Goal: Task Accomplishment & Management: Manage account settings

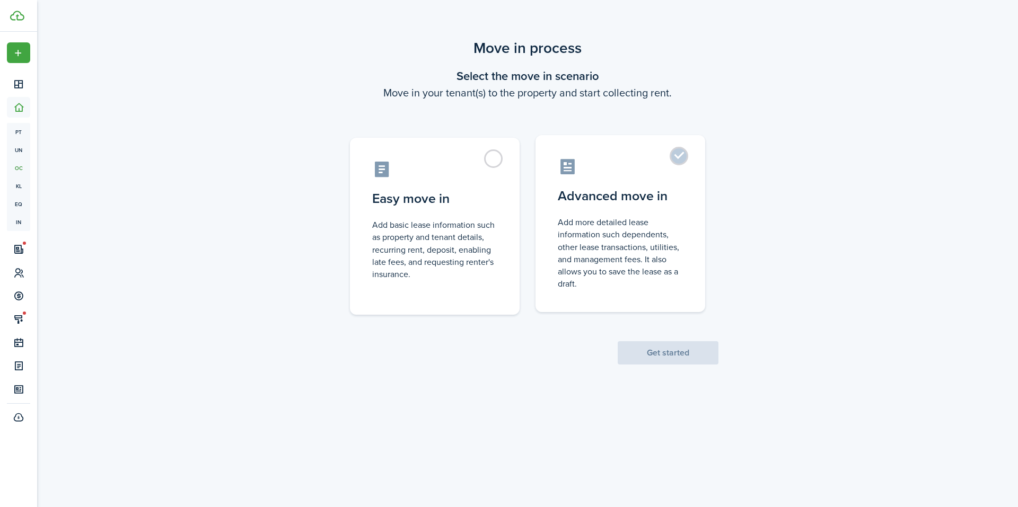
click at [575, 217] on control-radio-card-description "Add more detailed lease information such dependents, other lease transactions, …" at bounding box center [620, 253] width 125 height 74
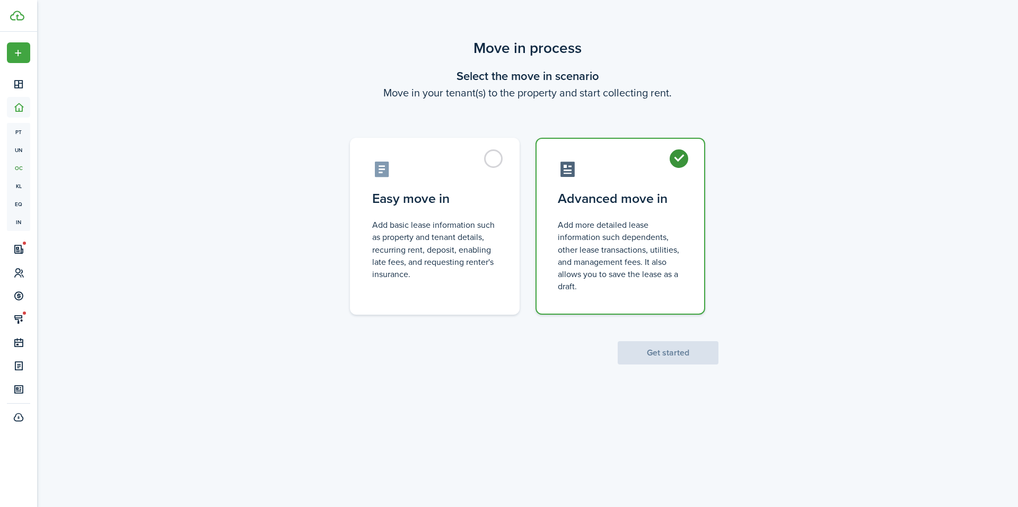
radio input "true"
click at [644, 353] on button "Get started" at bounding box center [668, 352] width 101 height 23
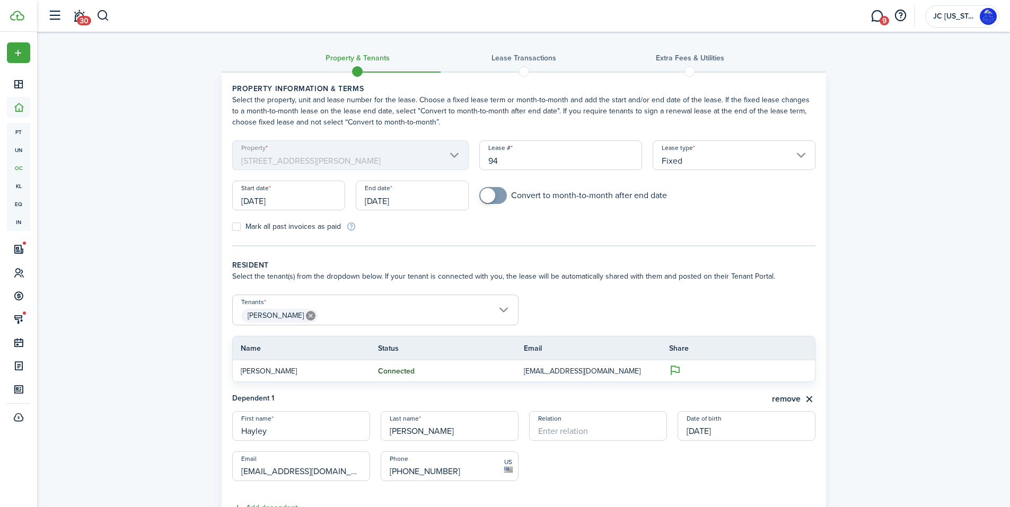
click at [299, 200] on input "[DATE]" at bounding box center [288, 196] width 113 height 30
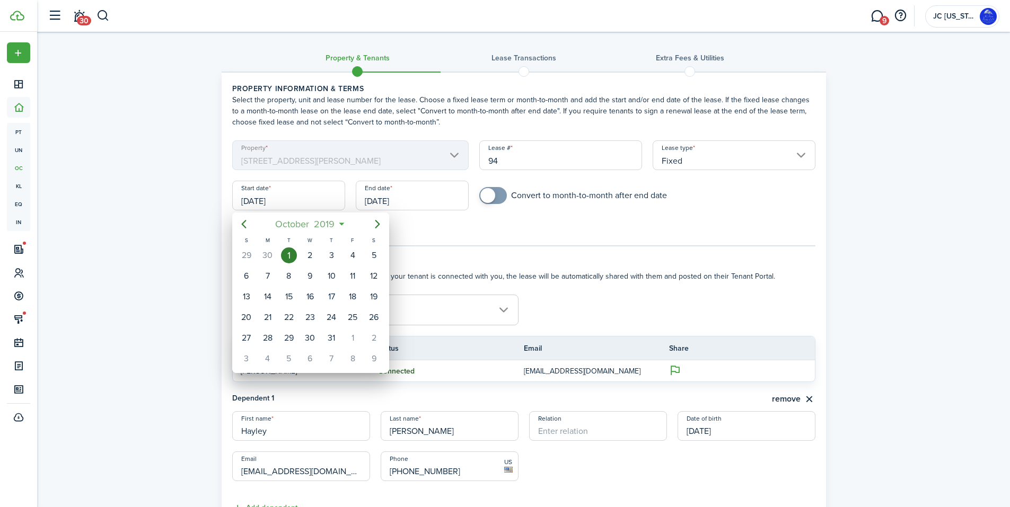
click at [329, 222] on span "2019" at bounding box center [324, 224] width 25 height 19
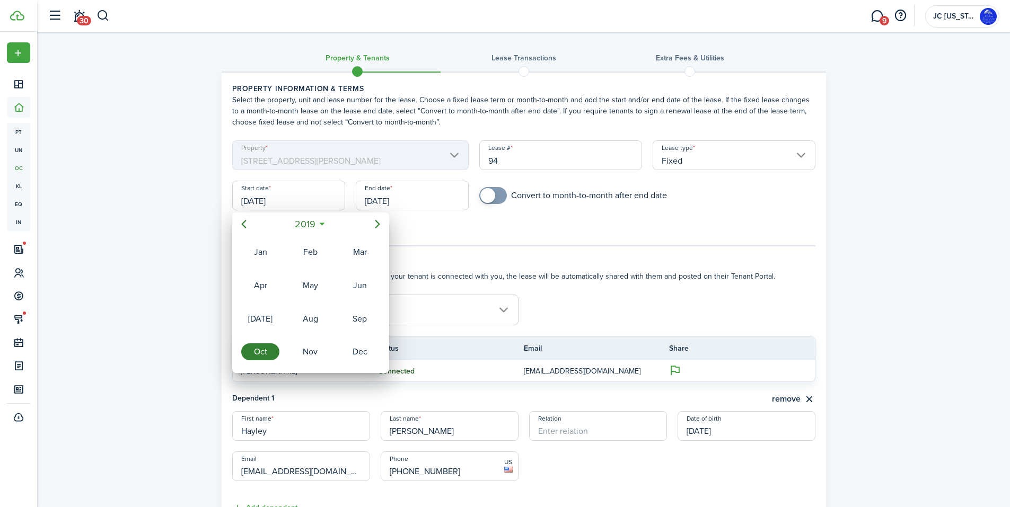
click at [315, 226] on div "2019" at bounding box center [310, 224] width 112 height 19
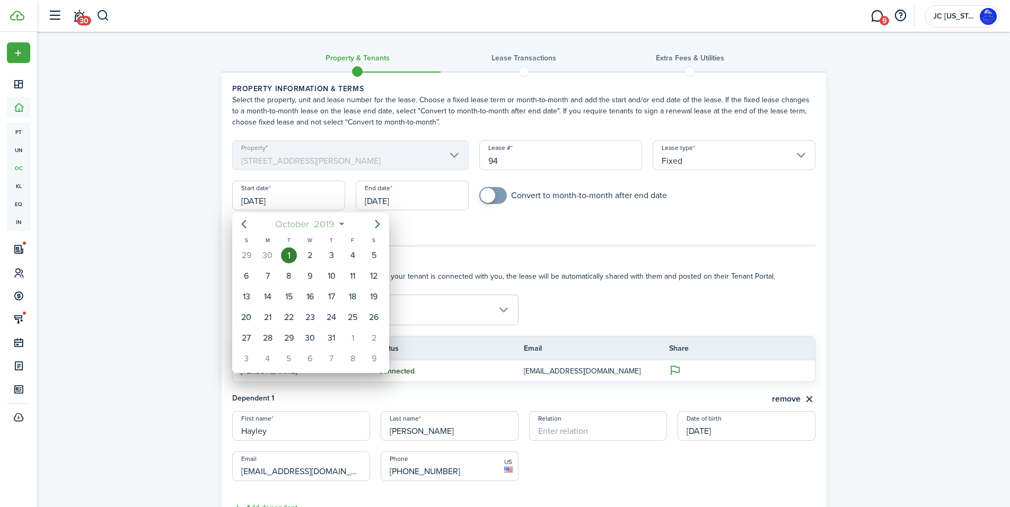
click at [333, 223] on span "2019" at bounding box center [324, 224] width 25 height 19
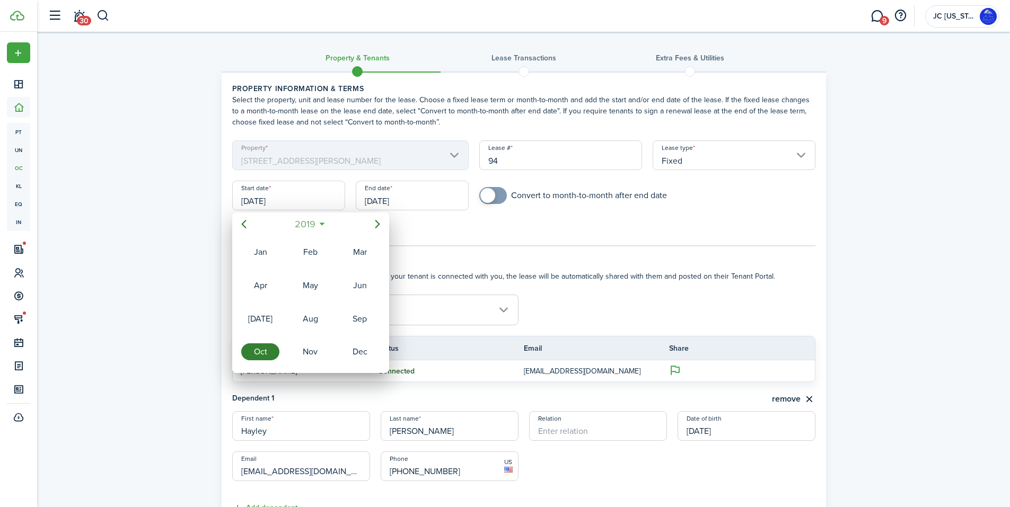
click at [311, 221] on span "2019" at bounding box center [304, 224] width 25 height 19
click at [434, 235] on div at bounding box center [504, 253] width 1179 height 677
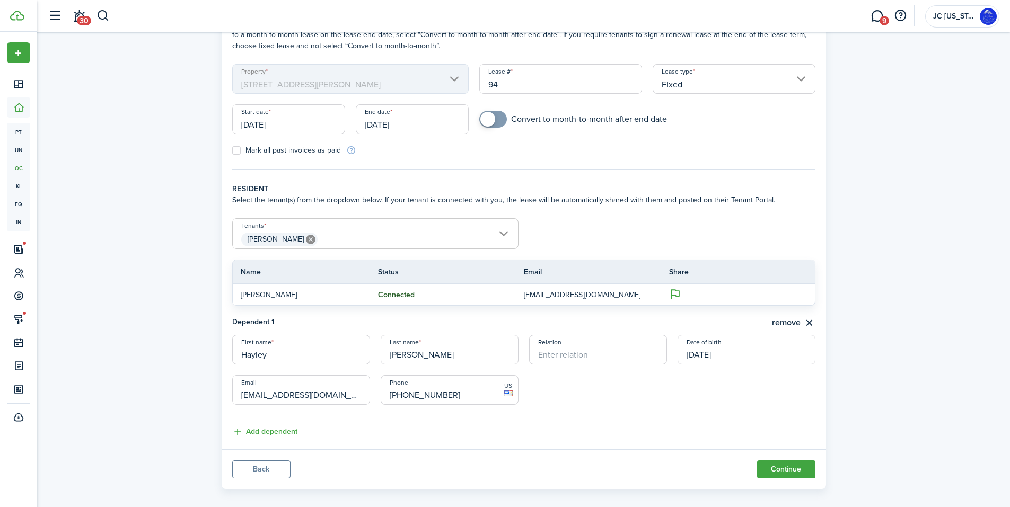
scroll to position [87, 0]
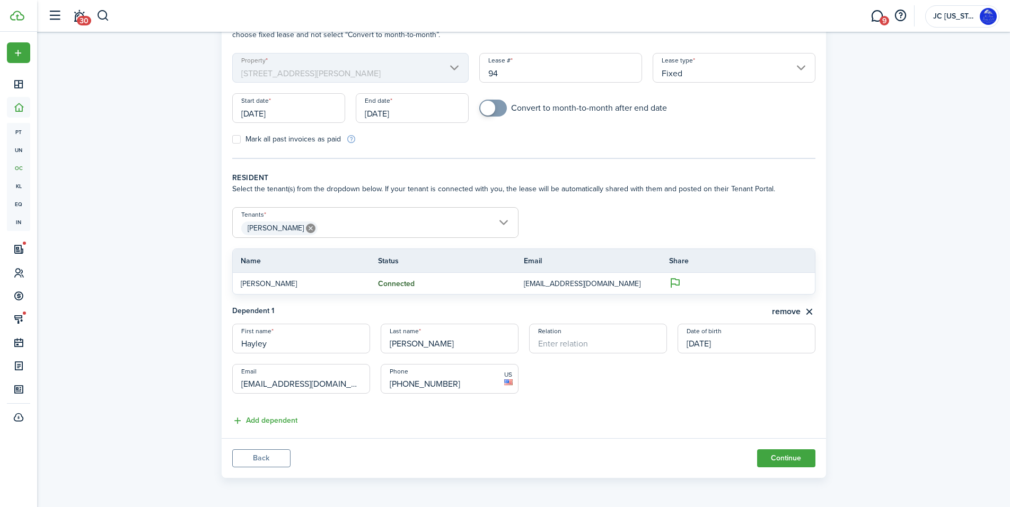
click at [264, 453] on button "Back" at bounding box center [261, 458] width 58 height 18
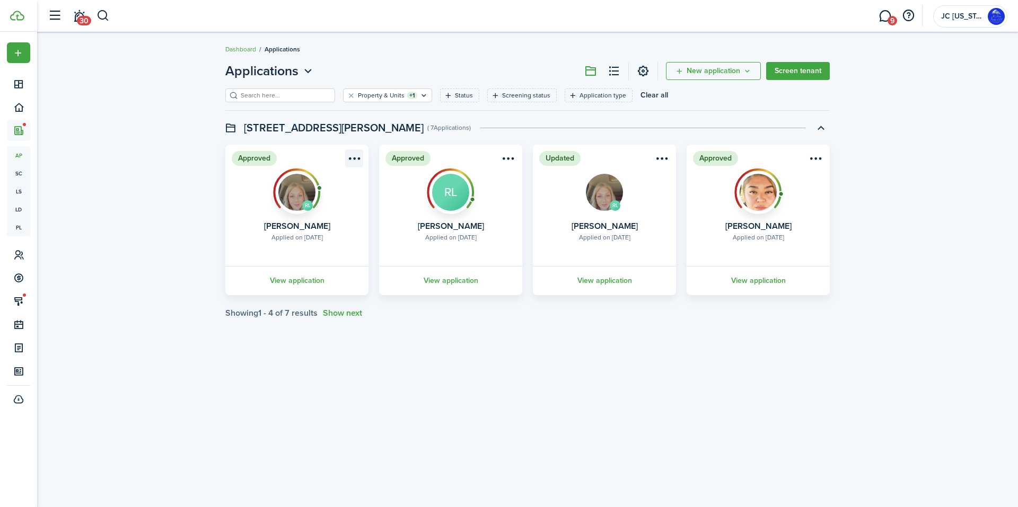
click at [355, 154] on menu-btn-icon "Open menu" at bounding box center [354, 158] width 18 height 18
click at [318, 213] on button "Move in applicant" at bounding box center [315, 219] width 93 height 18
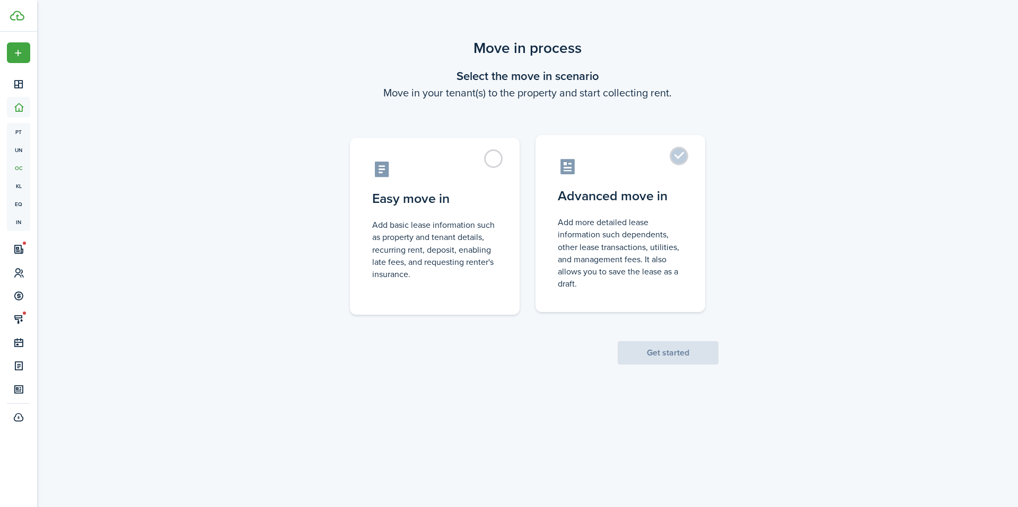
click at [567, 216] on control-radio-card-description "Add more detailed lease information such dependents, other lease transactions, …" at bounding box center [620, 253] width 125 height 74
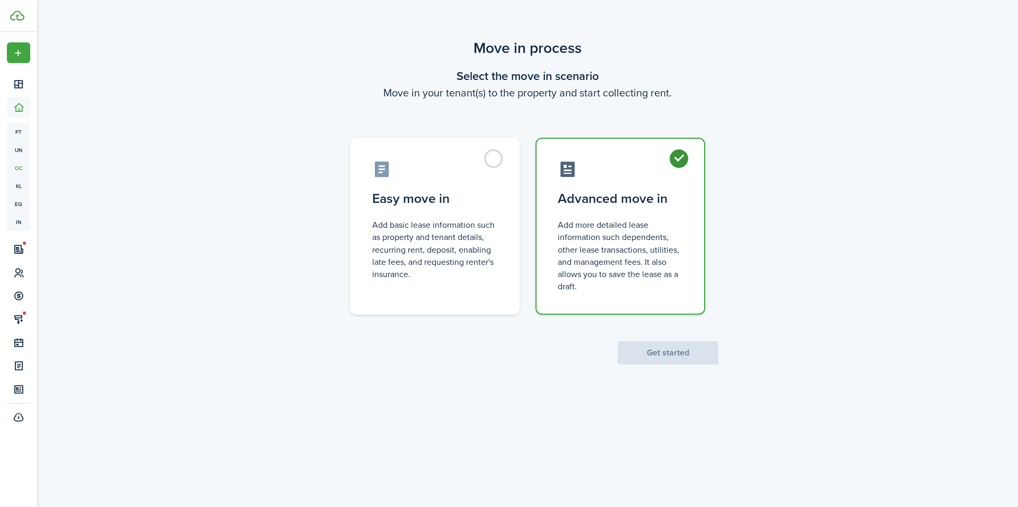
radio input "true"
click at [643, 357] on button "Get started" at bounding box center [668, 352] width 101 height 23
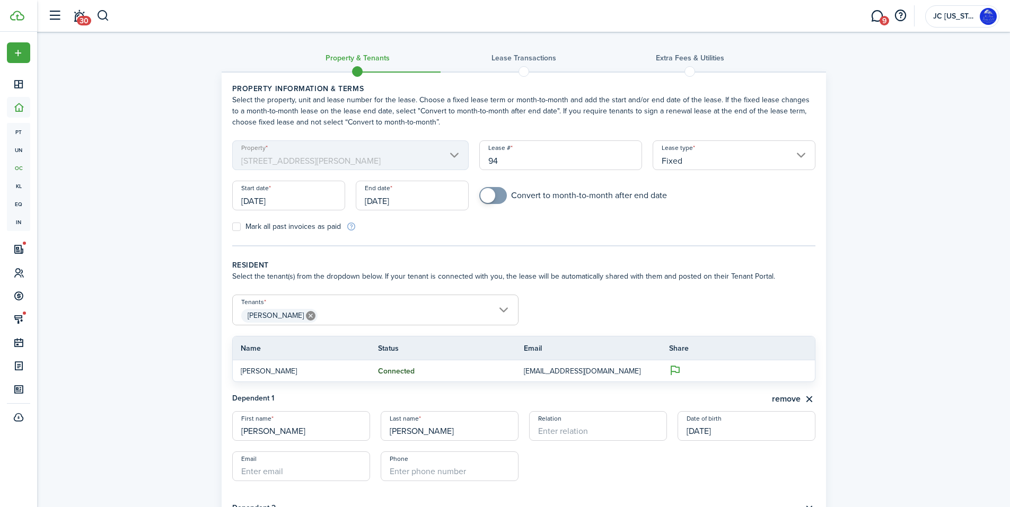
click at [310, 205] on input "[DATE]" at bounding box center [288, 196] width 113 height 30
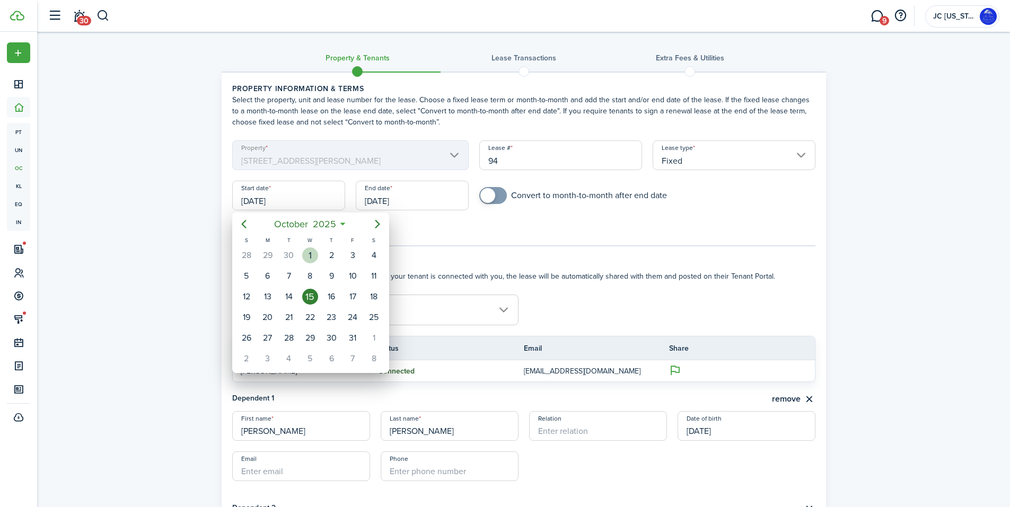
click at [308, 250] on div "1" at bounding box center [310, 256] width 16 height 16
type input "[DATE]"
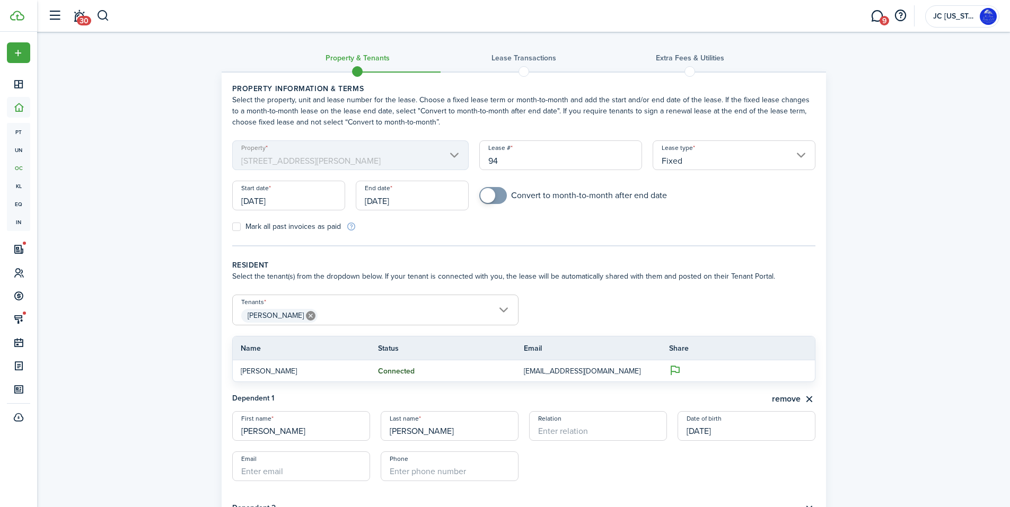
click at [395, 192] on input "[DATE]" at bounding box center [412, 196] width 113 height 30
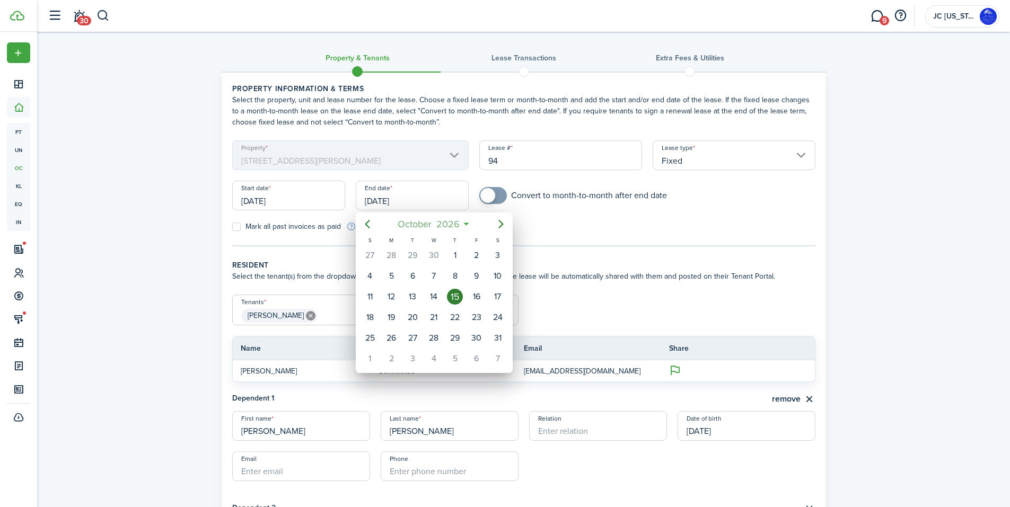
click at [464, 223] on mbsc-button "[DATE]" at bounding box center [428, 224] width 75 height 19
click at [436, 223] on span "2026" at bounding box center [429, 224] width 28 height 19
click at [384, 349] on div "2027" at bounding box center [384, 351] width 38 height 17
click at [484, 323] on div "Sep" at bounding box center [483, 319] width 38 height 17
click at [456, 336] on div "30" at bounding box center [455, 338] width 16 height 16
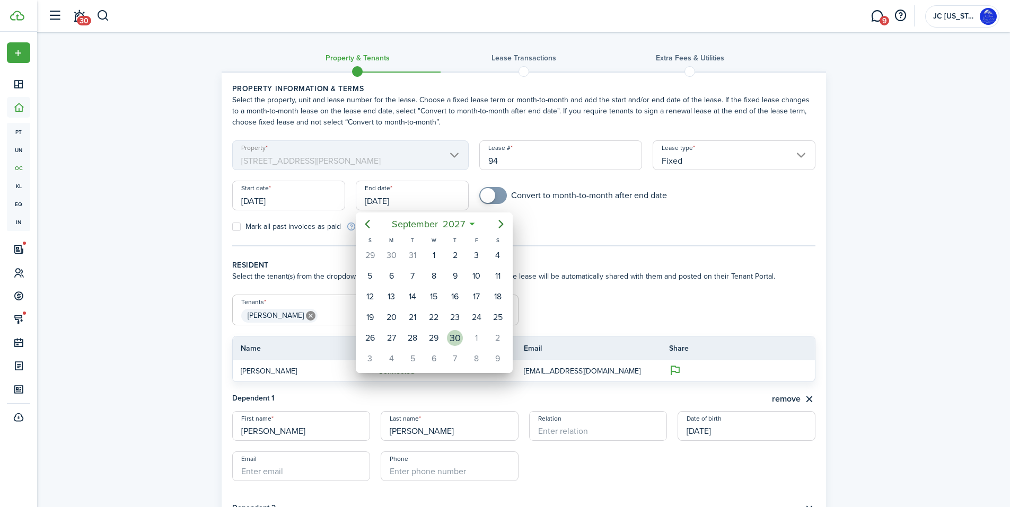
type input "[DATE]"
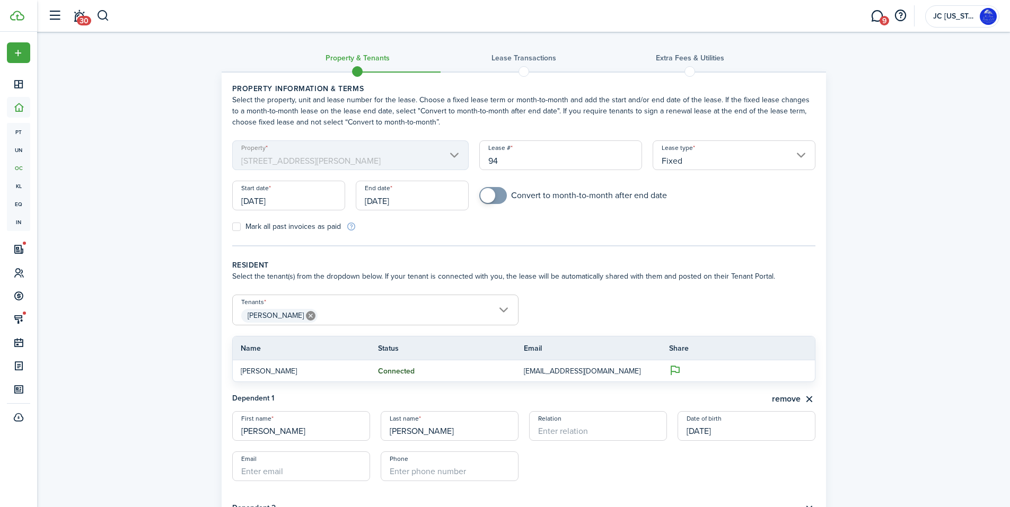
checkbox input "true"
click at [484, 200] on span at bounding box center [487, 195] width 15 height 15
click at [355, 315] on span "[PERSON_NAME]" at bounding box center [375, 316] width 285 height 18
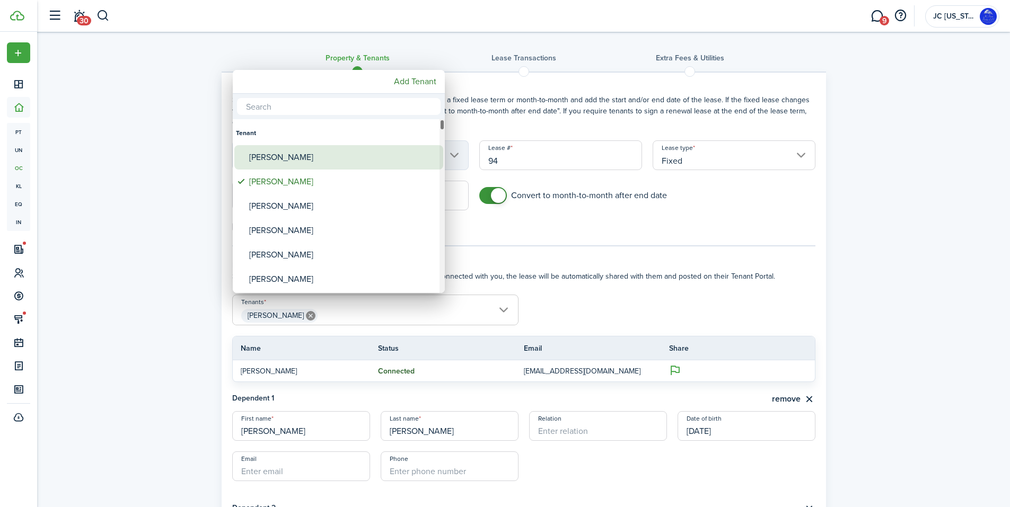
click at [299, 158] on div "[PERSON_NAME]" at bounding box center [343, 157] width 188 height 24
type input "[PERSON_NAME], [PERSON_NAME]"
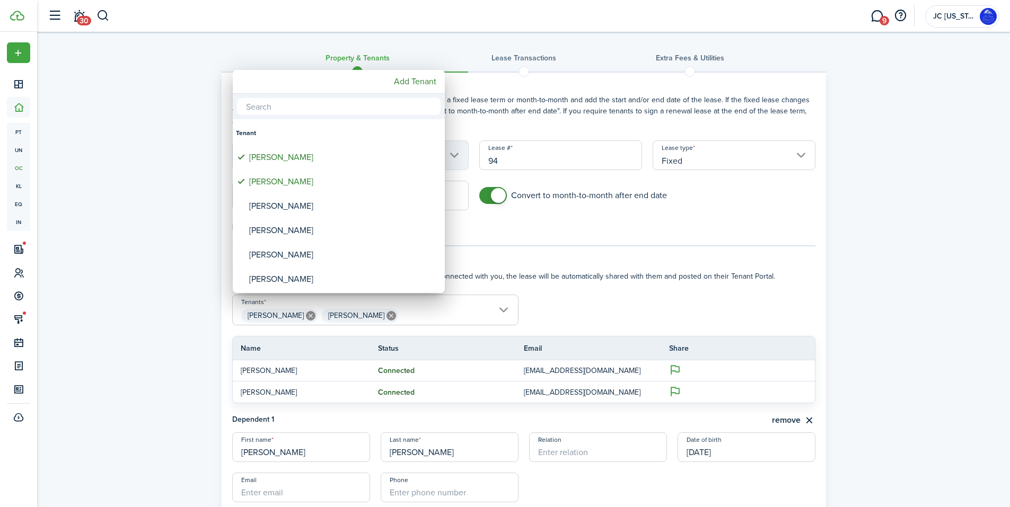
click at [599, 302] on div at bounding box center [504, 253] width 1179 height 677
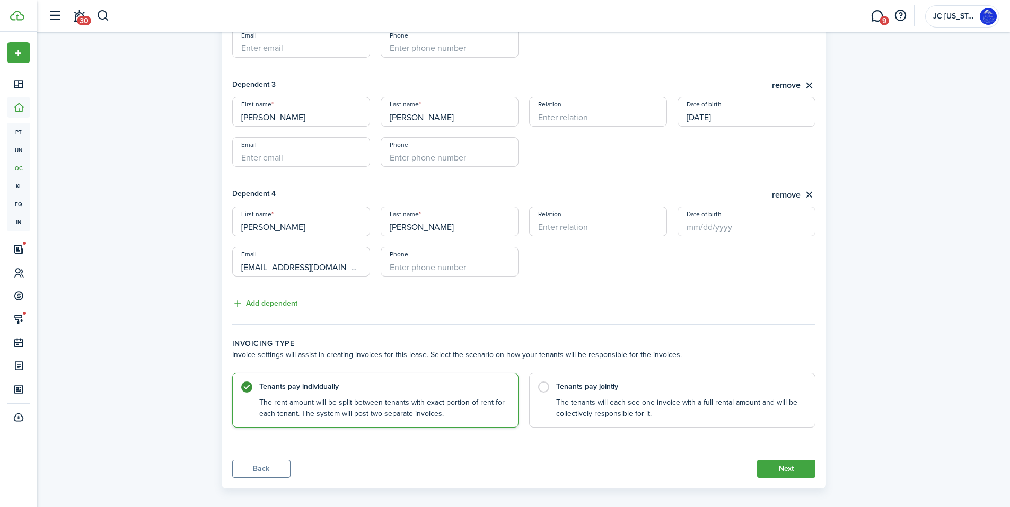
scroll to position [565, 0]
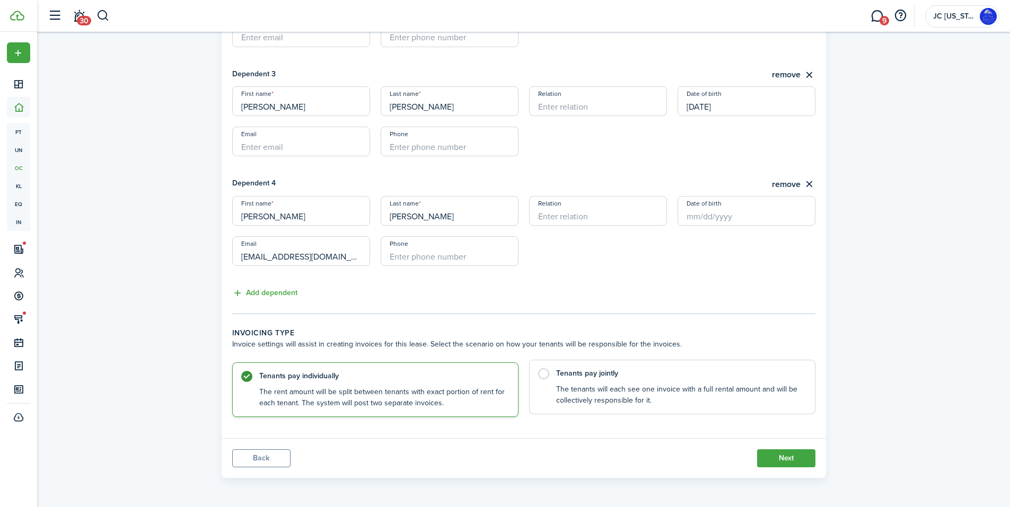
click at [566, 397] on control-radio-card-description "The tenants will each see one invoice with a full rental amount and will be col…" at bounding box center [680, 395] width 248 height 22
radio input "false"
radio input "true"
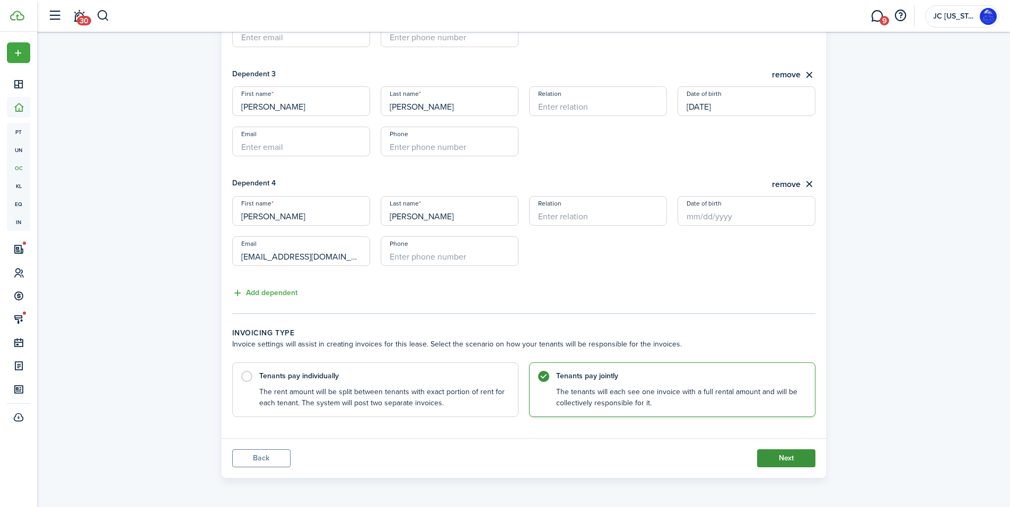
click at [767, 456] on button "Next" at bounding box center [786, 458] width 58 height 18
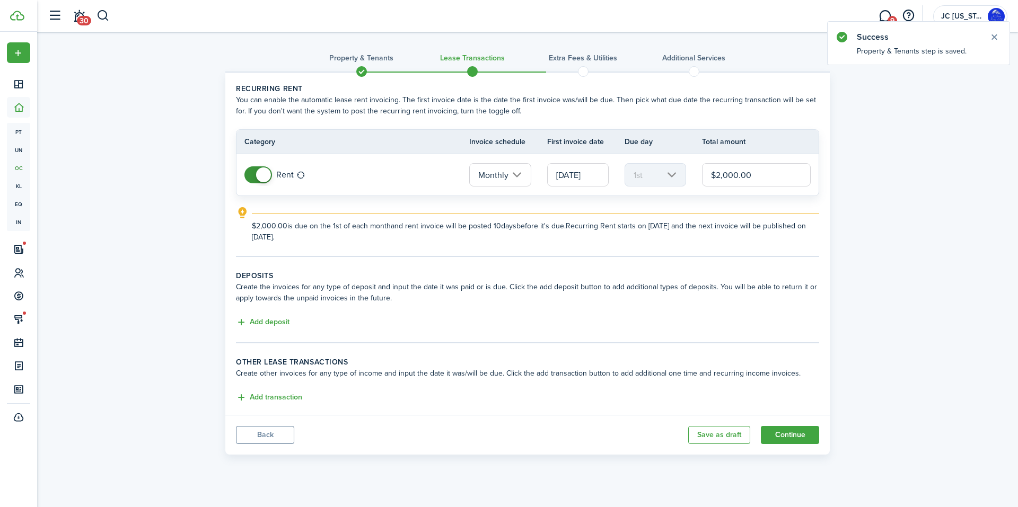
click at [736, 177] on input "$2,000.00" at bounding box center [756, 174] width 109 height 23
type input "$1,900.00"
click at [261, 319] on button "Add deposit" at bounding box center [263, 322] width 54 height 12
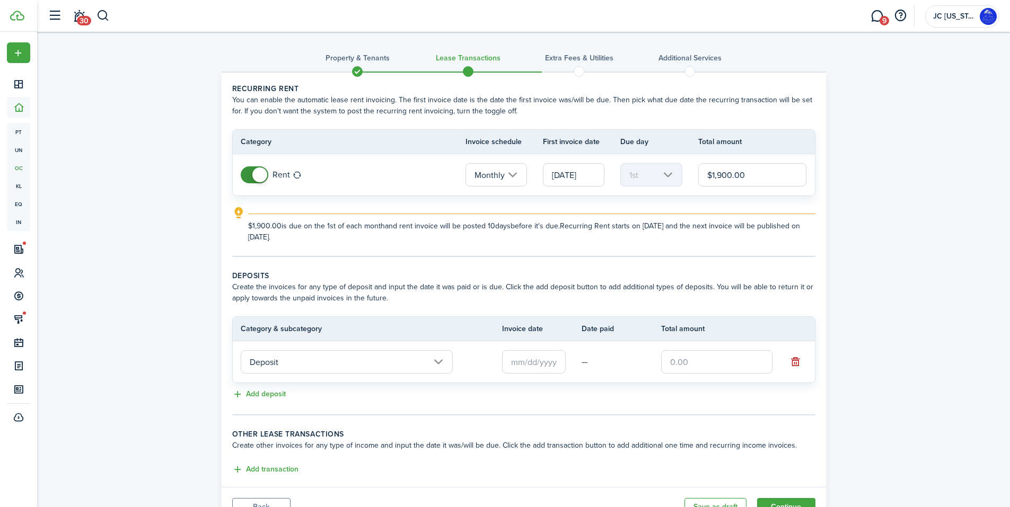
click at [285, 358] on input "Deposit" at bounding box center [347, 361] width 212 height 23
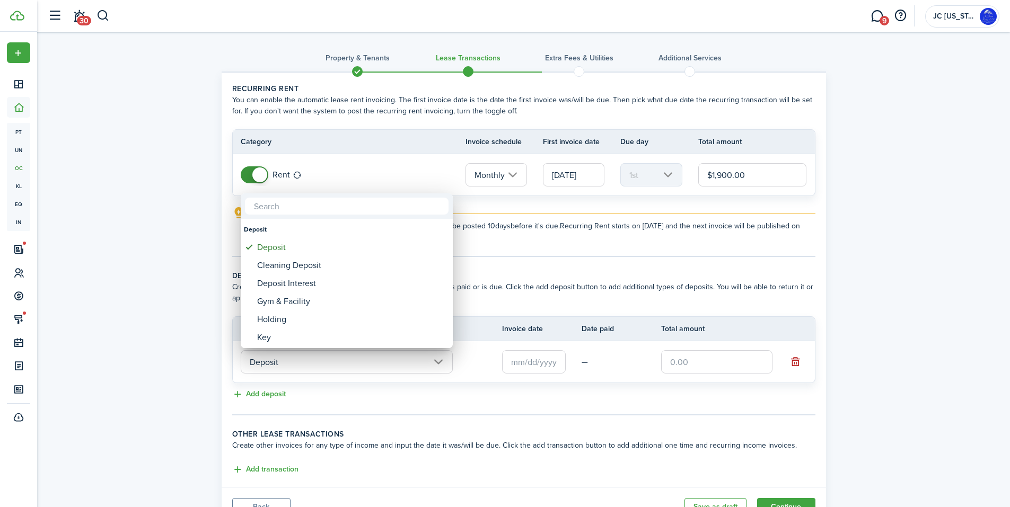
click at [285, 358] on div at bounding box center [504, 253] width 1179 height 677
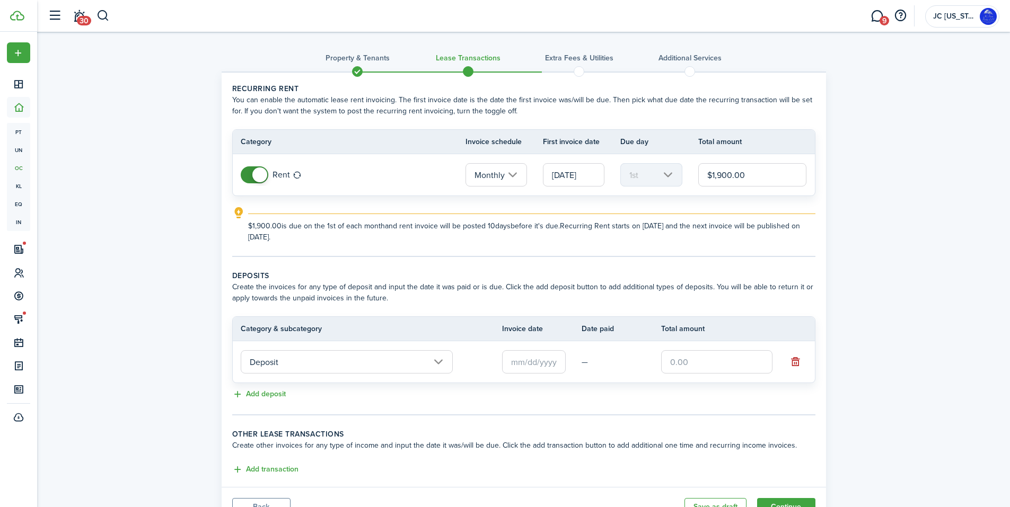
click at [553, 362] on input "text" at bounding box center [534, 361] width 64 height 23
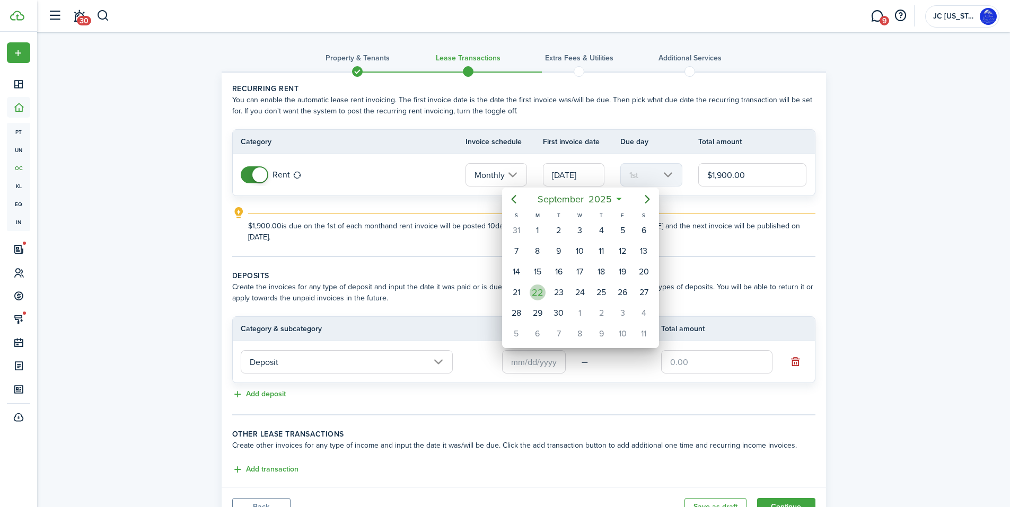
click at [537, 290] on div "22" at bounding box center [538, 293] width 16 height 16
type input "[DATE]"
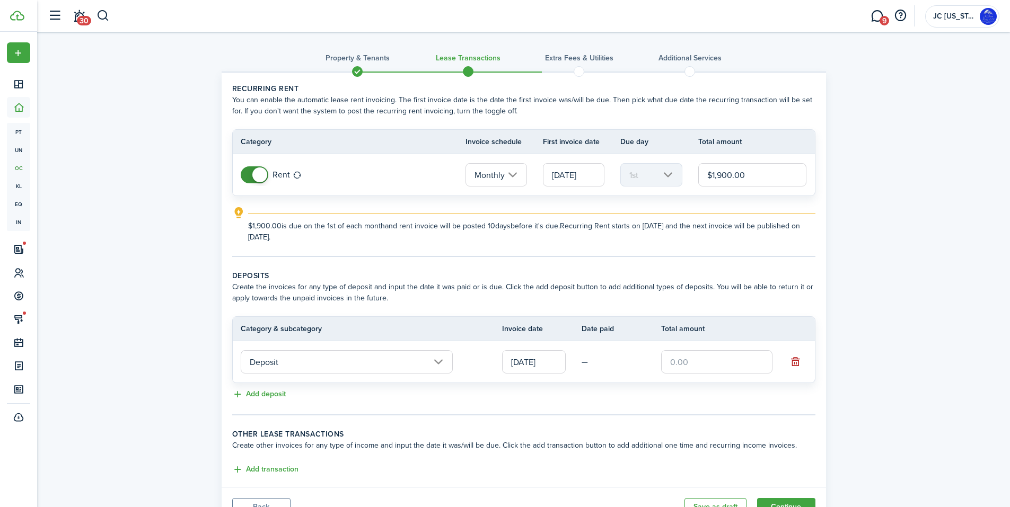
click at [688, 352] on input "text" at bounding box center [716, 361] width 111 height 23
type input "$1,900.00"
click at [690, 350] on td "$1,900.00" at bounding box center [724, 362] width 127 height 29
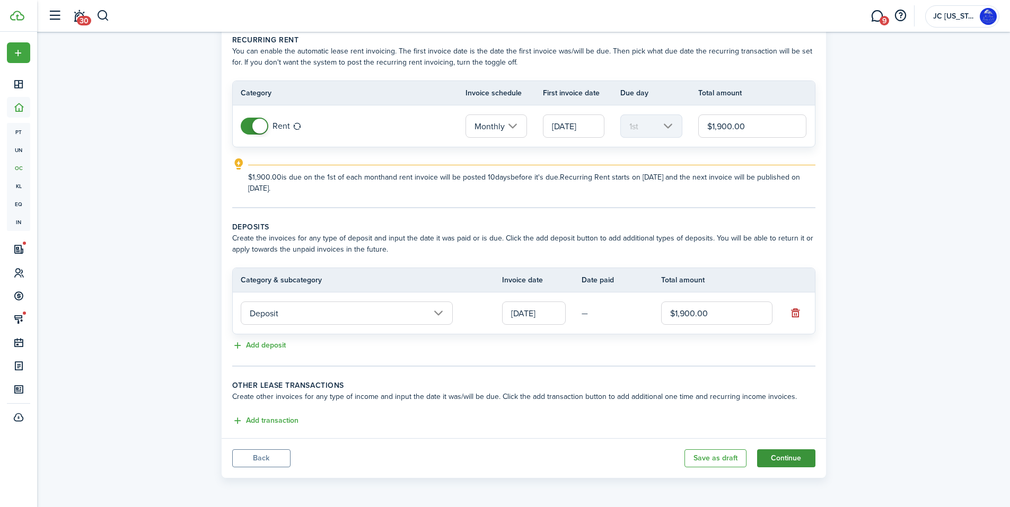
click at [790, 462] on button "Continue" at bounding box center [786, 458] width 58 height 18
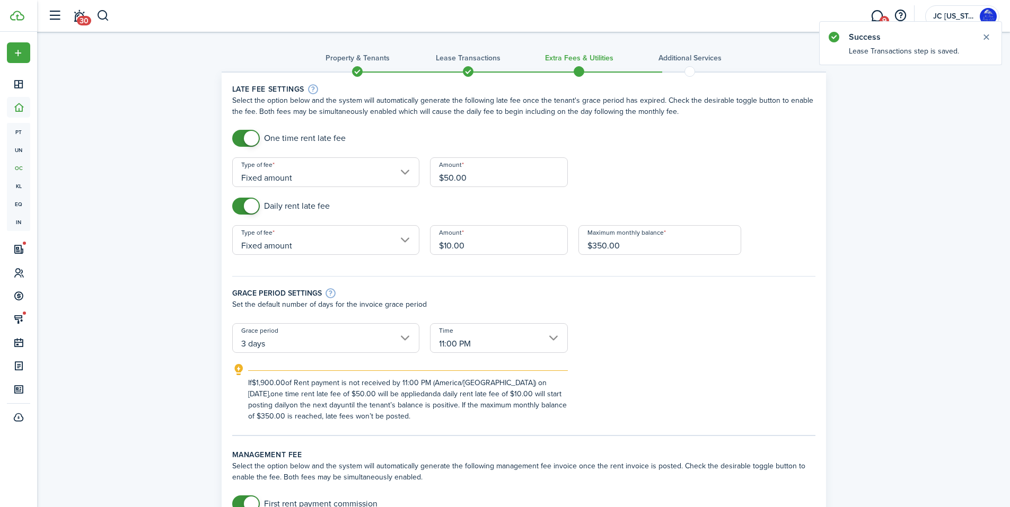
click at [351, 338] on input "3 days" at bounding box center [325, 338] width 187 height 30
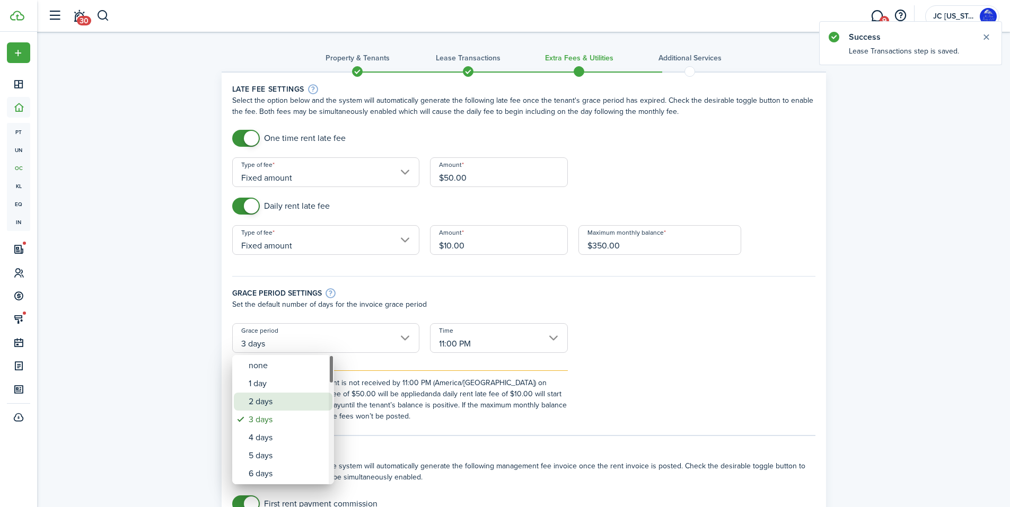
click at [296, 399] on div "2 days" at bounding box center [287, 402] width 77 height 18
type input "2 days"
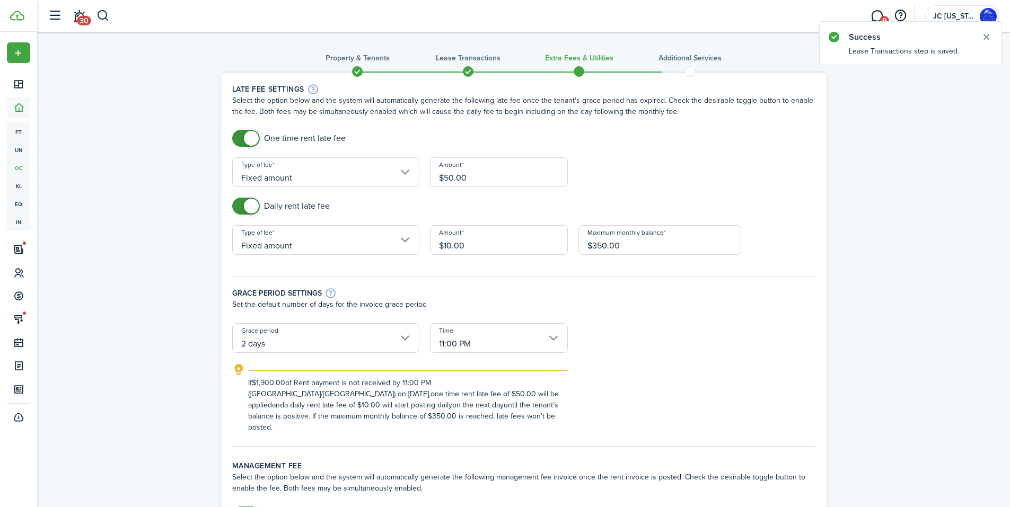
click at [389, 407] on explanation-description "If $1,900.00 of Rent payment is not received by 11:00 PM (America/[GEOGRAPHIC_D…" at bounding box center [408, 405] width 320 height 56
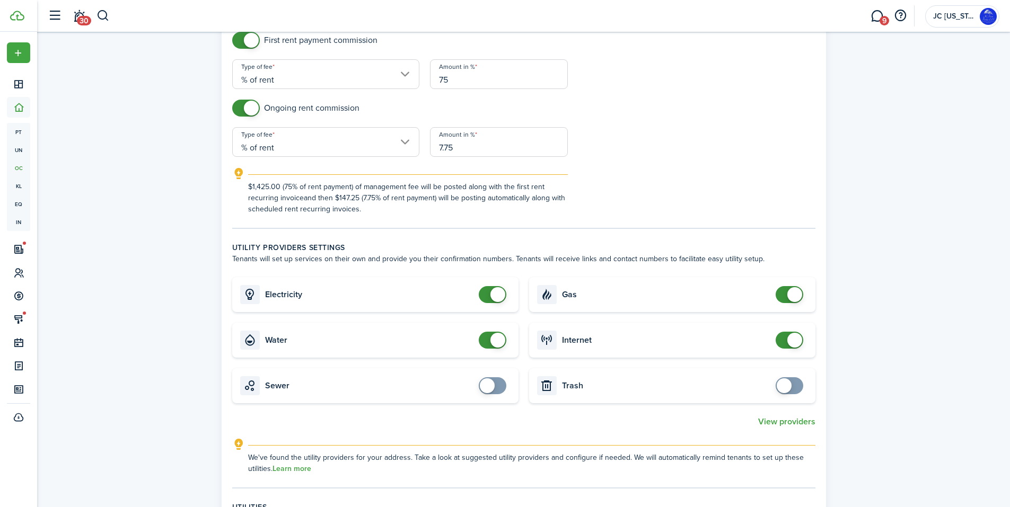
scroll to position [477, 0]
checkbox input "false"
click at [495, 285] on span at bounding box center [497, 292] width 15 height 15
click at [492, 331] on span at bounding box center [497, 338] width 15 height 15
checkbox input "true"
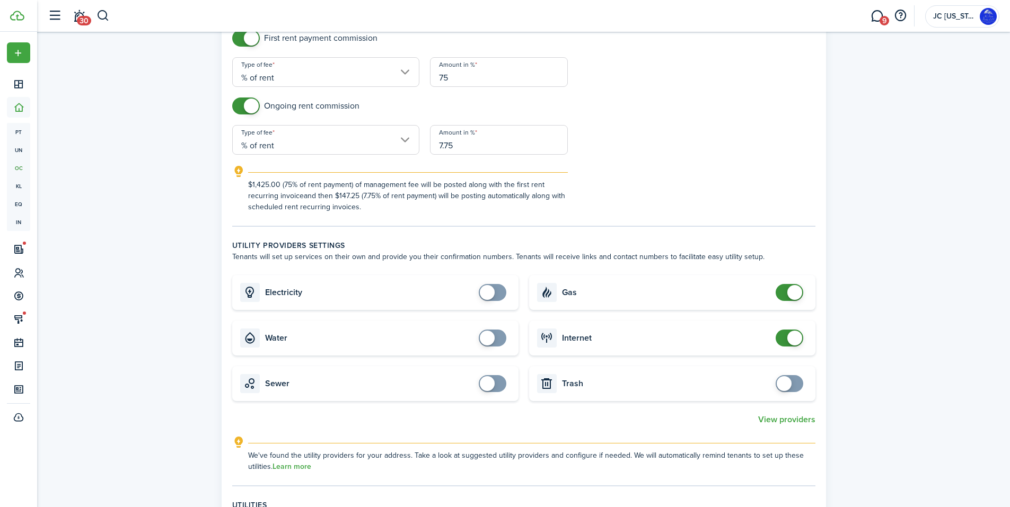
click at [494, 331] on span at bounding box center [487, 338] width 15 height 15
checkbox input "false"
click at [789, 285] on span at bounding box center [794, 292] width 15 height 15
checkbox input "false"
click at [796, 331] on span at bounding box center [794, 338] width 15 height 15
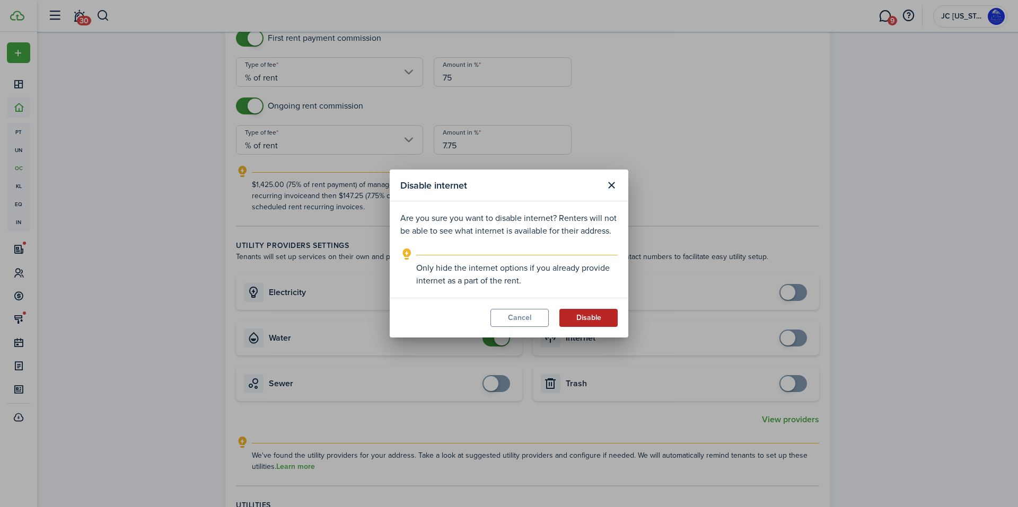
click at [593, 320] on button "Disable" at bounding box center [588, 318] width 58 height 18
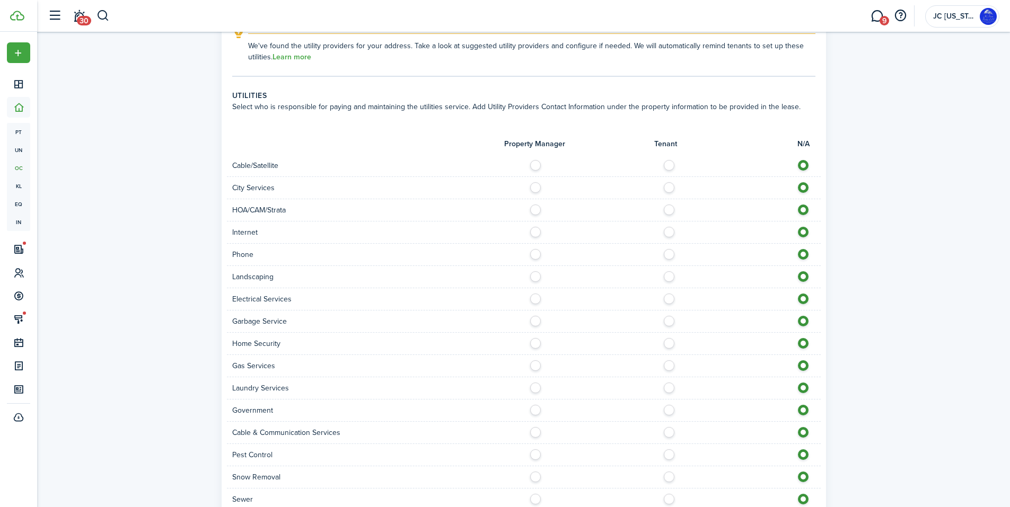
scroll to position [901, 0]
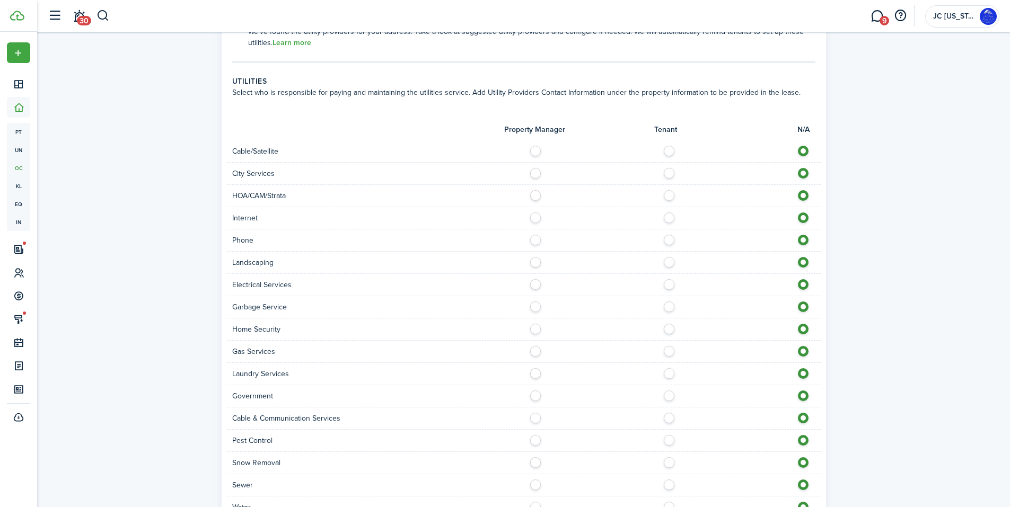
click at [669, 146] on label at bounding box center [672, 148] width 19 height 5
radio input "true"
click at [665, 168] on label at bounding box center [672, 170] width 19 height 5
radio input "true"
click at [666, 213] on label at bounding box center [672, 215] width 19 height 5
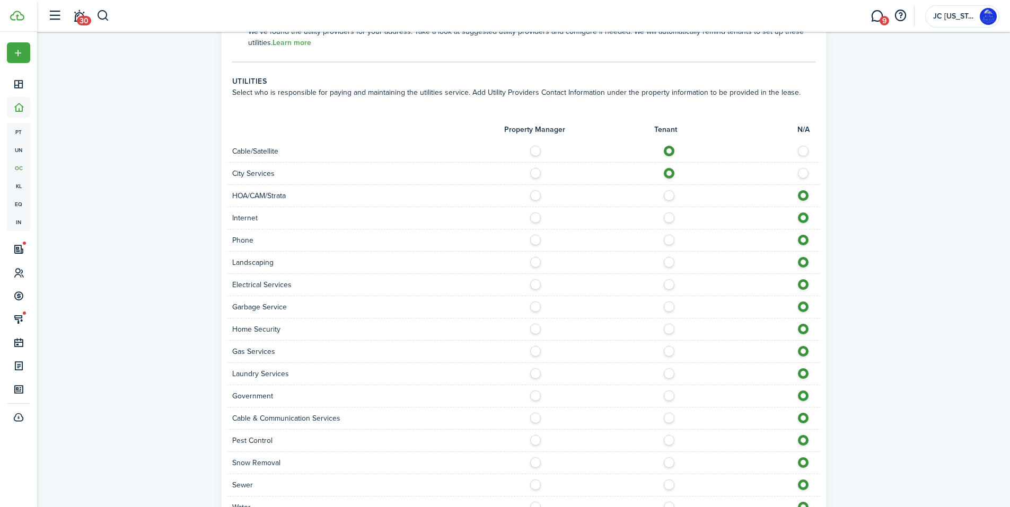
radio input "true"
click at [669, 235] on label at bounding box center [672, 237] width 19 height 5
radio input "true"
click at [666, 258] on div "Landscaping" at bounding box center [524, 263] width 594 height 22
click at [666, 279] on label at bounding box center [672, 281] width 19 height 5
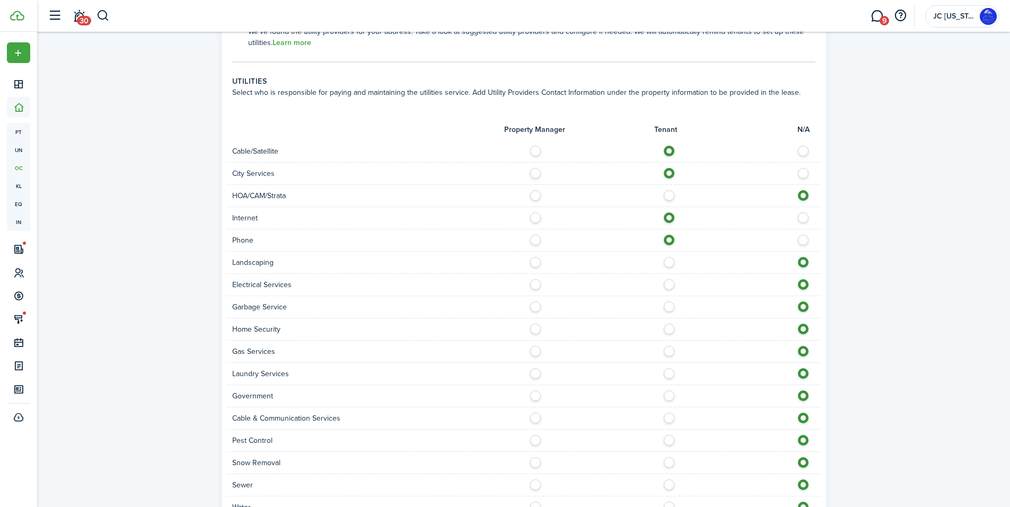
radio input "true"
click at [667, 302] on label at bounding box center [672, 304] width 19 height 5
radio input "true"
click at [666, 324] on label at bounding box center [672, 326] width 19 height 5
radio input "true"
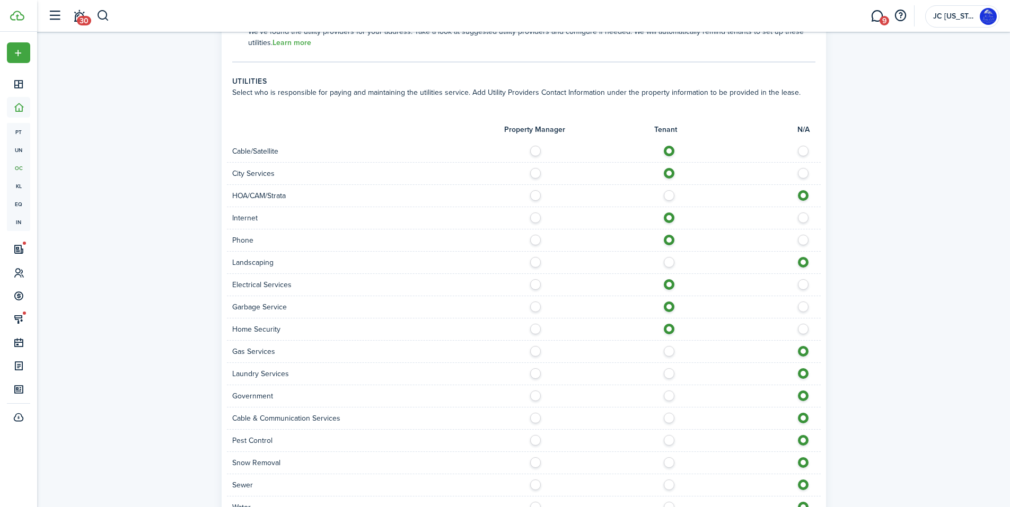
click at [672, 346] on label at bounding box center [672, 348] width 19 height 5
radio input "true"
click at [671, 368] on label at bounding box center [672, 370] width 19 height 5
radio input "true"
click at [667, 413] on label at bounding box center [672, 415] width 19 height 5
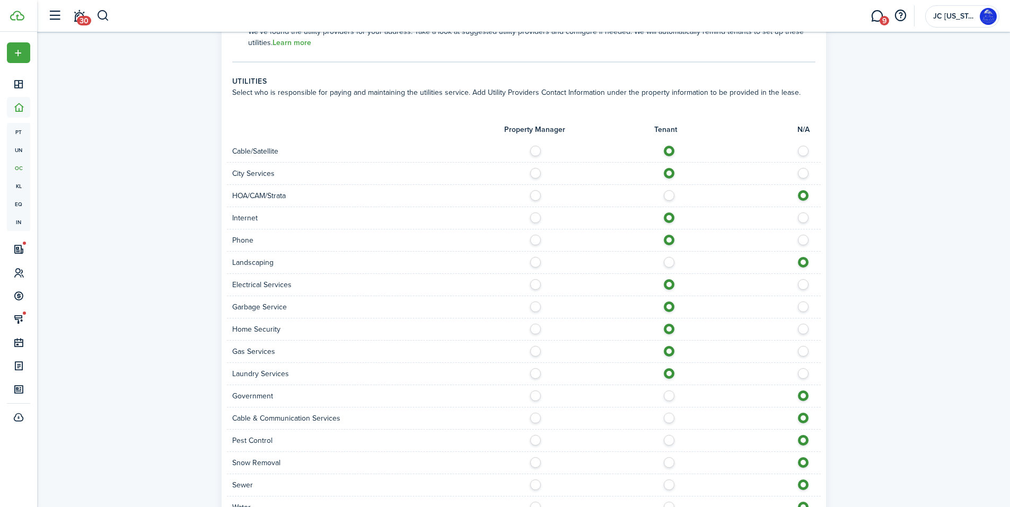
radio input "true"
click at [666, 435] on label at bounding box center [672, 437] width 19 height 5
radio input "true"
click at [671, 457] on label at bounding box center [672, 459] width 19 height 5
radio input "true"
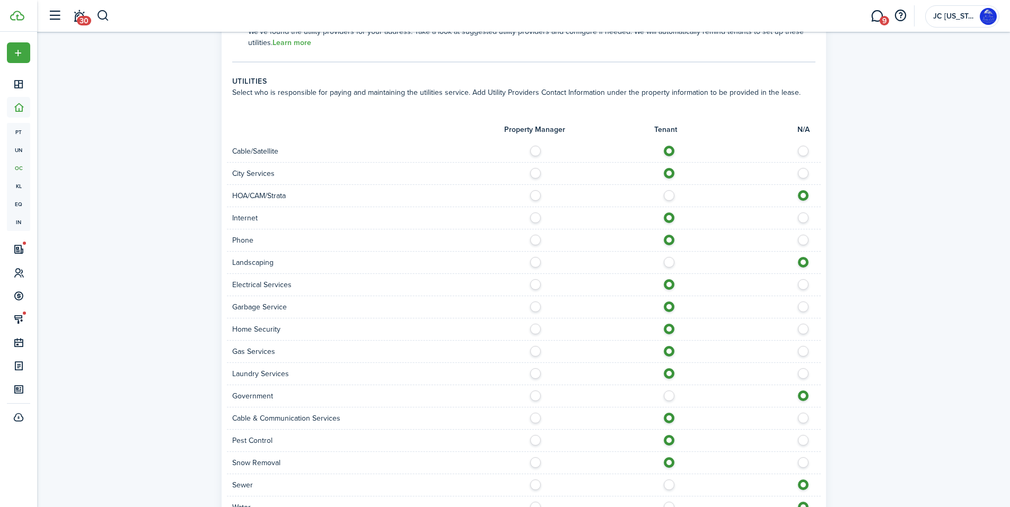
click at [669, 480] on label at bounding box center [672, 482] width 19 height 5
radio input "true"
click at [667, 502] on label at bounding box center [672, 504] width 19 height 5
radio input "true"
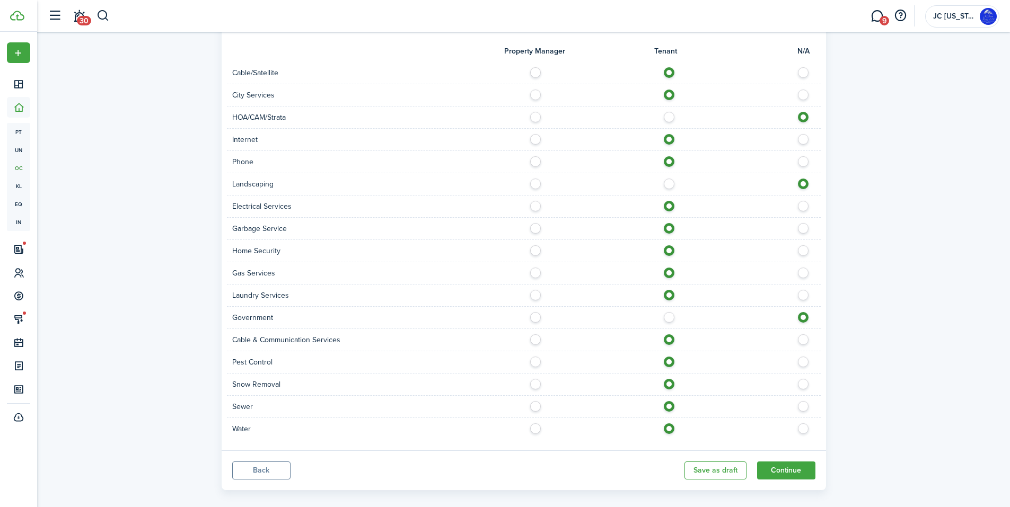
scroll to position [981, 0]
click at [769, 461] on button "Continue" at bounding box center [786, 470] width 58 height 18
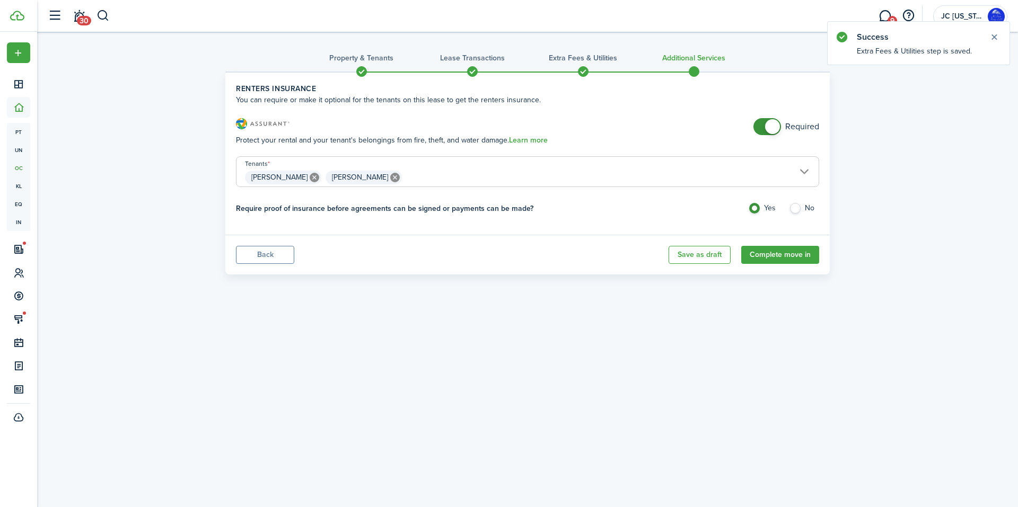
click at [773, 121] on span at bounding box center [772, 126] width 15 height 15
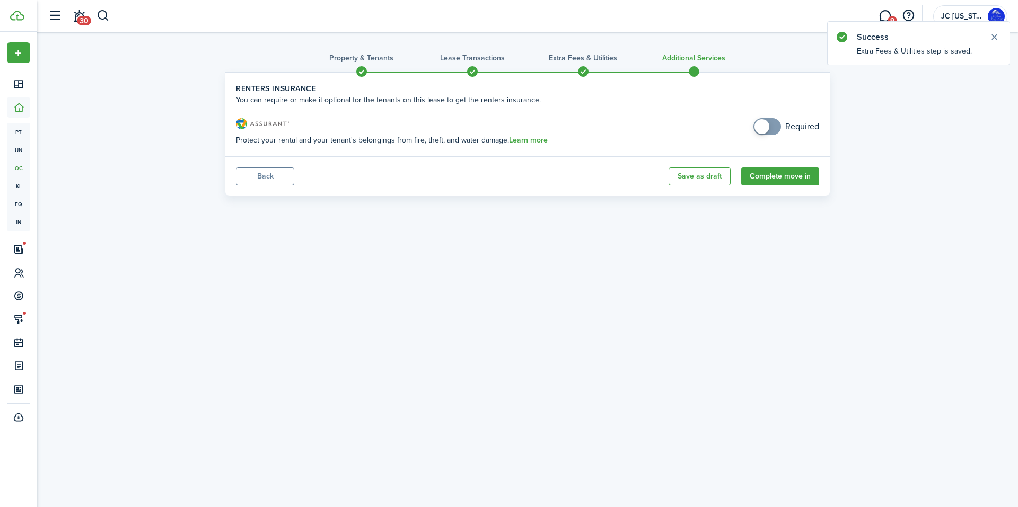
click at [764, 125] on span at bounding box center [761, 126] width 15 height 15
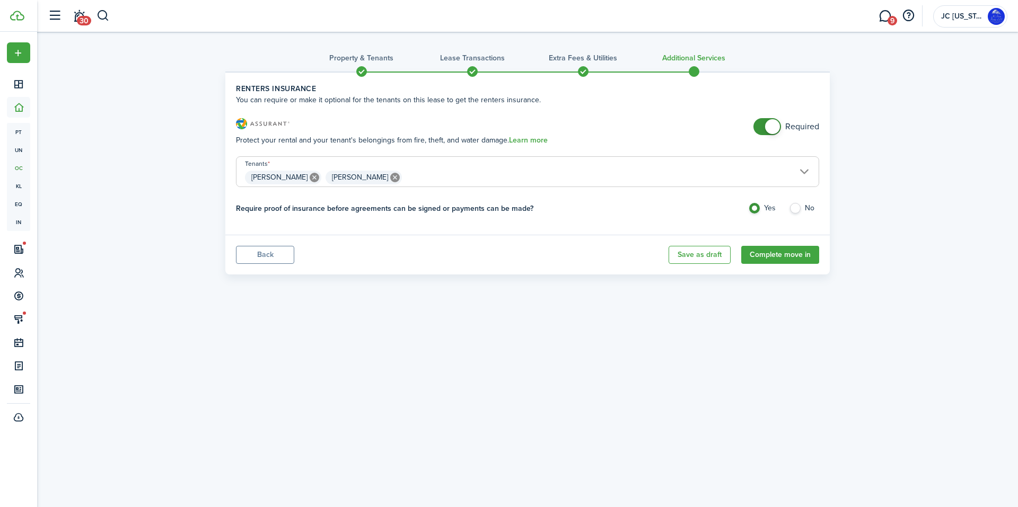
checkbox input "false"
click at [764, 125] on span at bounding box center [767, 126] width 11 height 17
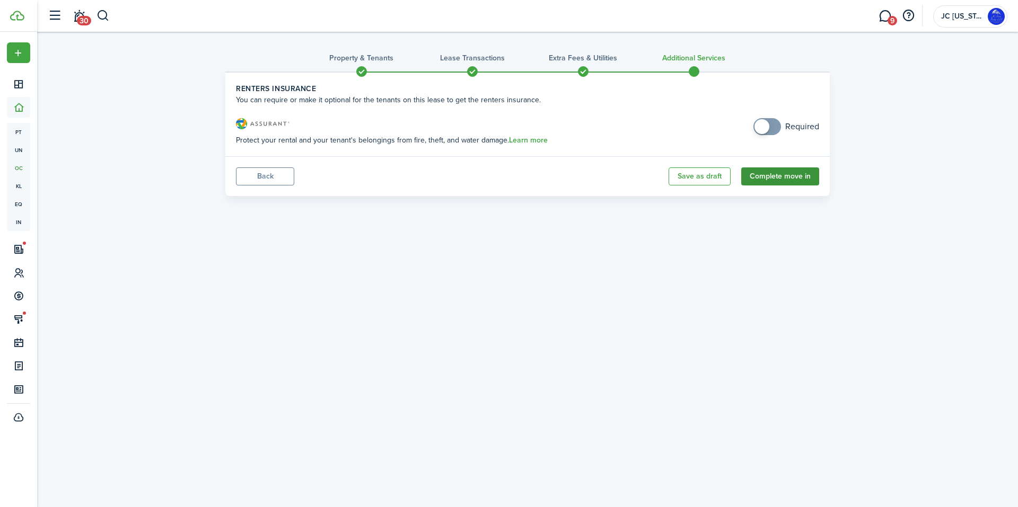
click at [765, 183] on button "Complete move in" at bounding box center [780, 176] width 78 height 18
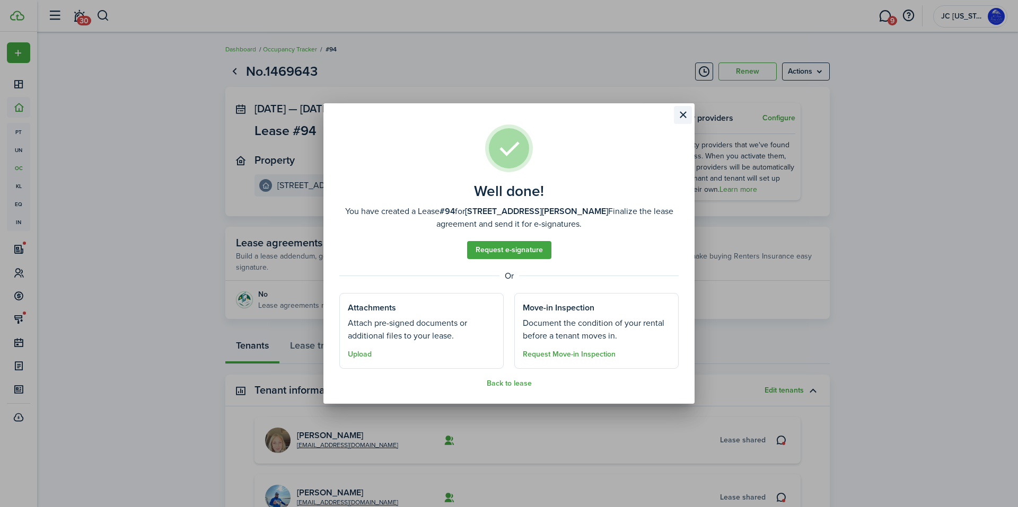
click at [683, 114] on button "Close modal" at bounding box center [683, 115] width 18 height 18
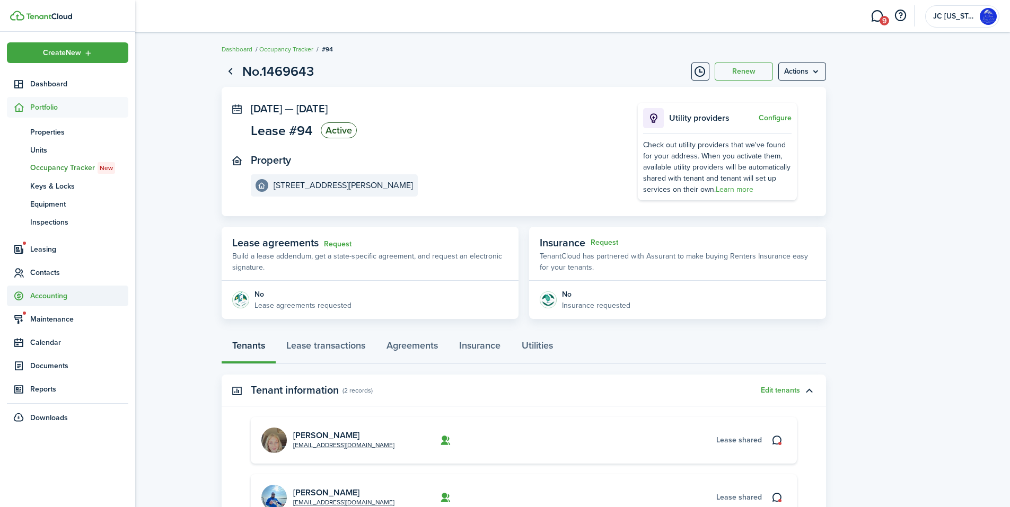
click at [42, 292] on span "Accounting" at bounding box center [79, 295] width 98 height 11
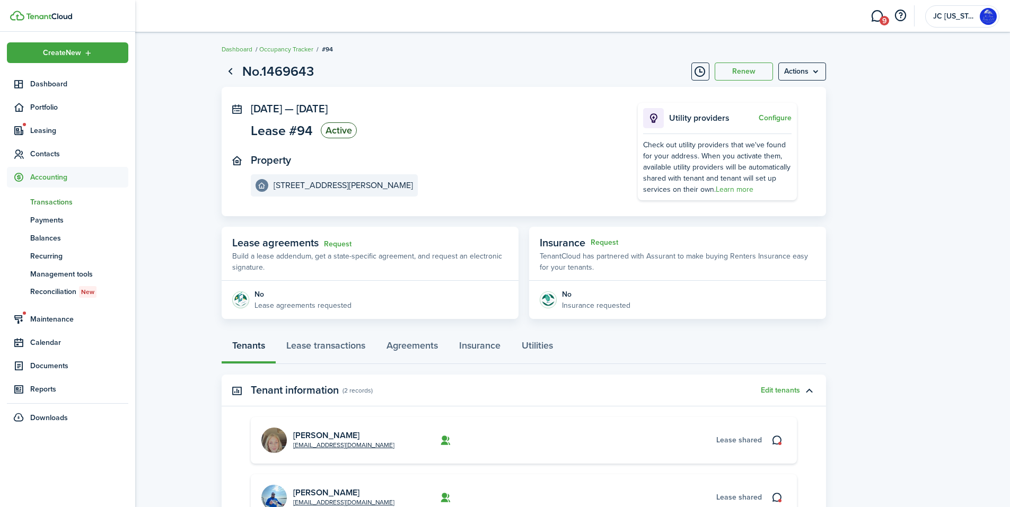
click at [42, 204] on span "Transactions" at bounding box center [79, 202] width 98 height 11
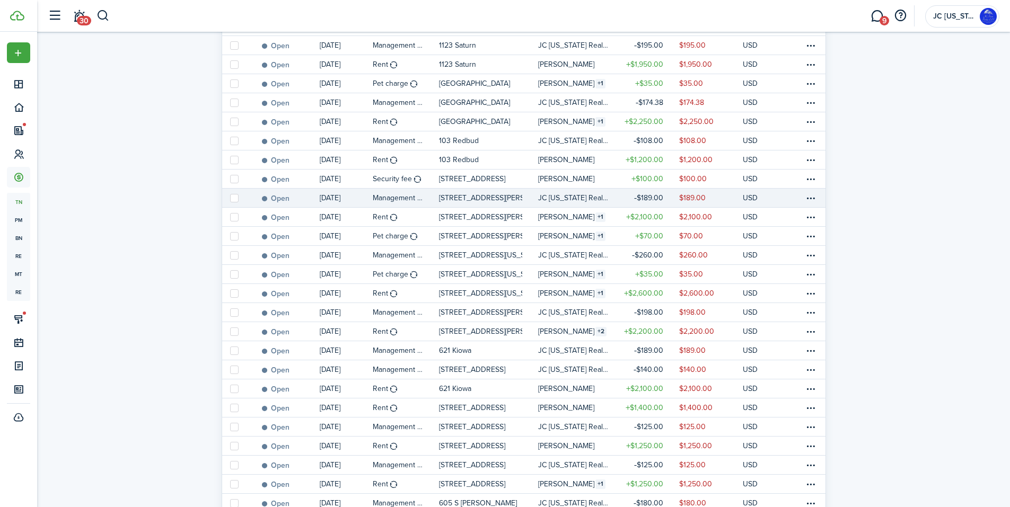
scroll to position [212, 0]
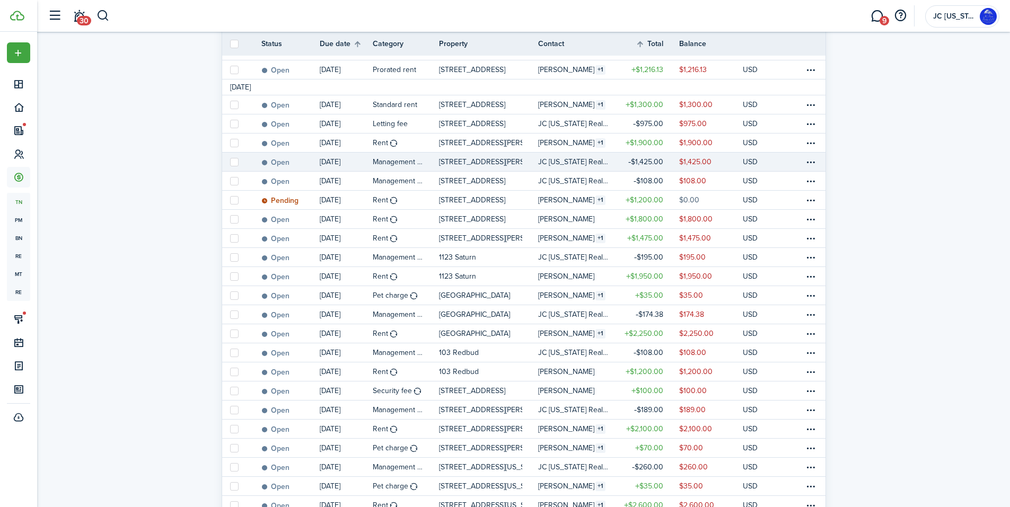
click at [525, 157] on link "[STREET_ADDRESS][PERSON_NAME]" at bounding box center [489, 162] width 100 height 19
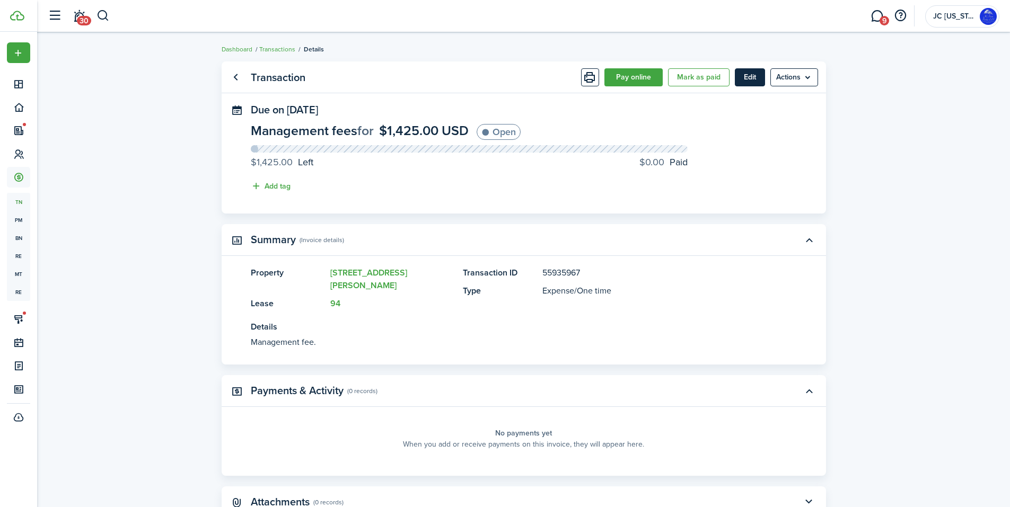
click at [745, 79] on button "Edit" at bounding box center [750, 77] width 30 height 18
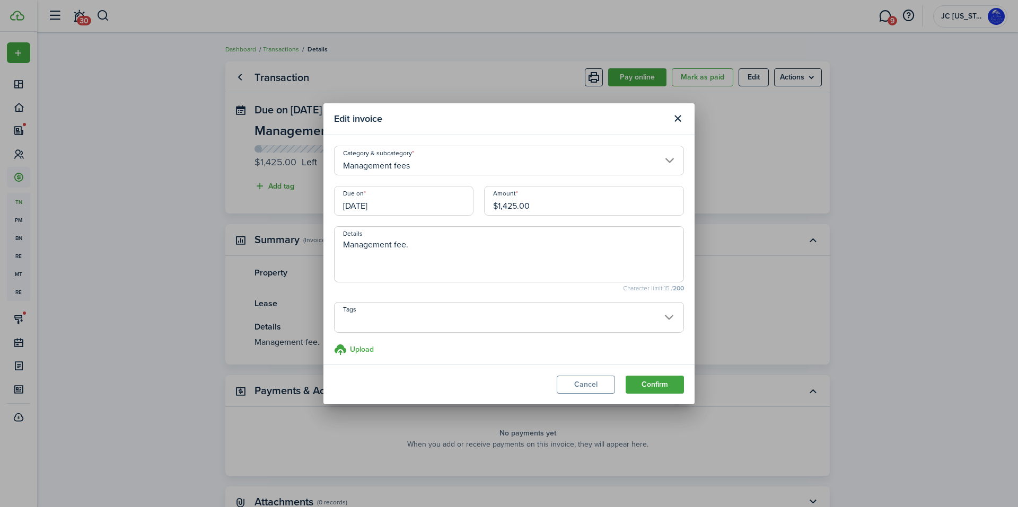
click at [382, 164] on input "Management fees" at bounding box center [509, 161] width 350 height 30
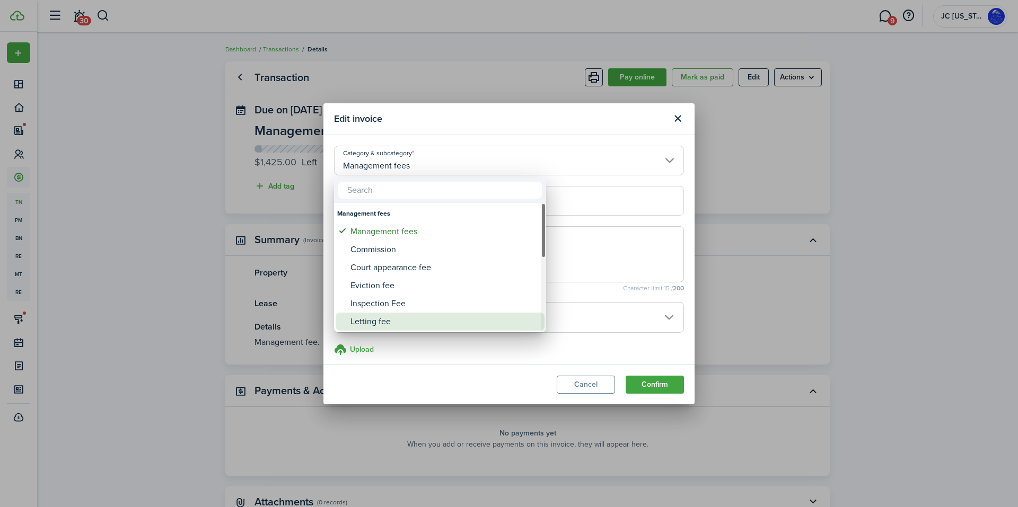
click at [367, 318] on div "Letting fee" at bounding box center [444, 322] width 188 height 18
type input "Management fees / Letting fee"
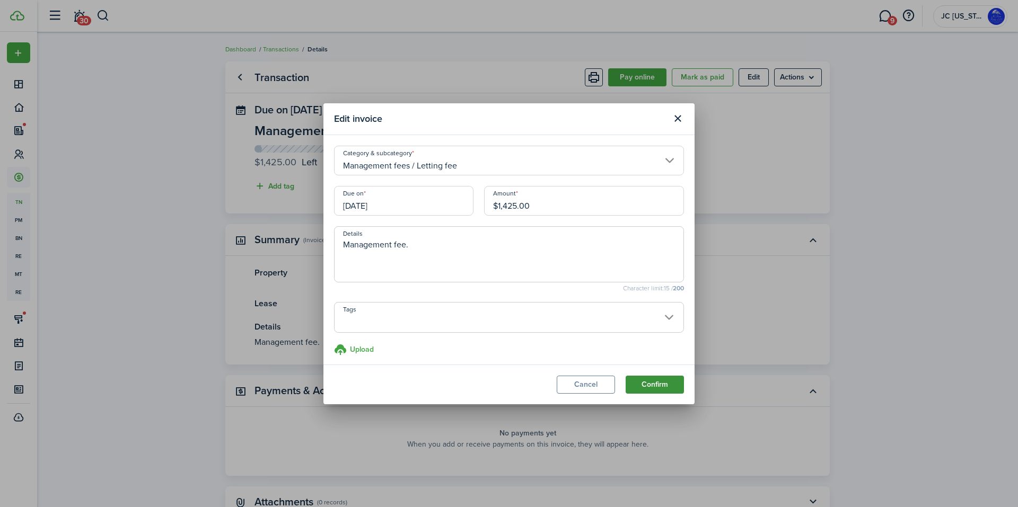
click at [675, 381] on button "Confirm" at bounding box center [654, 385] width 58 height 18
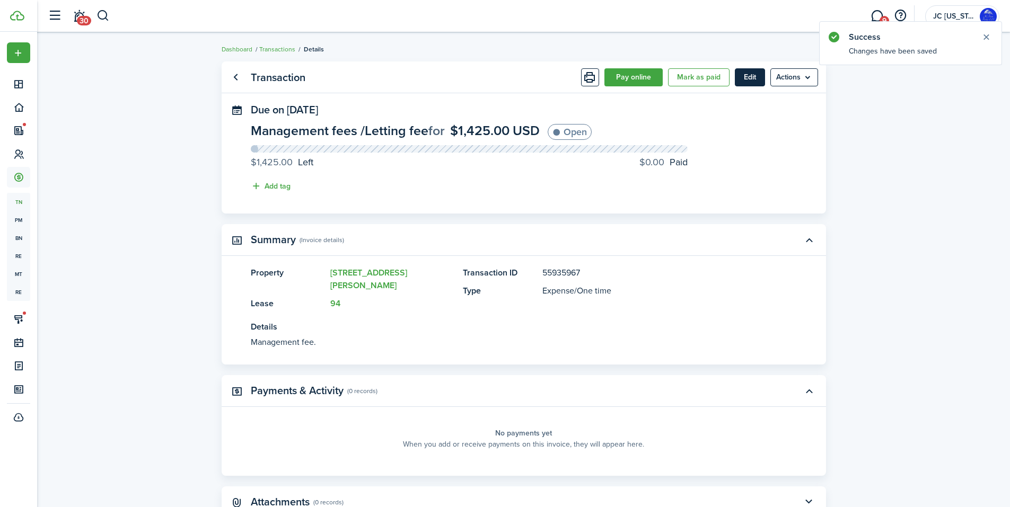
click at [742, 75] on button "Edit" at bounding box center [750, 77] width 30 height 18
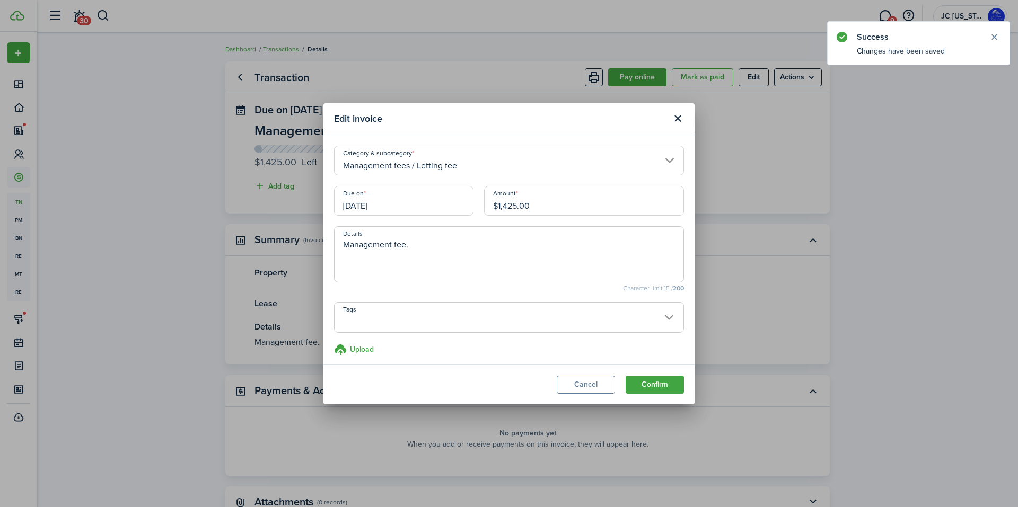
click at [363, 245] on textarea "Management fee." at bounding box center [508, 258] width 349 height 38
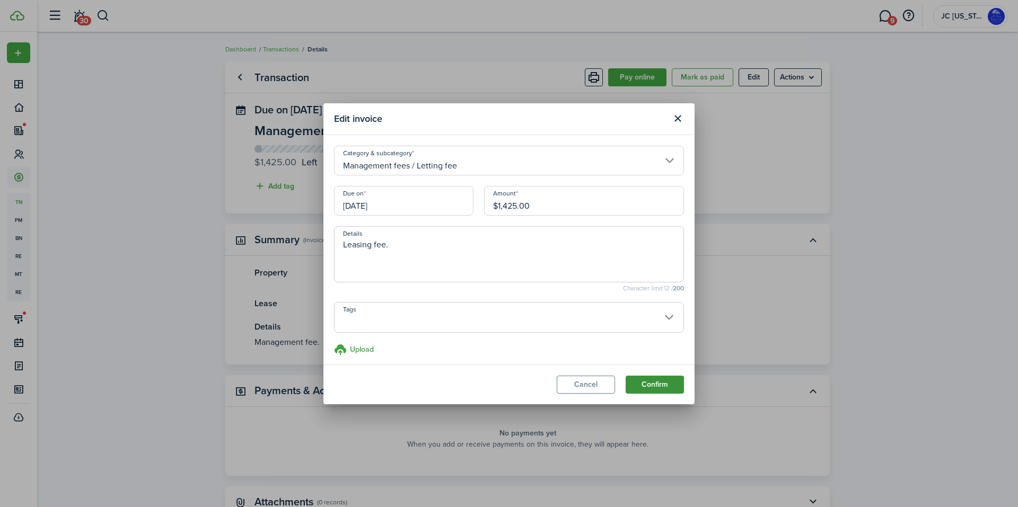
type textarea "Leasing fee."
click at [638, 383] on button "Confirm" at bounding box center [654, 385] width 58 height 18
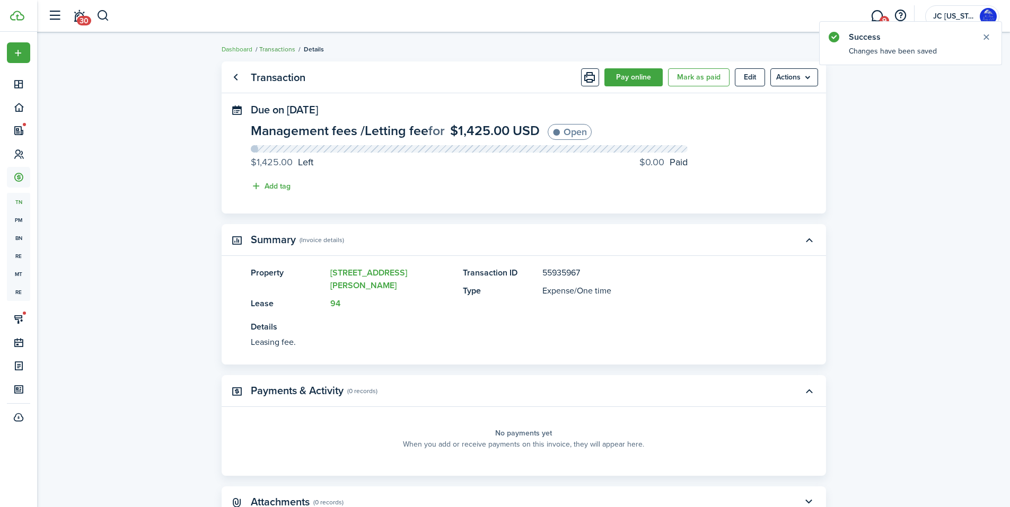
click at [287, 50] on link "Transactions" at bounding box center [277, 50] width 36 height 10
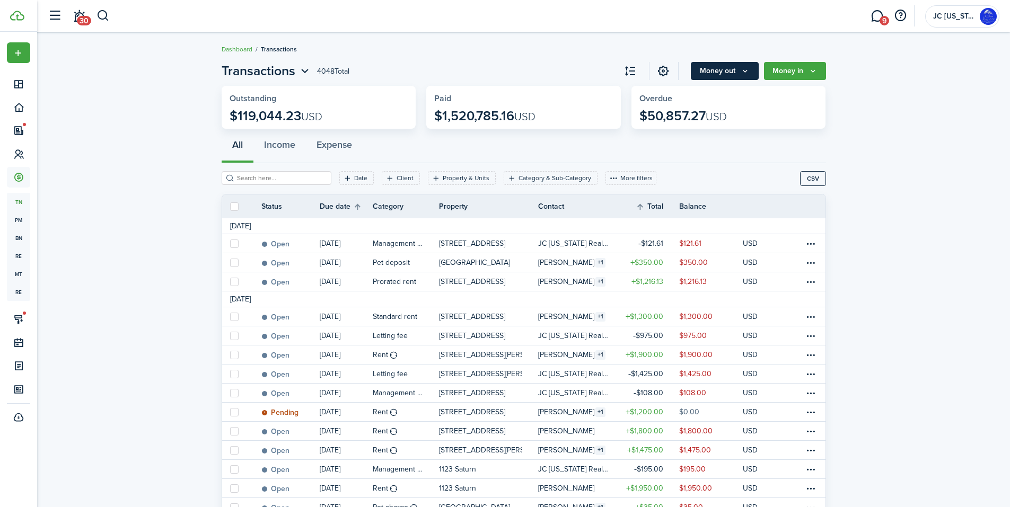
click at [719, 63] on button "Money out" at bounding box center [725, 71] width 68 height 18
click at [793, 76] on button "Money in" at bounding box center [795, 71] width 62 height 18
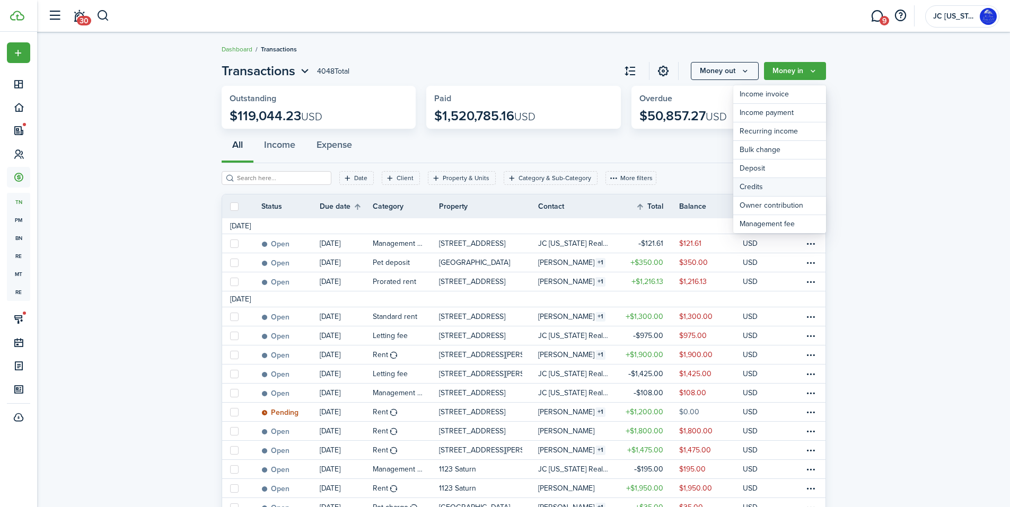
click at [760, 188] on link "Credits" at bounding box center [779, 187] width 93 height 19
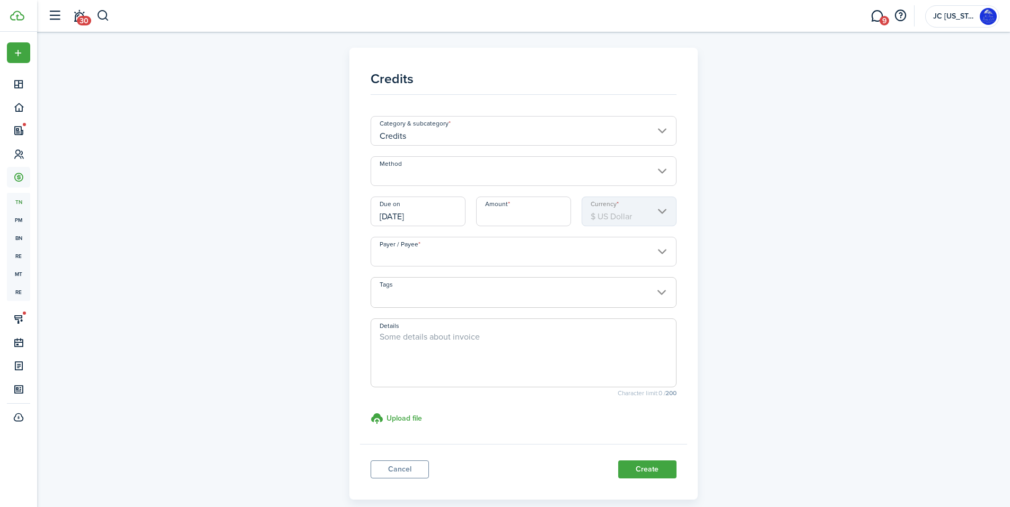
click at [469, 175] on input "Method" at bounding box center [524, 171] width 306 height 30
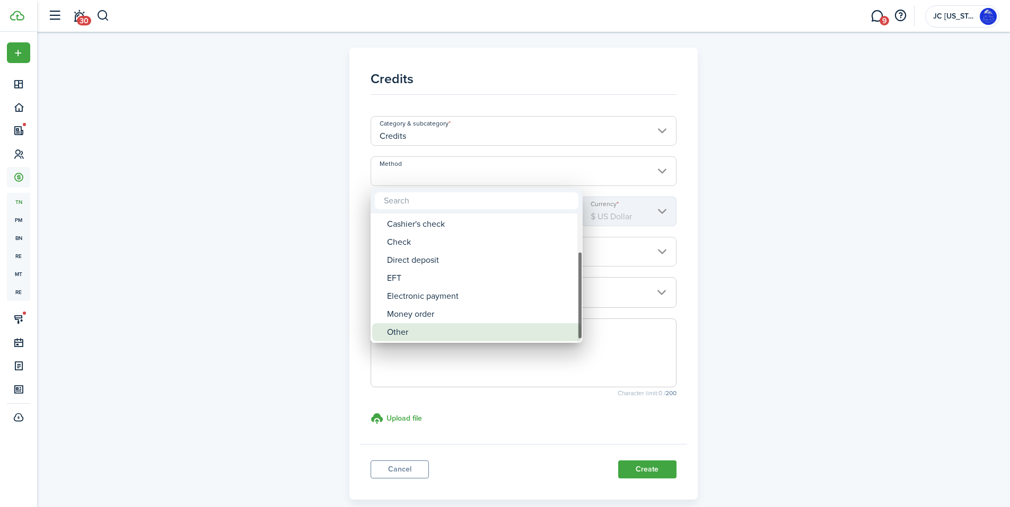
click at [436, 330] on div "Other" at bounding box center [481, 332] width 188 height 18
type input "Other"
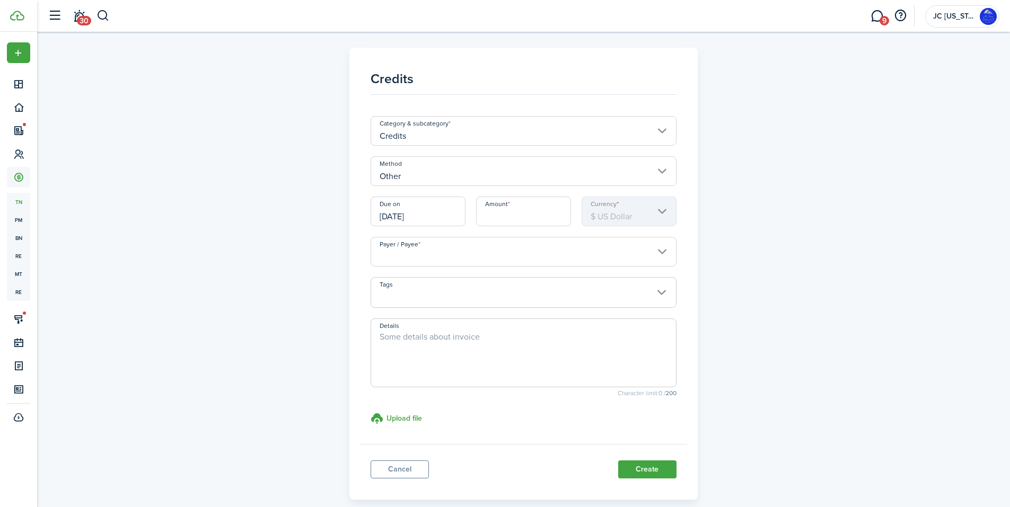
click at [504, 215] on input "Amount" at bounding box center [523, 212] width 95 height 30
click at [482, 218] on input "Amount" at bounding box center [523, 212] width 95 height 30
click at [457, 259] on input "Payer / Payee" at bounding box center [524, 252] width 306 height 30
type input "$158.33"
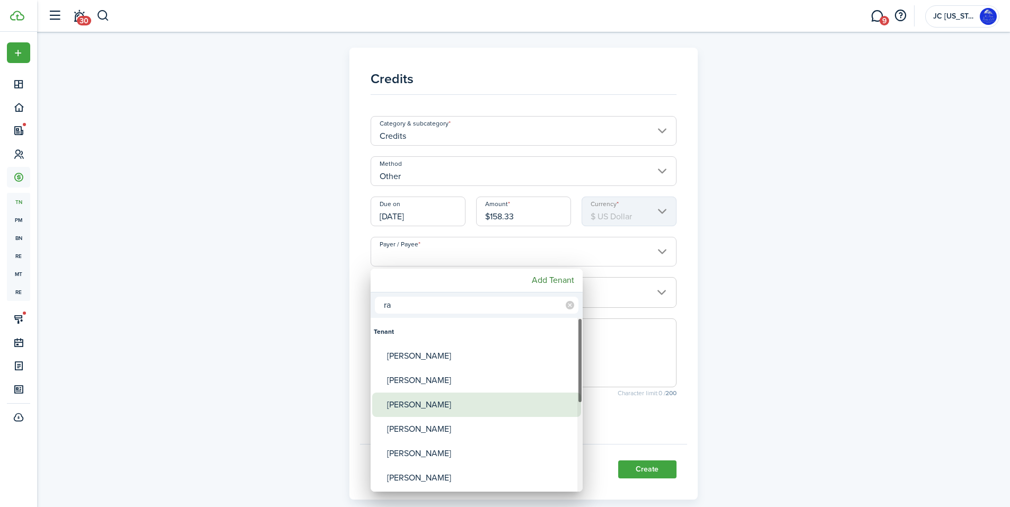
type input "ra"
click at [426, 395] on div "[PERSON_NAME]" at bounding box center [481, 405] width 188 height 24
type input "[PERSON_NAME]"
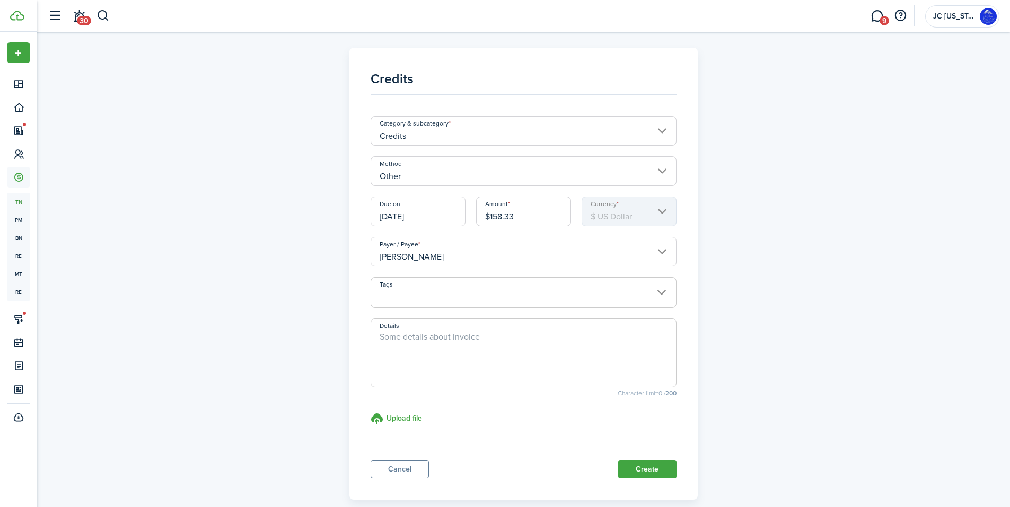
click at [468, 336] on textarea "Details" at bounding box center [523, 356] width 305 height 51
type textarea "2 days' rent credit"
click at [631, 463] on button "Create" at bounding box center [647, 470] width 58 height 18
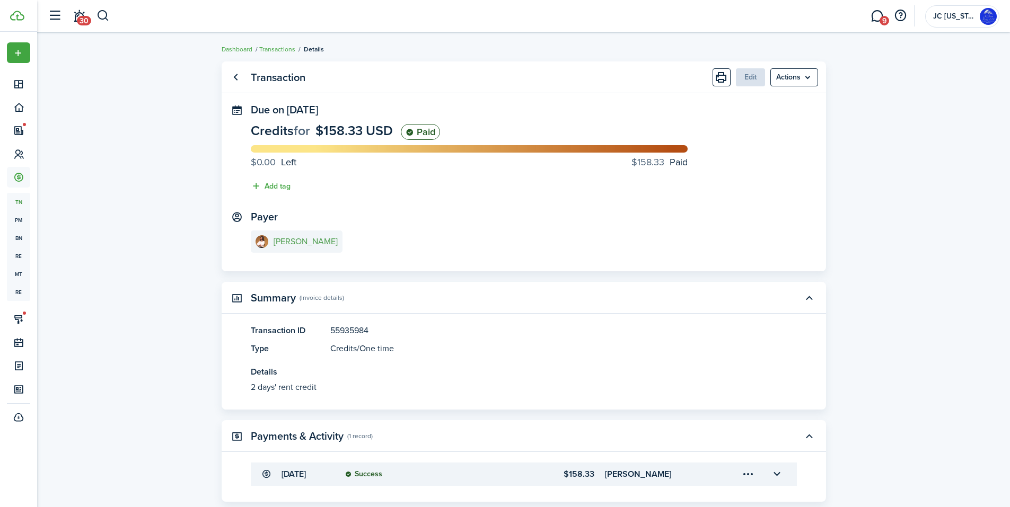
click at [280, 237] on e-details-info-title "[PERSON_NAME]" at bounding box center [306, 242] width 64 height 10
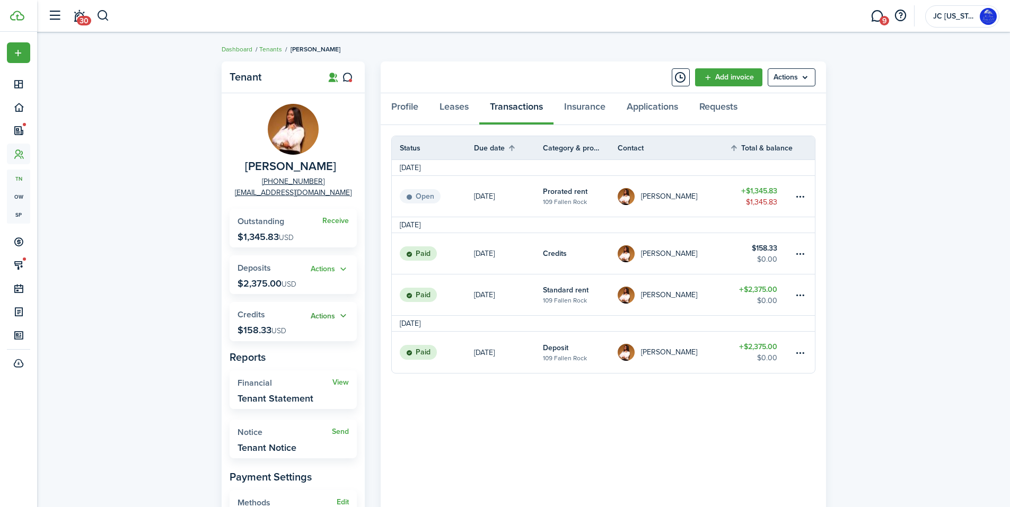
click at [336, 318] on button "Actions" at bounding box center [330, 316] width 38 height 12
click at [273, 350] on link "Apply" at bounding box center [302, 355] width 93 height 18
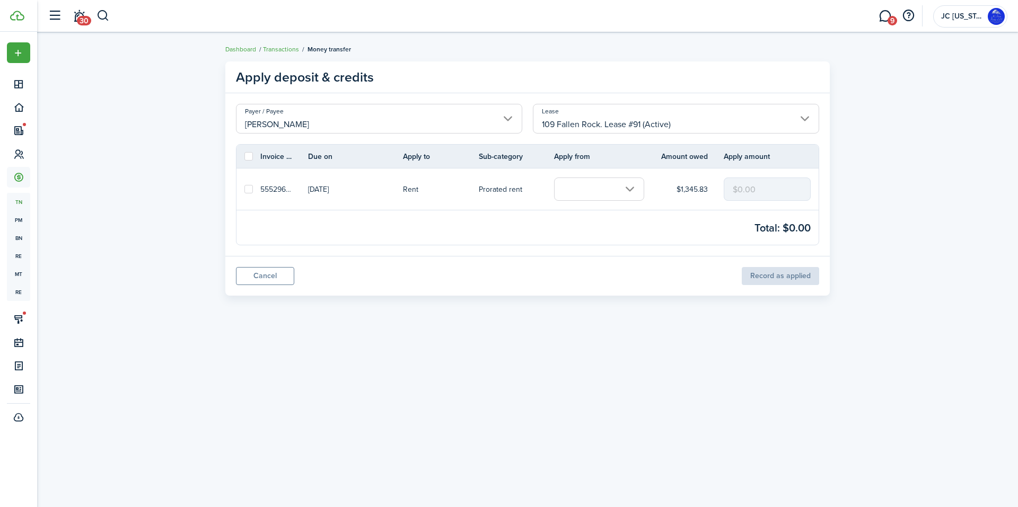
click at [246, 191] on label at bounding box center [248, 189] width 8 height 8
click at [244, 190] on input "checkbox" at bounding box center [244, 189] width 1 height 1
checkbox input "true"
drag, startPoint x: 765, startPoint y: 188, endPoint x: 725, endPoint y: 187, distance: 40.8
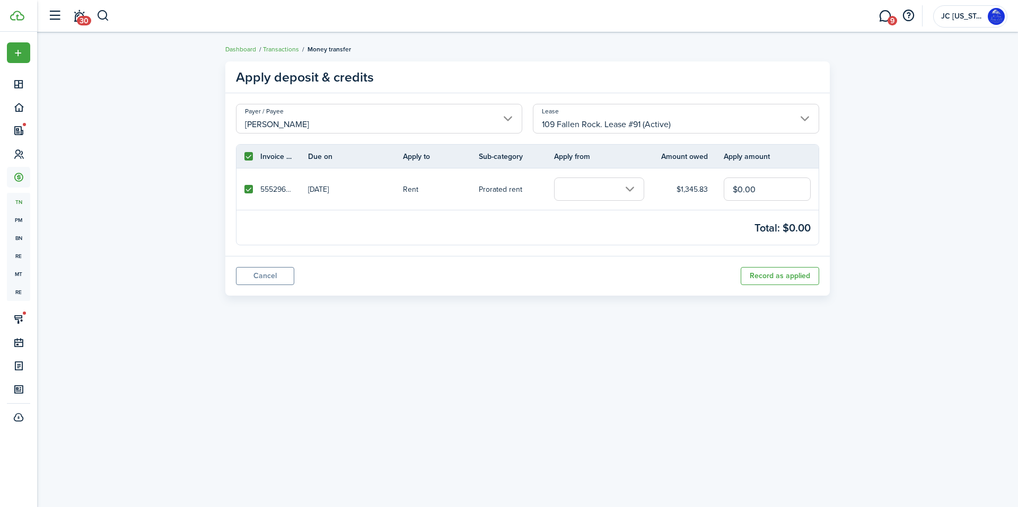
click at [725, 187] on input "$0.00" at bounding box center [767, 189] width 87 height 23
click at [595, 187] on input "text" at bounding box center [599, 189] width 90 height 23
type input "$158.33"
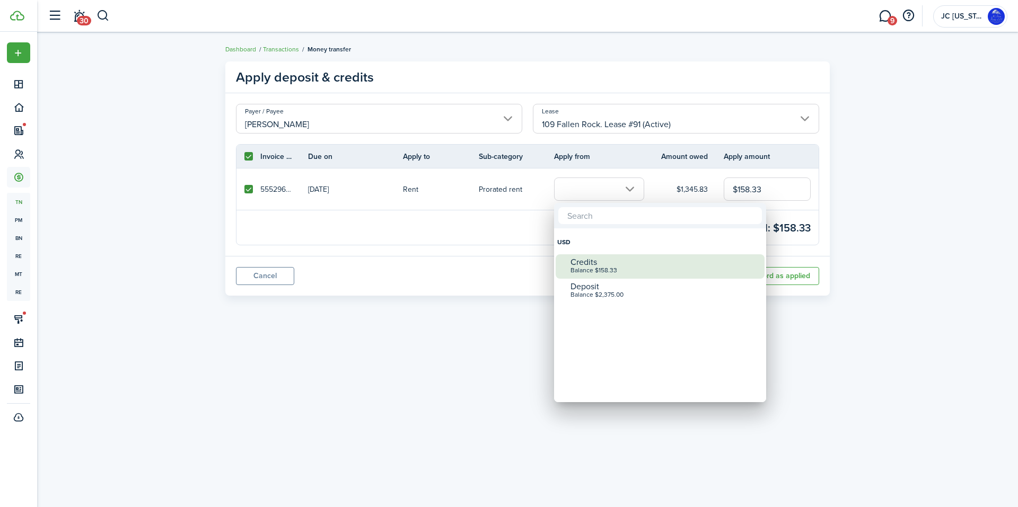
click at [588, 268] on div "Balance $158.33" at bounding box center [664, 270] width 188 height 7
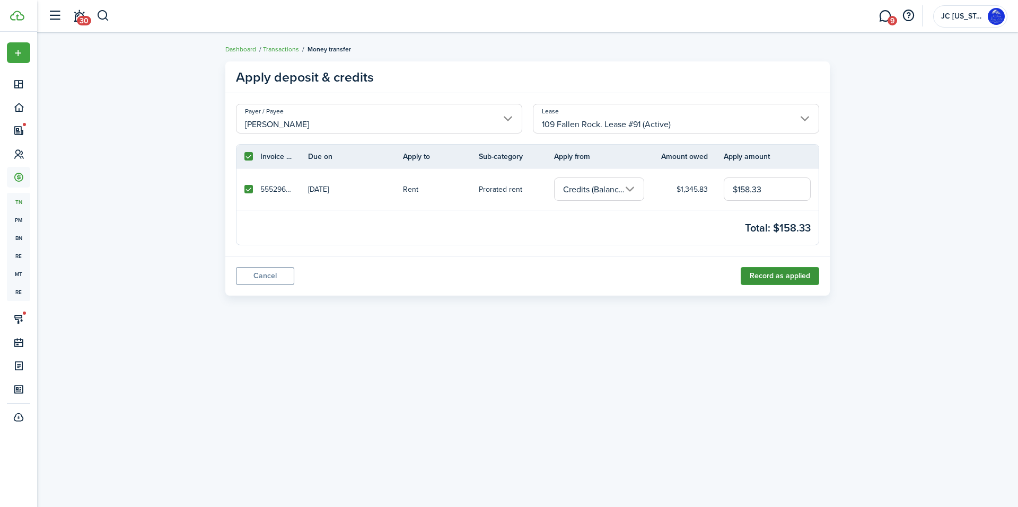
click at [792, 279] on button "Record as applied" at bounding box center [779, 276] width 78 height 18
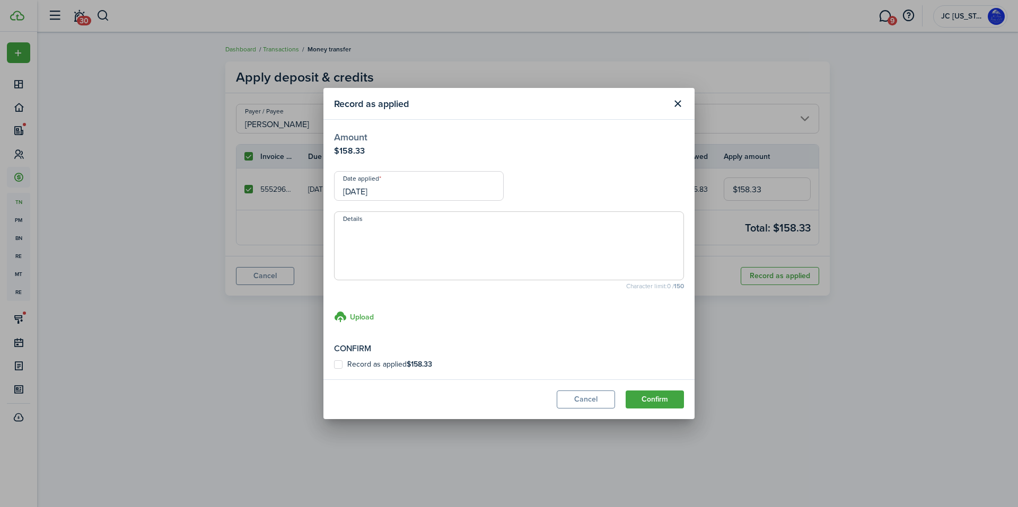
click at [443, 244] on textarea "Details" at bounding box center [508, 249] width 349 height 51
type textarea "2 days' rent credit"
click at [340, 363] on label "Record as applied $158.33" at bounding box center [383, 364] width 98 height 8
click at [334, 365] on input "Record as applied $158.33" at bounding box center [333, 365] width 1 height 1
checkbox input "true"
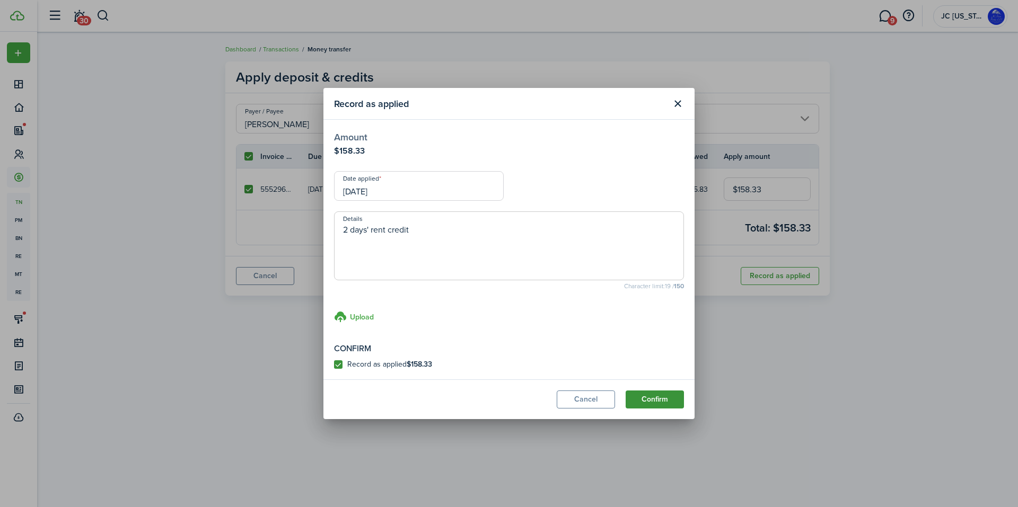
click at [651, 394] on button "Confirm" at bounding box center [654, 400] width 58 height 18
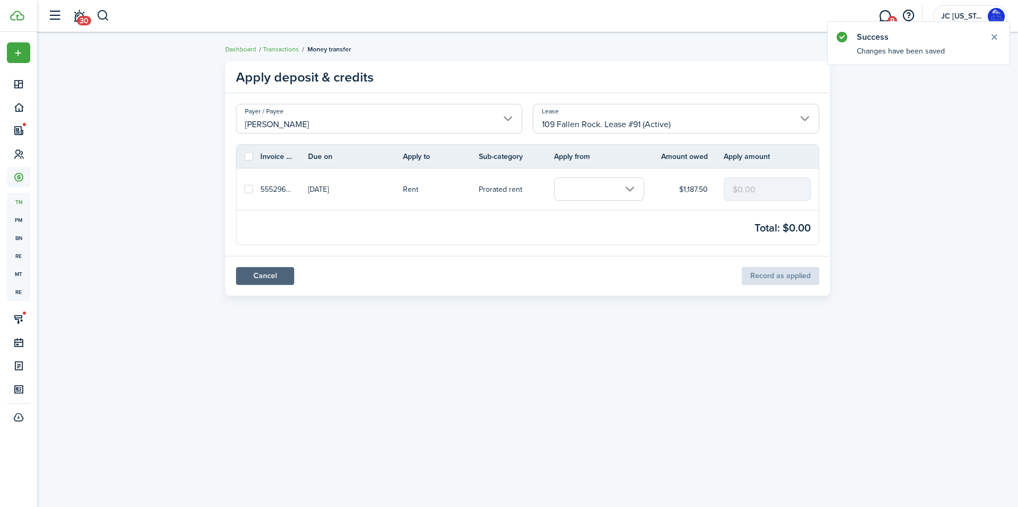
click at [261, 278] on link "Cancel" at bounding box center [265, 276] width 58 height 18
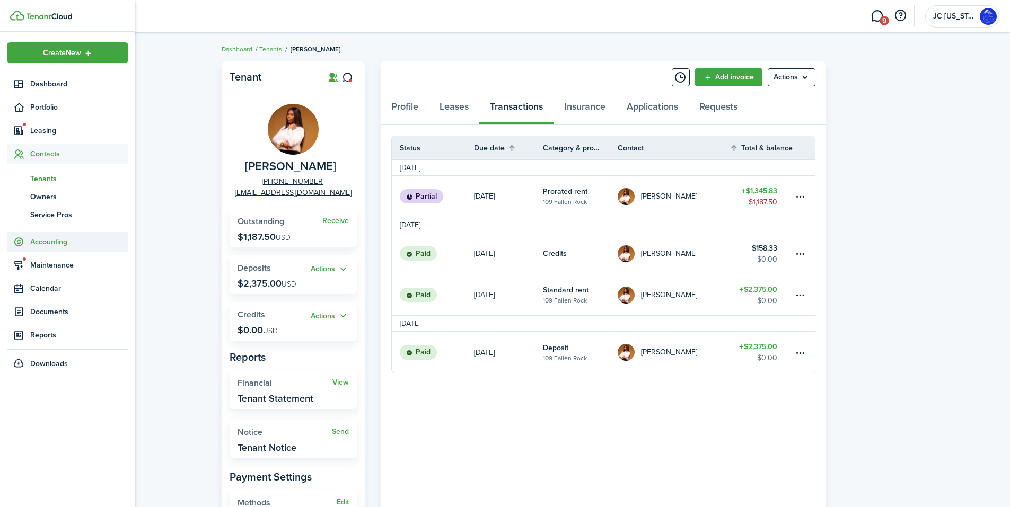
click at [28, 241] on sidebar-link-icon at bounding box center [18, 241] width 23 height 11
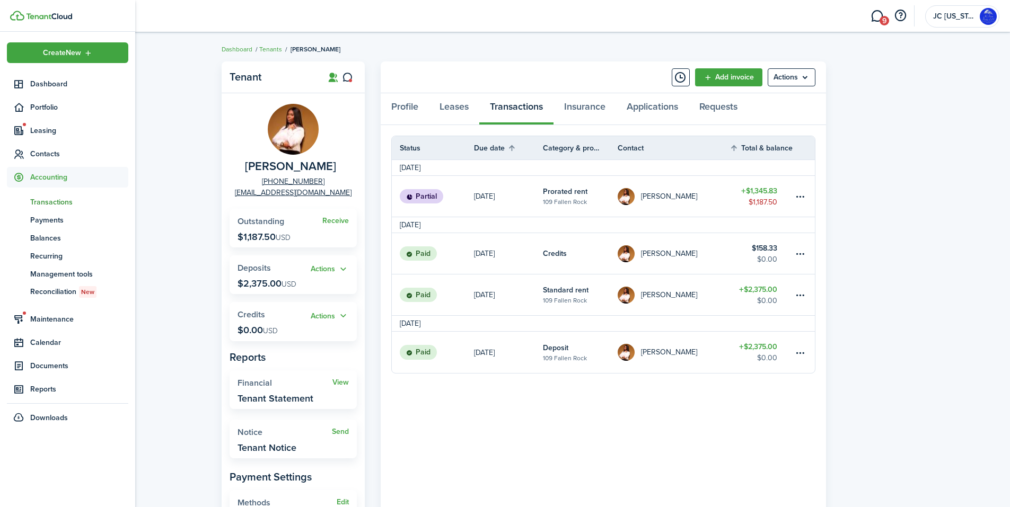
click at [22, 202] on span "tn" at bounding box center [18, 202] width 23 height 18
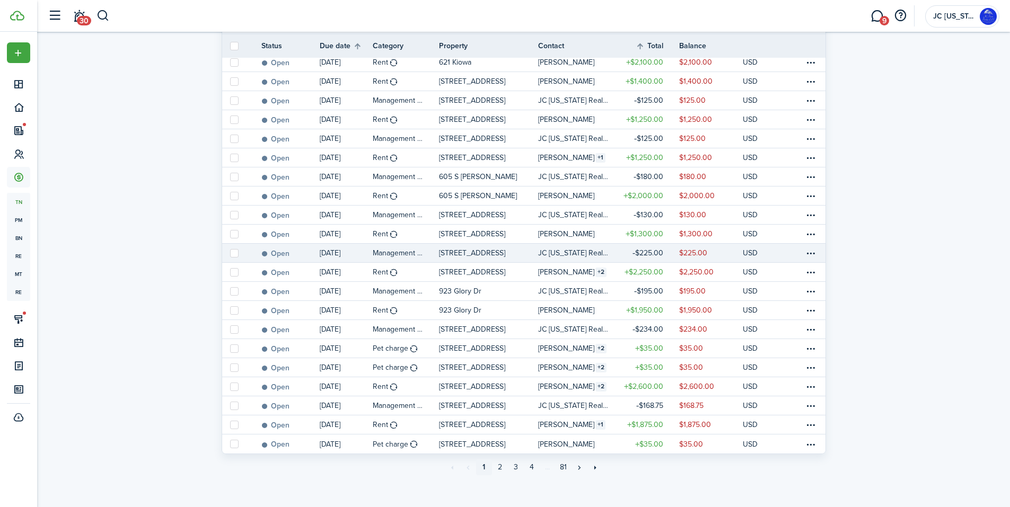
scroll to position [753, 0]
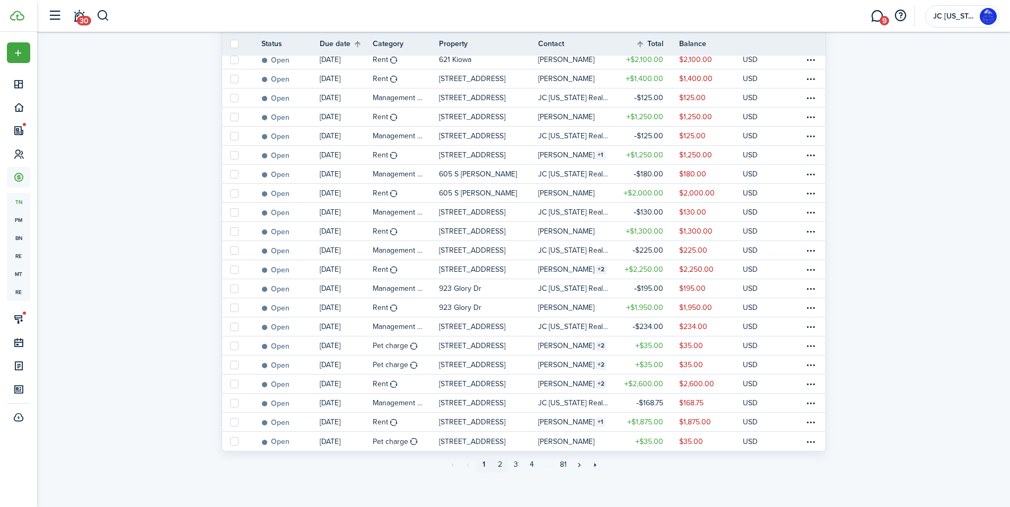
click at [499, 463] on link "2" at bounding box center [500, 465] width 16 height 16
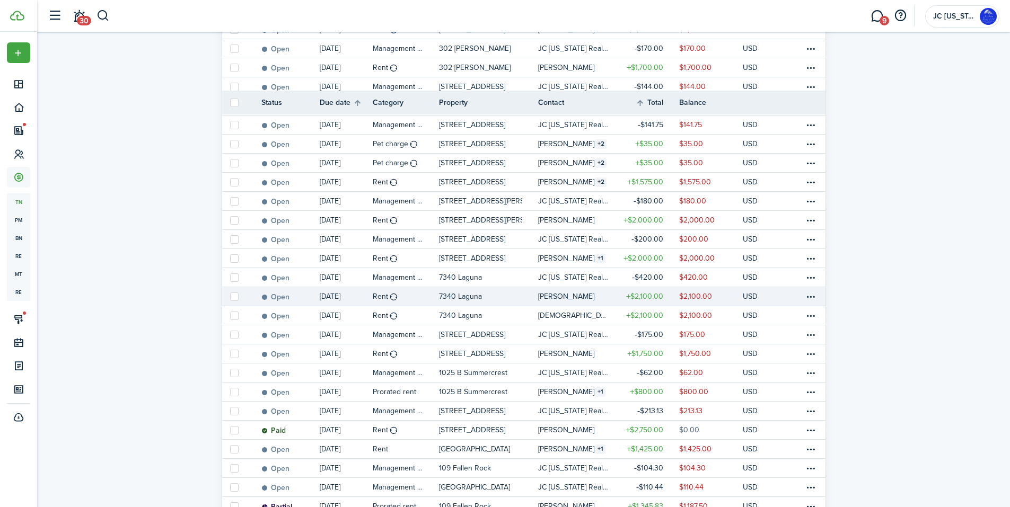
scroll to position [753, 0]
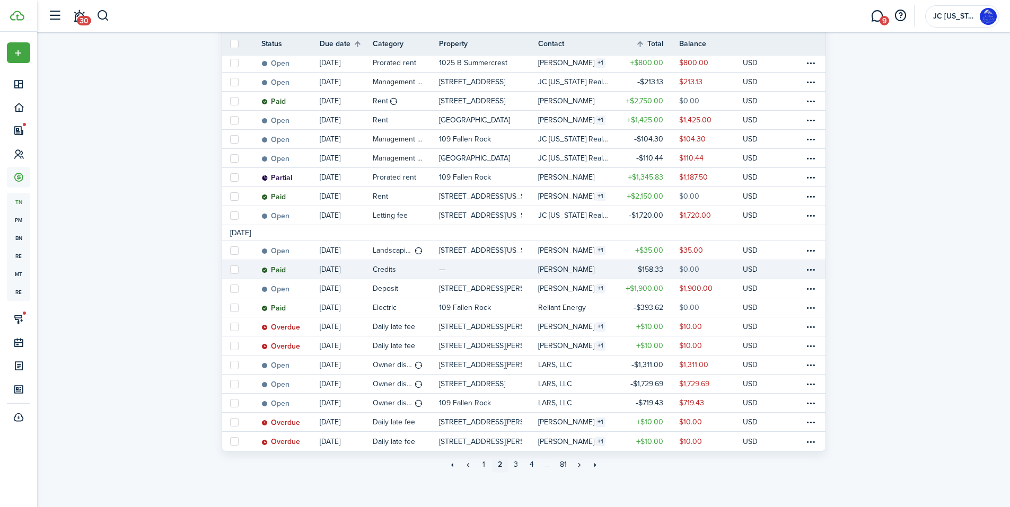
click at [565, 270] on table-profile-info-text "[PERSON_NAME]" at bounding box center [566, 270] width 56 height 8
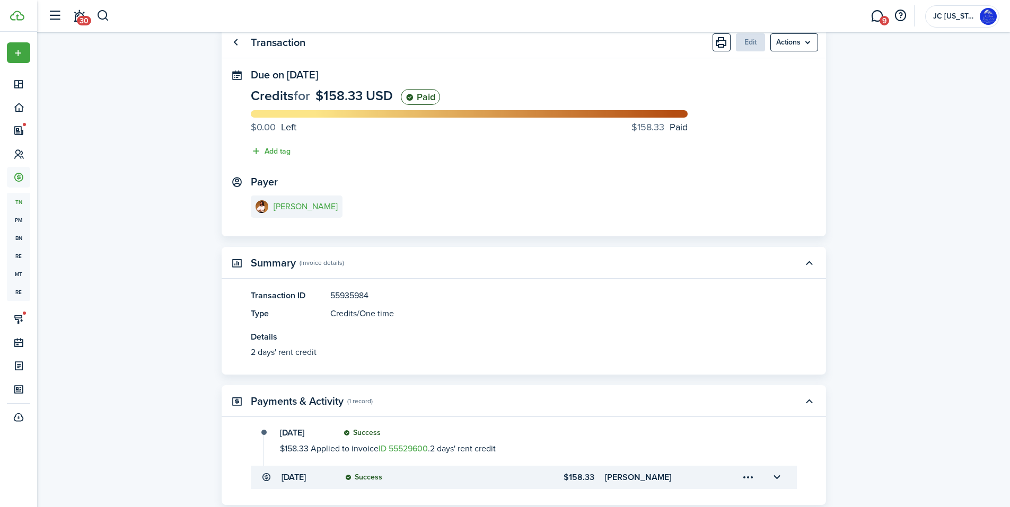
scroll to position [127, 0]
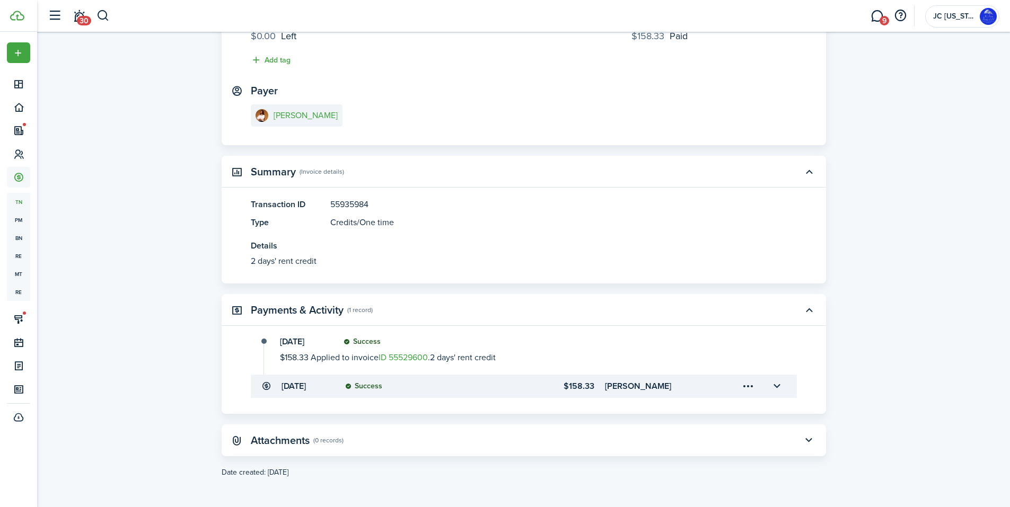
click at [748, 389] on menu-trigger-card "Open menu" at bounding box center [748, 386] width 18 height 18
click at [776, 384] on button "button" at bounding box center [777, 386] width 18 height 18
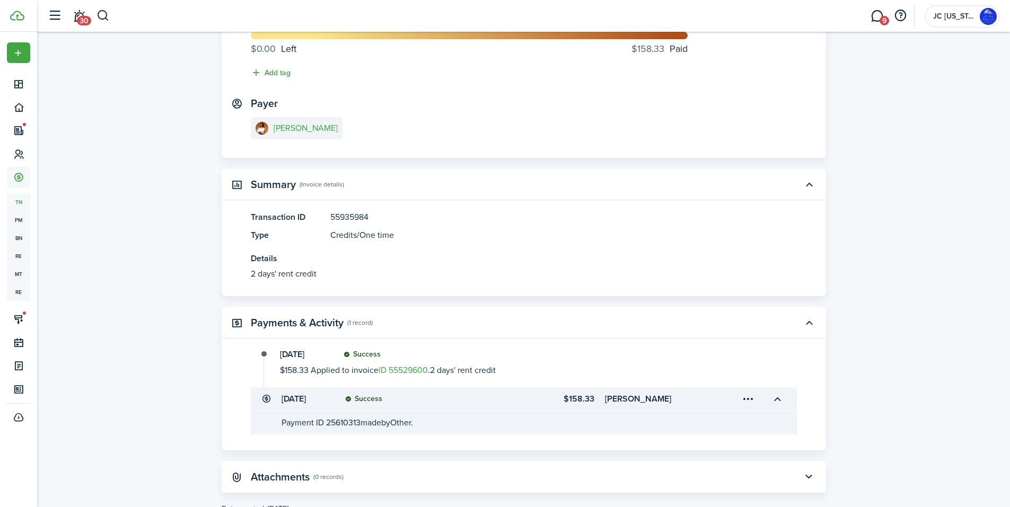
scroll to position [0, 0]
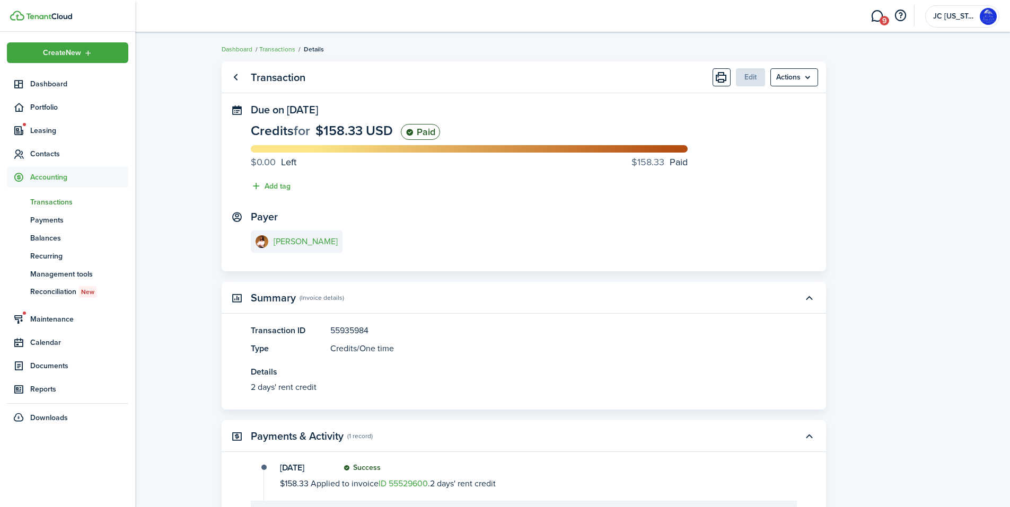
click at [24, 201] on span "tn" at bounding box center [18, 202] width 23 height 18
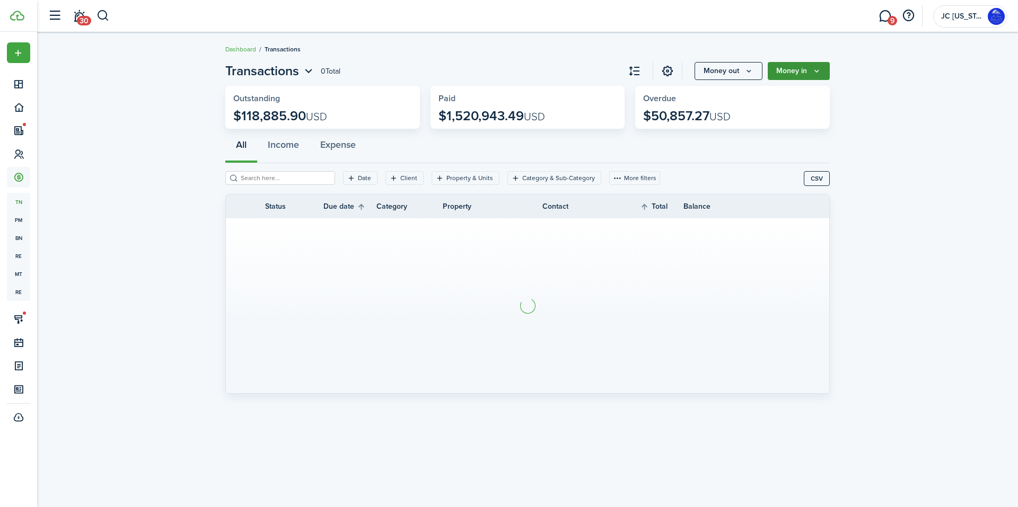
click at [810, 64] on button "Money in" at bounding box center [799, 71] width 62 height 18
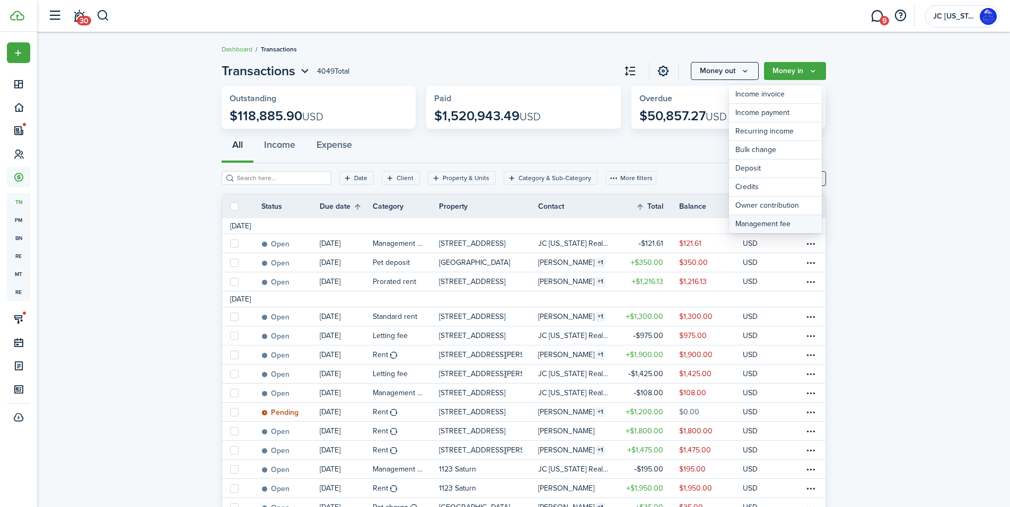
click at [780, 222] on link "Management fee" at bounding box center [775, 224] width 93 height 18
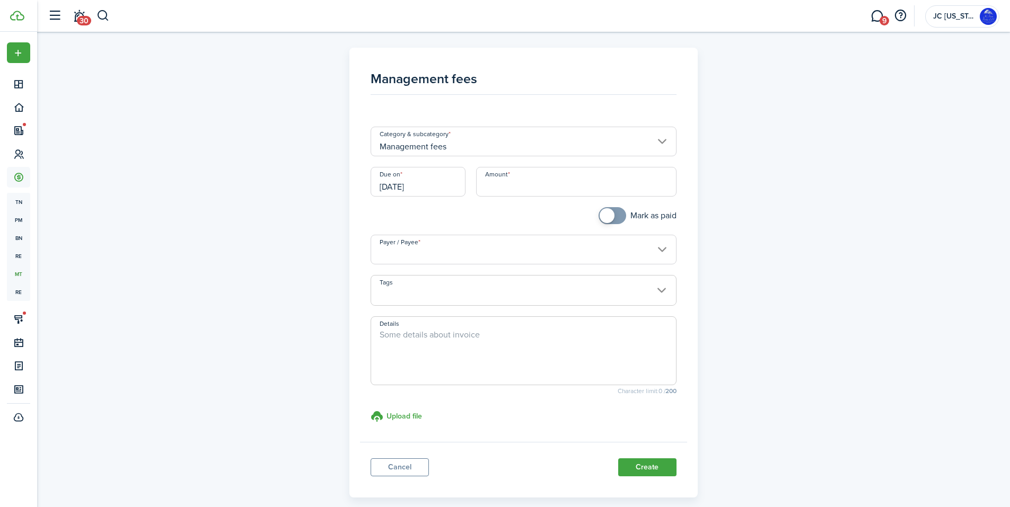
click at [416, 144] on input "Management fees" at bounding box center [524, 142] width 306 height 30
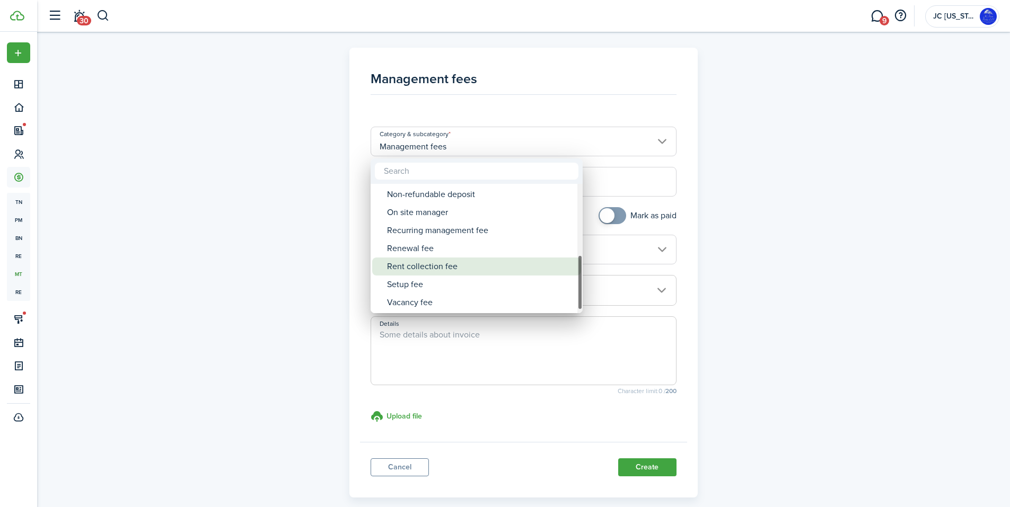
click at [465, 261] on div "Rent collection fee" at bounding box center [481, 267] width 188 height 18
type input "Management fees / Rent collection fee"
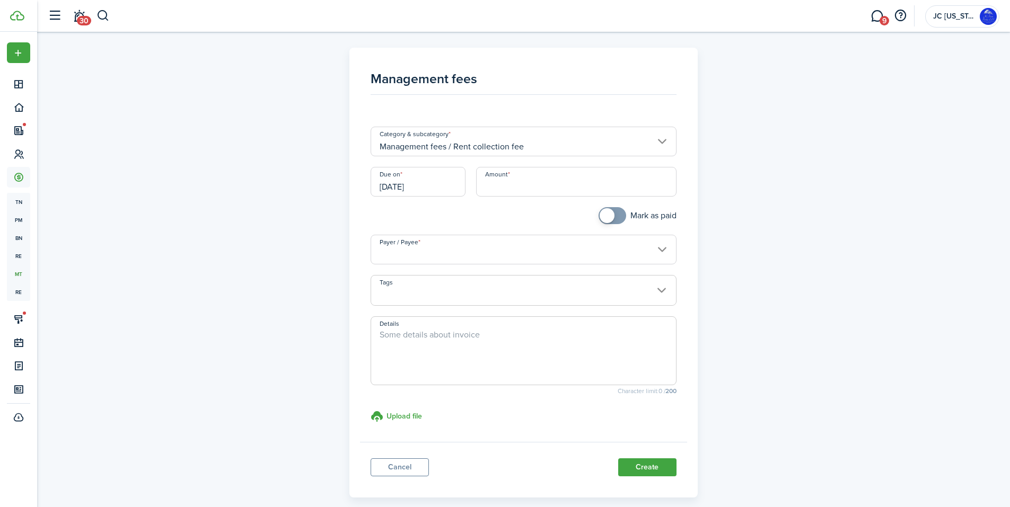
click at [518, 184] on input "Amount" at bounding box center [576, 182] width 200 height 30
click at [453, 250] on input "Payer / Payee" at bounding box center [524, 250] width 306 height 30
type input "$158.33"
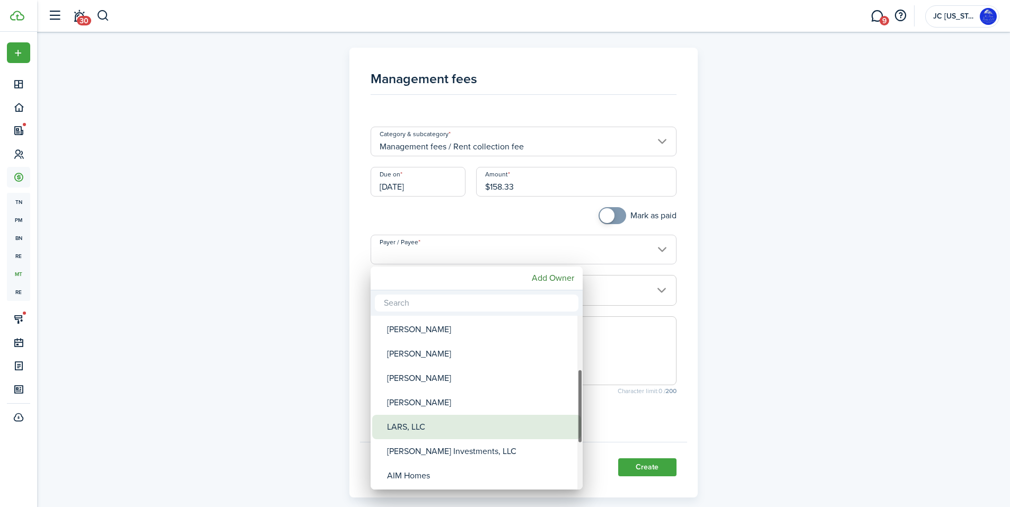
click at [418, 434] on div "LARS, LLC" at bounding box center [481, 427] width 188 height 24
type input "LARS, LLC"
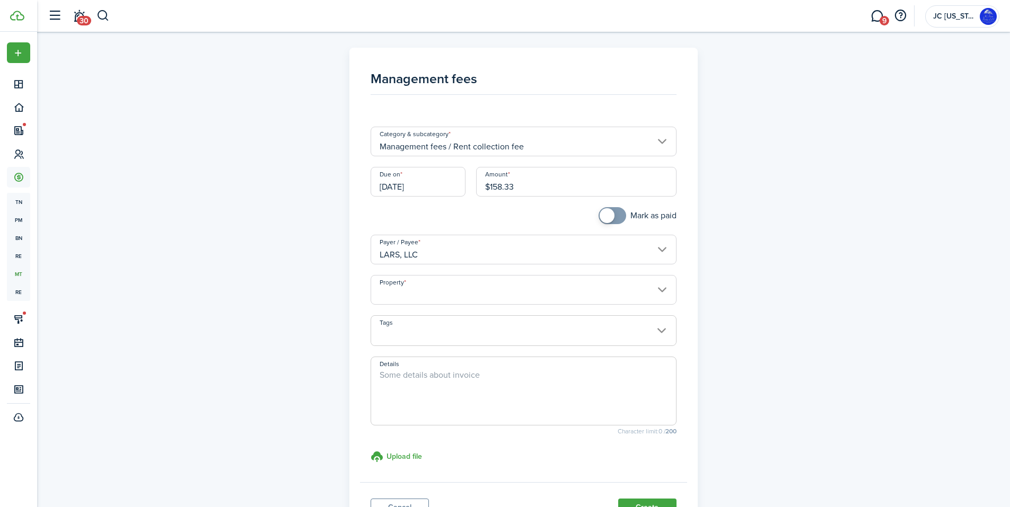
checkbox input "true"
click at [613, 217] on span at bounding box center [612, 215] width 11 height 17
click at [430, 295] on input "Property" at bounding box center [524, 290] width 306 height 30
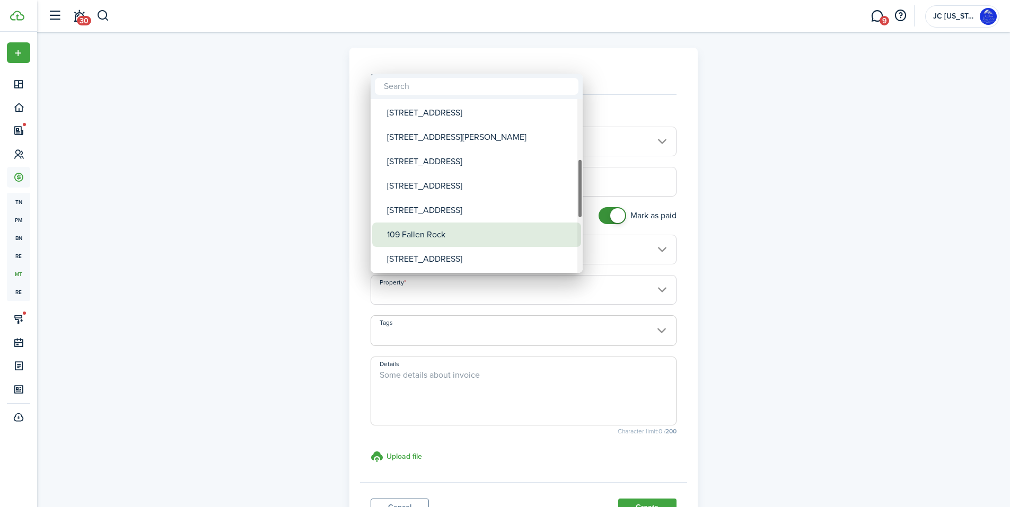
click at [420, 232] on div "109 Fallen Rock" at bounding box center [481, 235] width 188 height 24
type input "109 Fallen Rock"
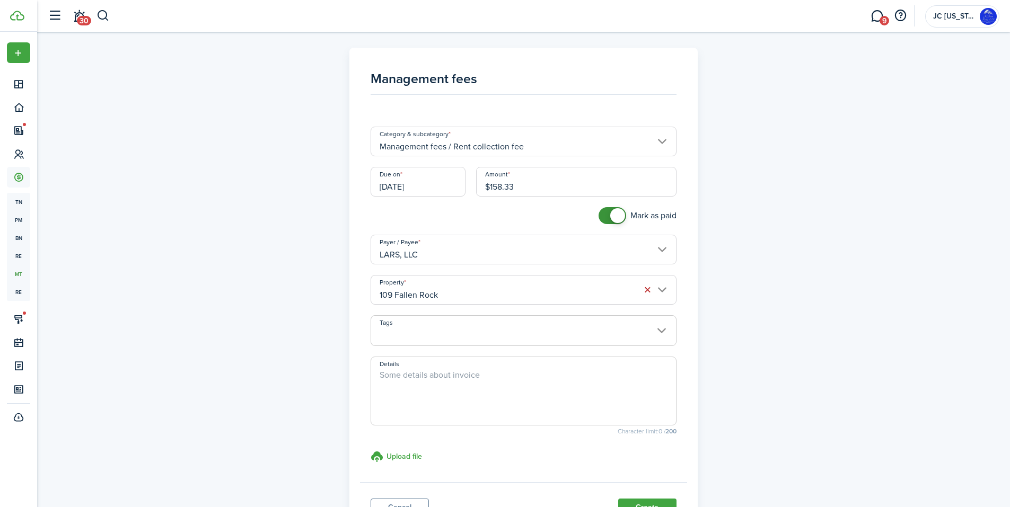
click at [394, 373] on textarea "Details" at bounding box center [523, 394] width 305 height 51
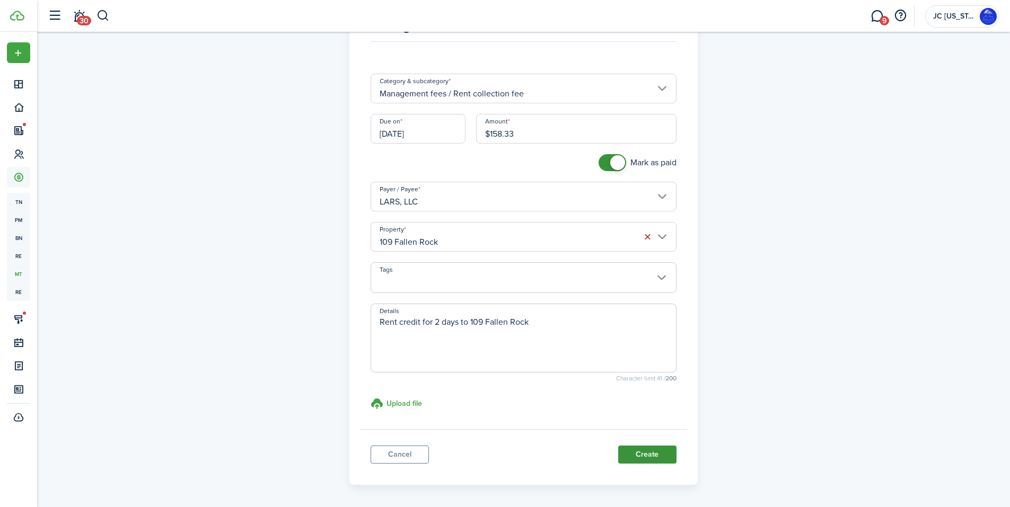
type textarea "Rent credit for 2 days to 109 Fallen Rock"
click at [637, 451] on button "Create" at bounding box center [647, 455] width 58 height 18
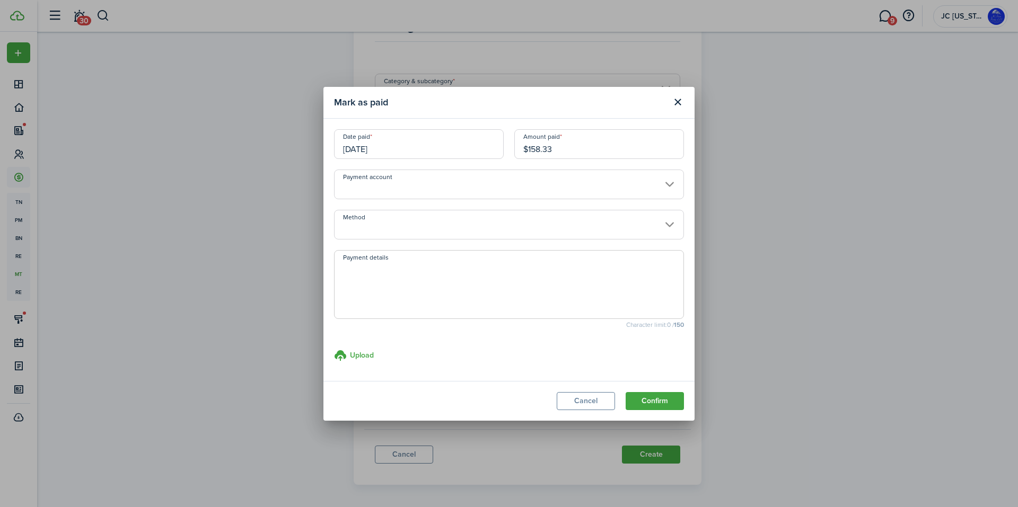
click at [427, 186] on input "Payment account" at bounding box center [509, 185] width 350 height 30
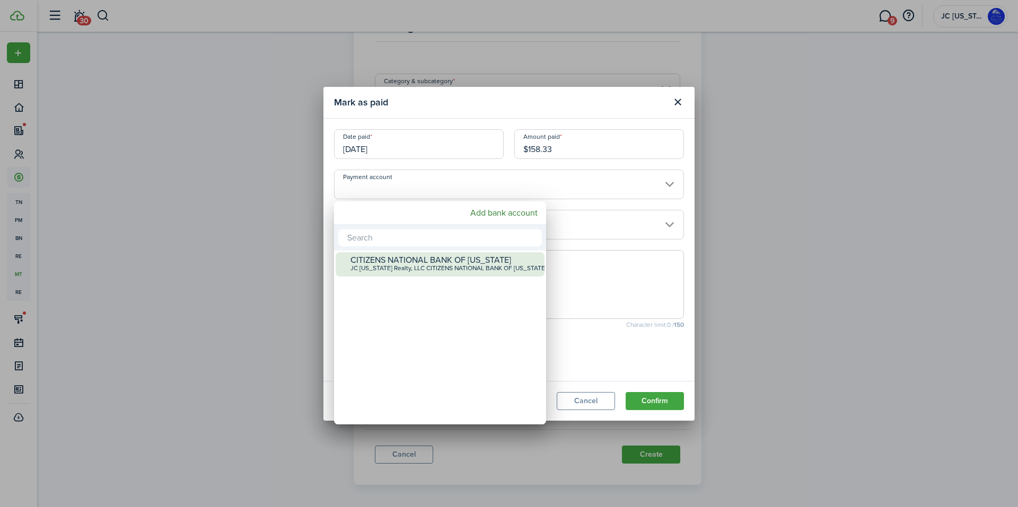
click at [410, 266] on div "JC [US_STATE] Realty, LLC CITIZENS NATIONAL BANK OF [US_STATE] | •••• 4396" at bounding box center [444, 268] width 188 height 7
type input "•••• •••• •••• 4396"
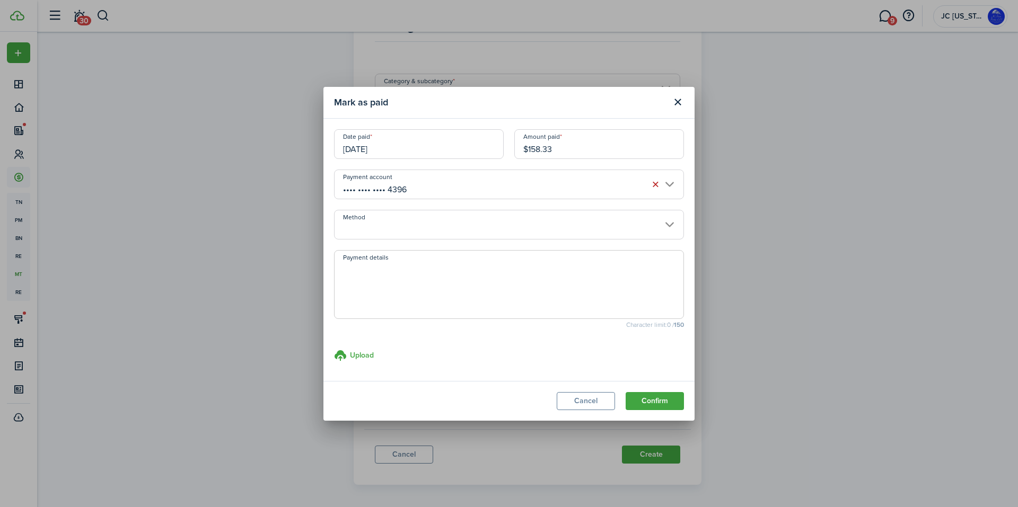
click at [404, 227] on input "Method" at bounding box center [509, 225] width 350 height 30
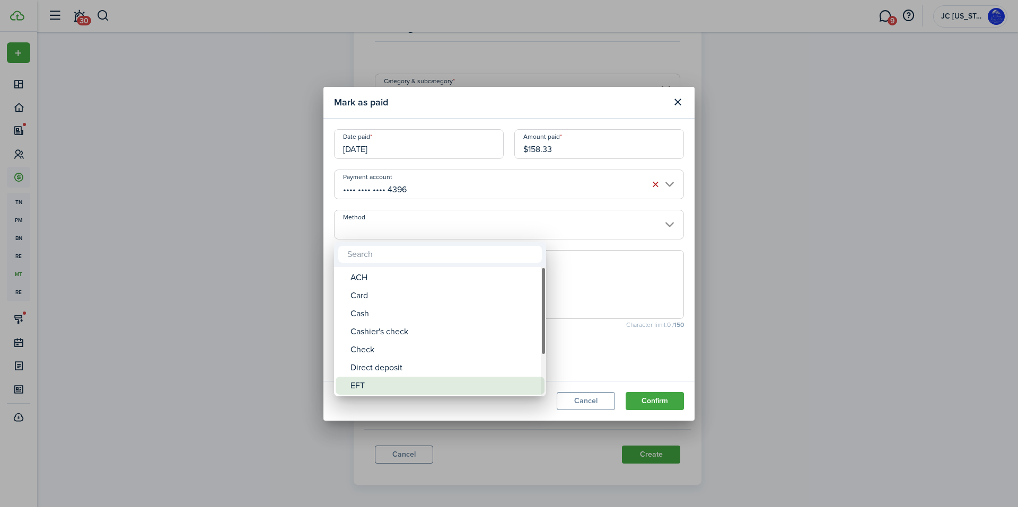
click at [383, 381] on div "EFT" at bounding box center [444, 386] width 188 height 18
type input "EFT"
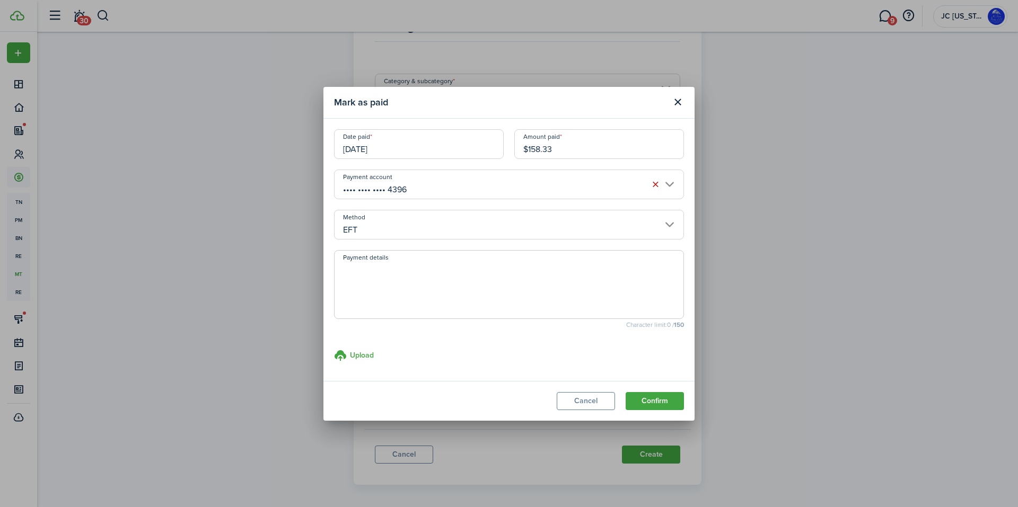
click at [384, 278] on textarea "Payment details" at bounding box center [508, 287] width 349 height 51
type textarea "Rent credit for 2 days - 109 Fallen Rock"
click at [652, 398] on button "Confirm" at bounding box center [654, 401] width 58 height 18
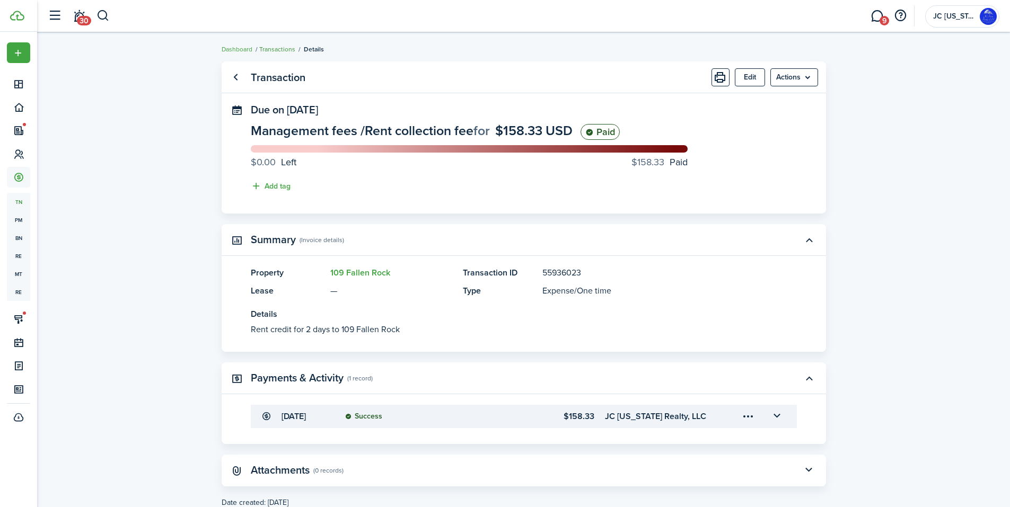
click at [283, 47] on link "Transactions" at bounding box center [277, 50] width 36 height 10
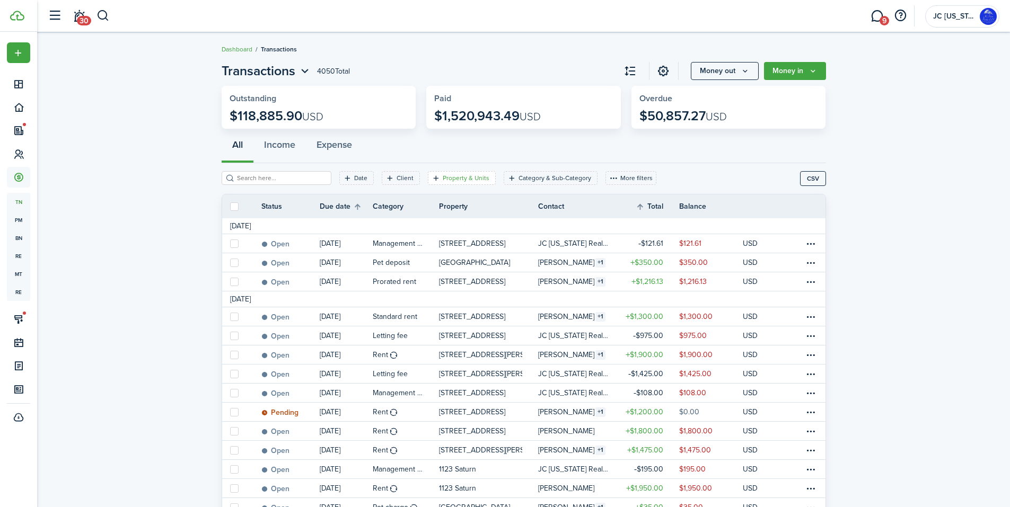
click at [447, 173] on filter-tag "Property & Units" at bounding box center [462, 178] width 68 height 14
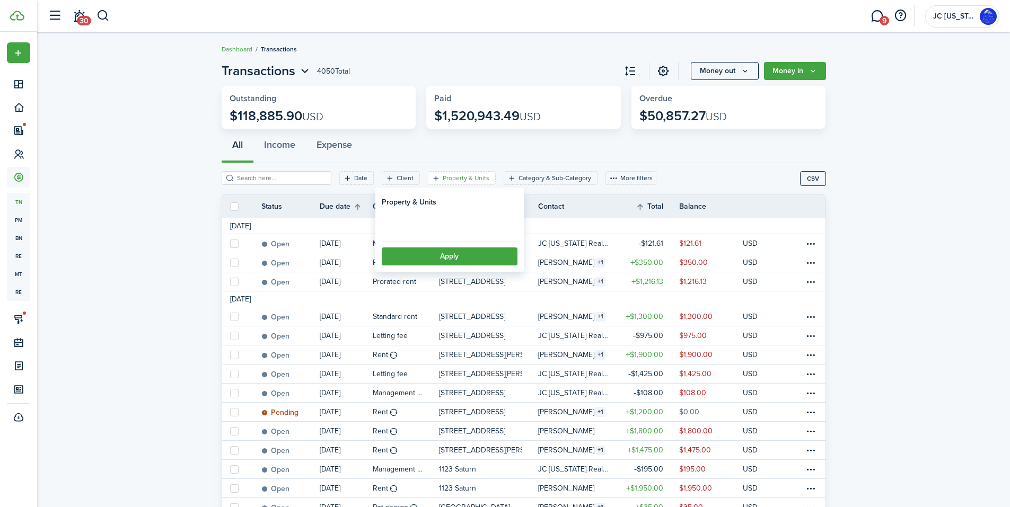
click at [436, 221] on loading-skeleton at bounding box center [450, 224] width 136 height 23
click at [436, 221] on span "Property" at bounding box center [449, 225] width 135 height 23
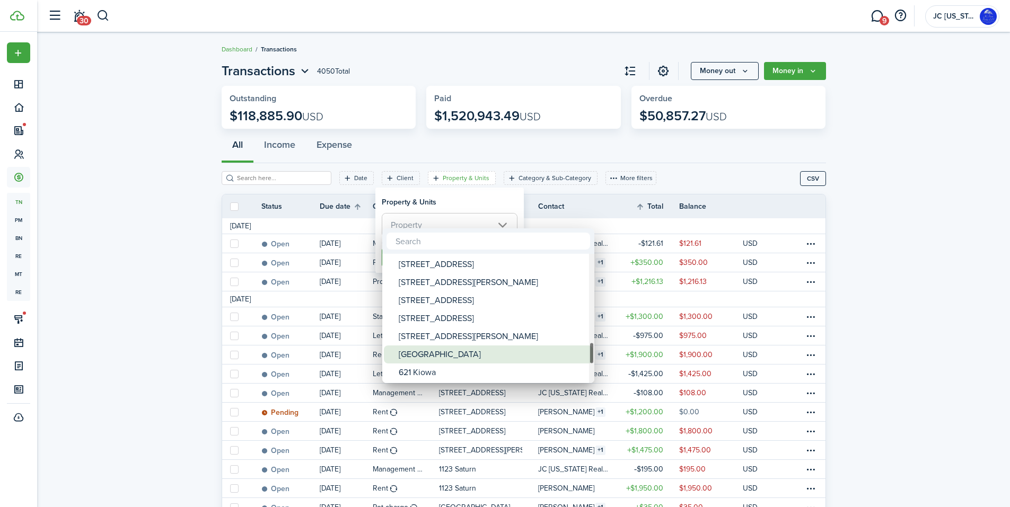
click at [425, 351] on div "[GEOGRAPHIC_DATA]" at bounding box center [493, 355] width 188 height 18
type input "[GEOGRAPHIC_DATA]"
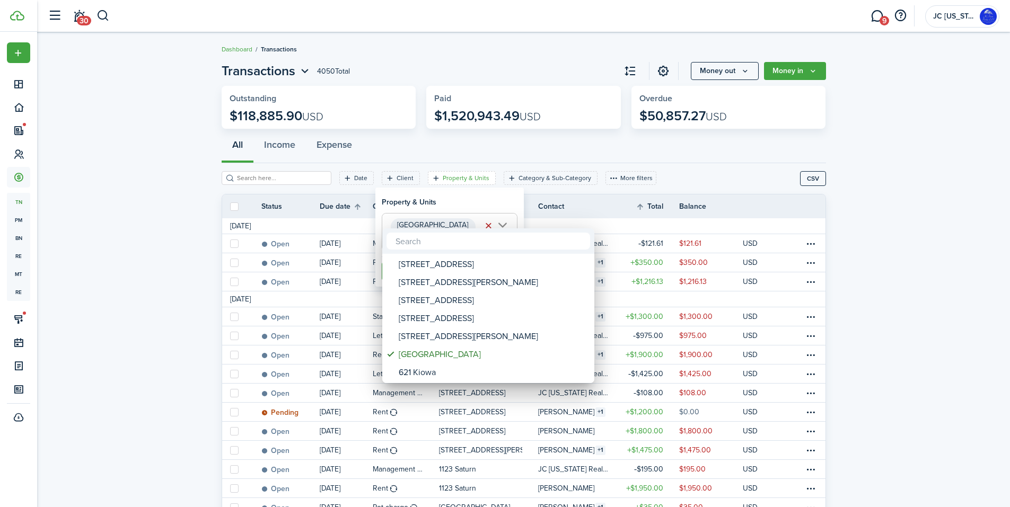
click at [437, 199] on div at bounding box center [504, 253] width 1179 height 677
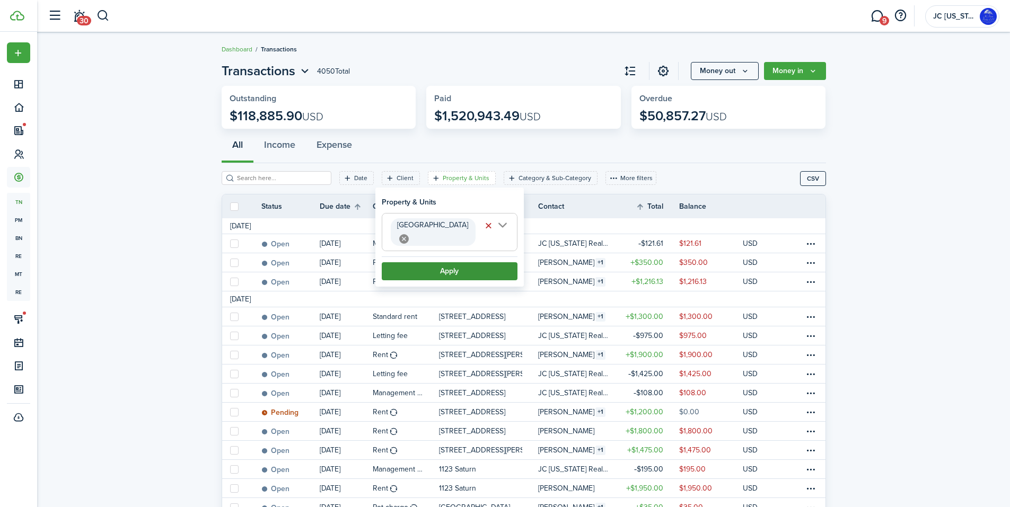
click at [431, 262] on button "Apply" at bounding box center [450, 271] width 136 height 18
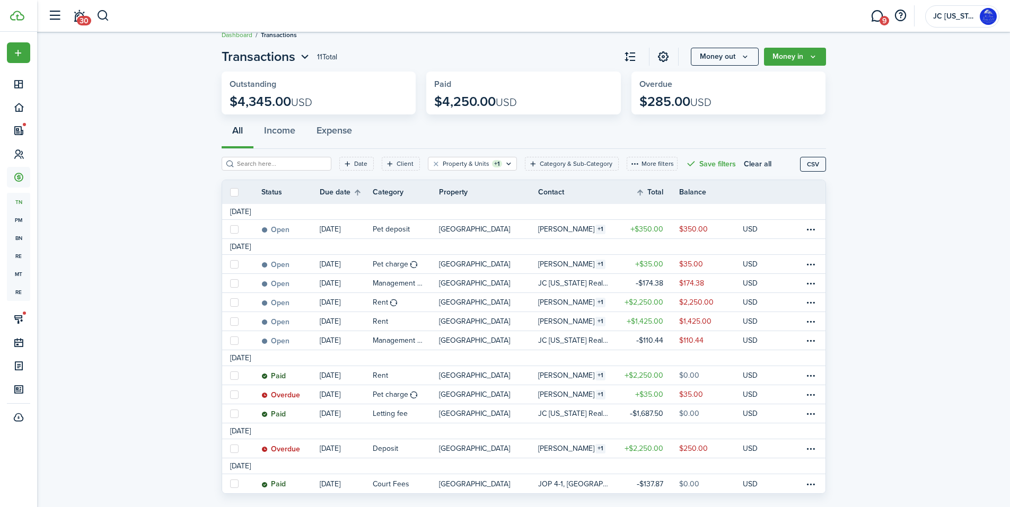
scroll to position [36, 0]
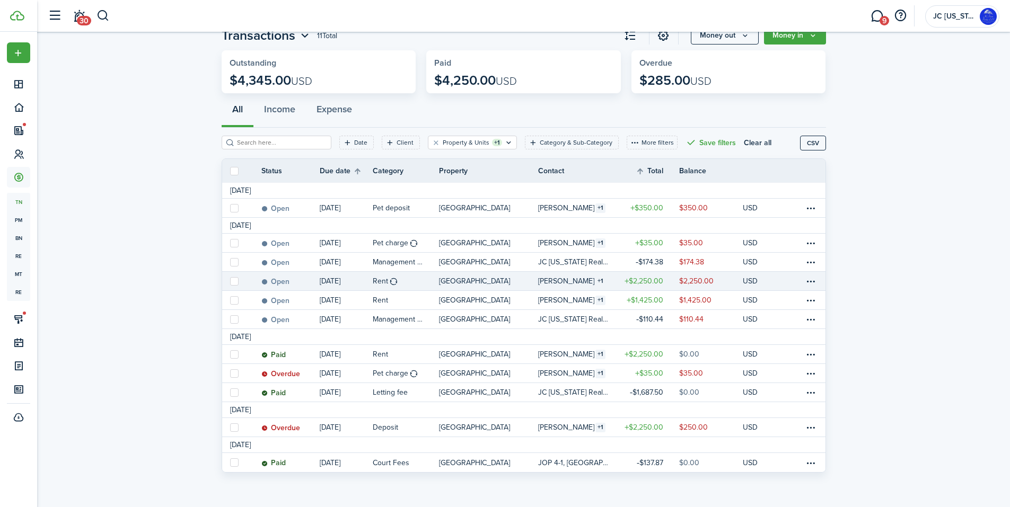
click at [466, 282] on p "[GEOGRAPHIC_DATA]" at bounding box center [474, 281] width 71 height 11
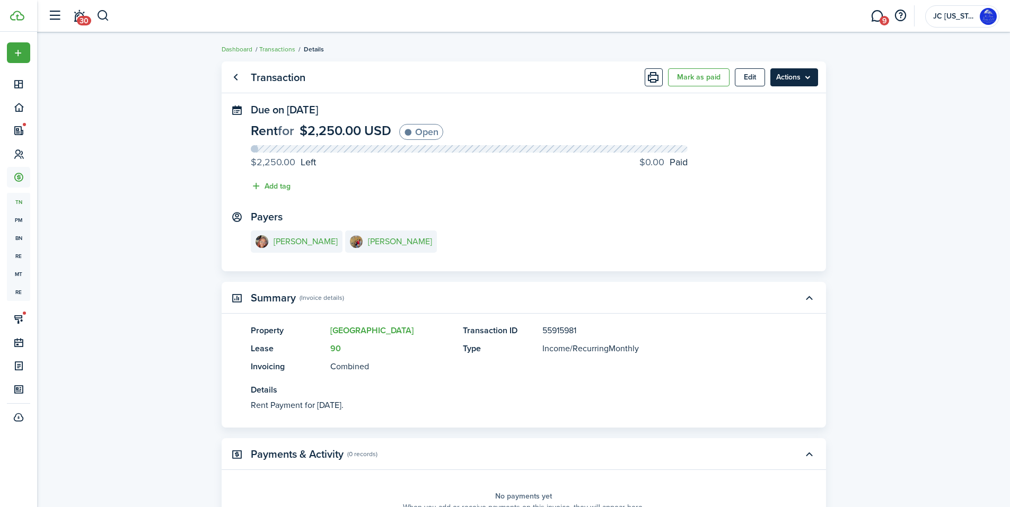
click at [799, 77] on menu-btn "Actions" at bounding box center [794, 77] width 48 height 18
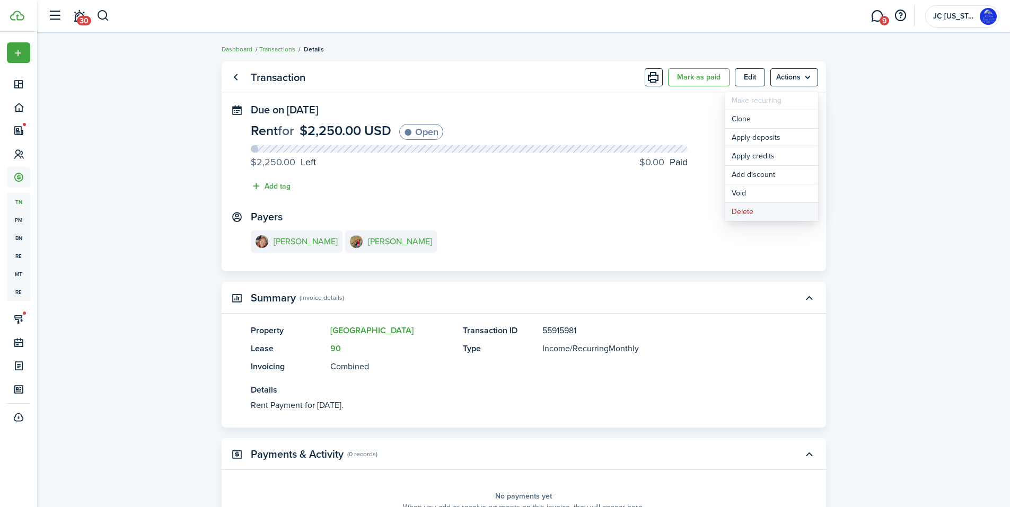
click at [738, 217] on button "Delete" at bounding box center [771, 212] width 93 height 18
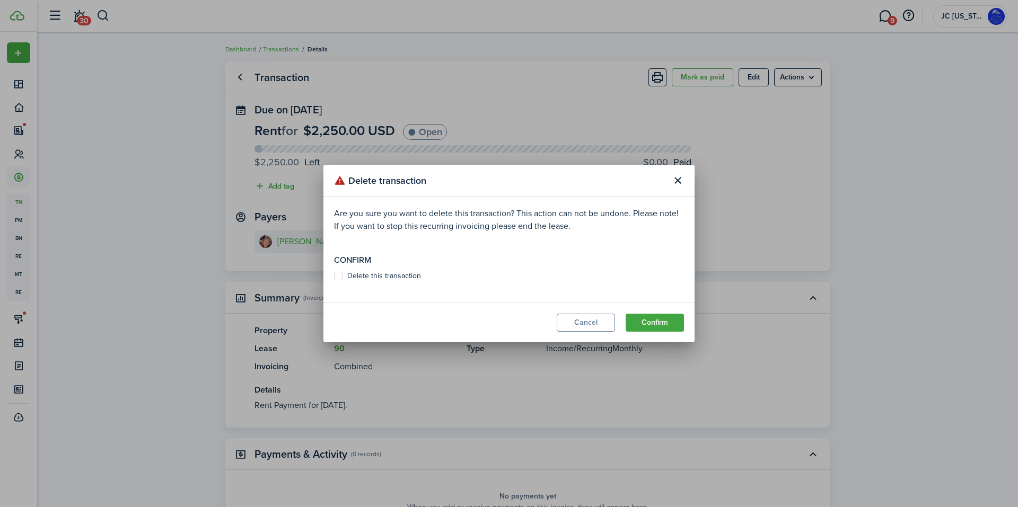
click at [376, 276] on label "Delete this transaction" at bounding box center [377, 276] width 87 height 8
click at [334, 276] on input "Delete this transaction" at bounding box center [333, 276] width 1 height 1
checkbox input "true"
click at [648, 321] on button "Confirm" at bounding box center [654, 323] width 58 height 18
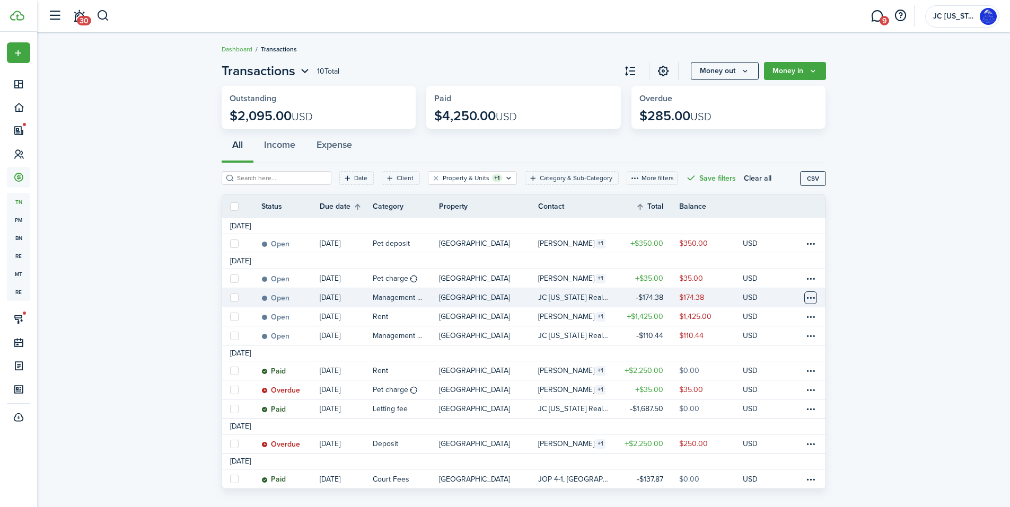
click at [811, 296] on table-menu-btn-icon at bounding box center [810, 298] width 13 height 13
click at [811, 296] on span at bounding box center [812, 298] width 13 height 13
click at [598, 298] on table-profile-info-text "JC [US_STATE] Realty, LLC" at bounding box center [573, 298] width 71 height 8
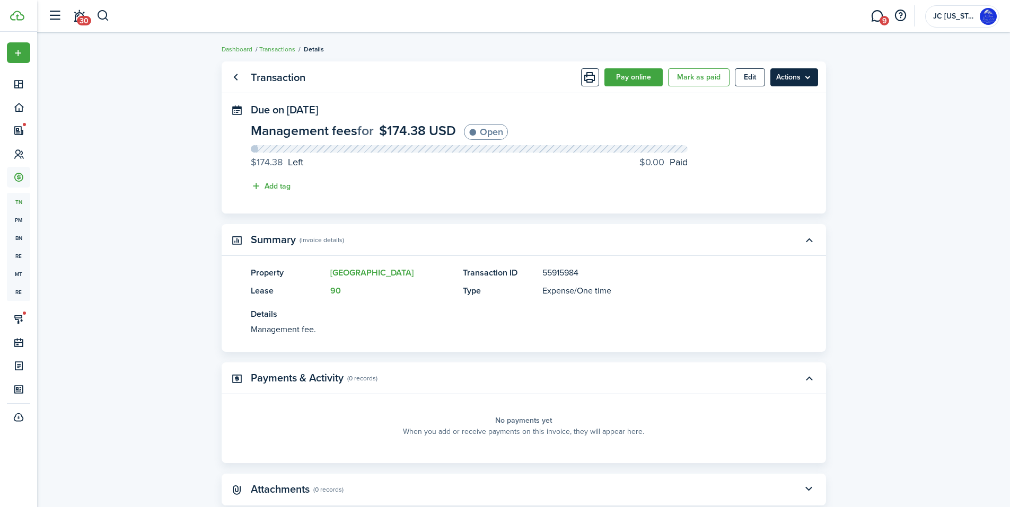
click at [791, 76] on menu-btn "Actions" at bounding box center [794, 77] width 48 height 18
click at [751, 212] on button "Delete" at bounding box center [771, 212] width 93 height 18
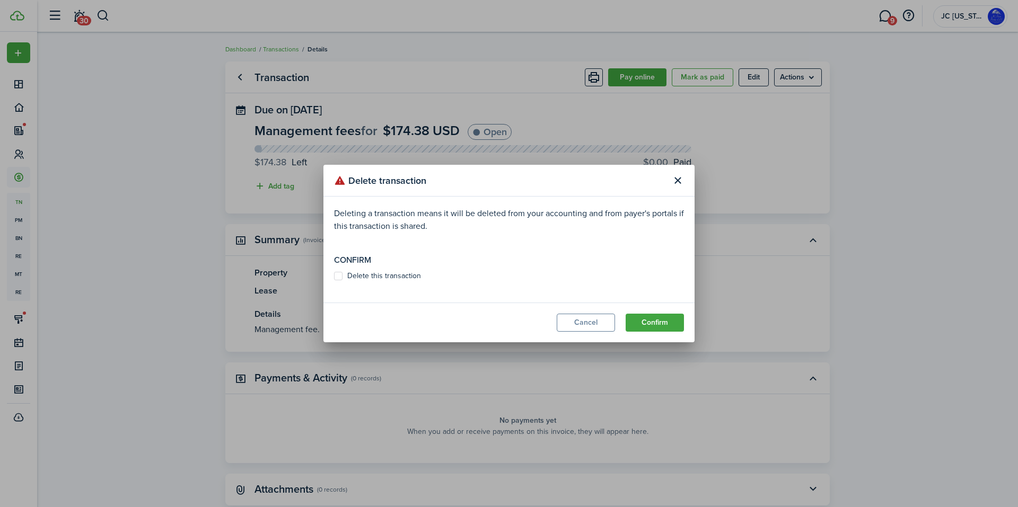
click at [348, 274] on label "Delete this transaction" at bounding box center [377, 276] width 87 height 8
click at [334, 276] on input "Delete this transaction" at bounding box center [333, 276] width 1 height 1
checkbox input "true"
click at [683, 313] on modal-footer "Cancel Confirm" at bounding box center [508, 323] width 371 height 40
click at [670, 319] on button "Confirm" at bounding box center [654, 323] width 58 height 18
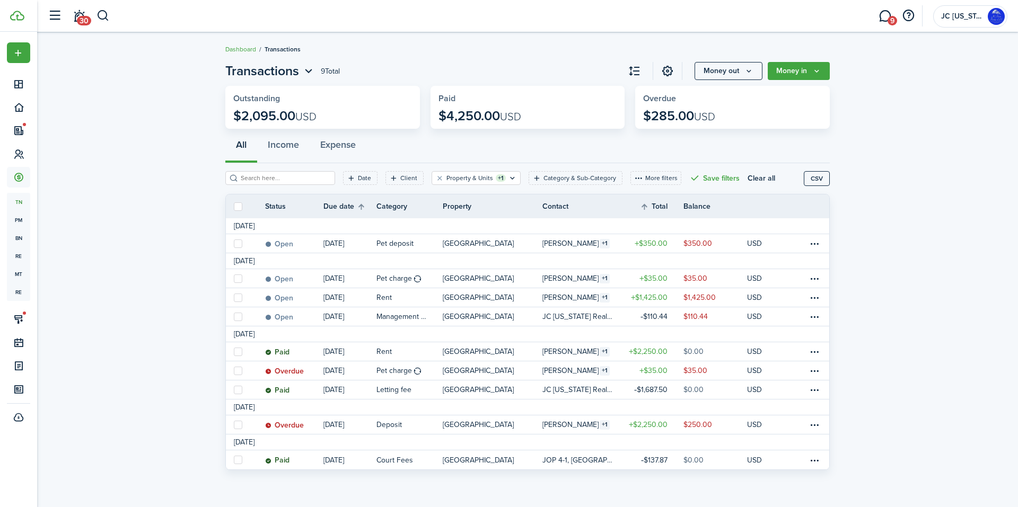
click at [278, 46] on span "Transactions" at bounding box center [282, 50] width 36 height 10
click at [435, 179] on button "Clear filter" at bounding box center [439, 178] width 9 height 8
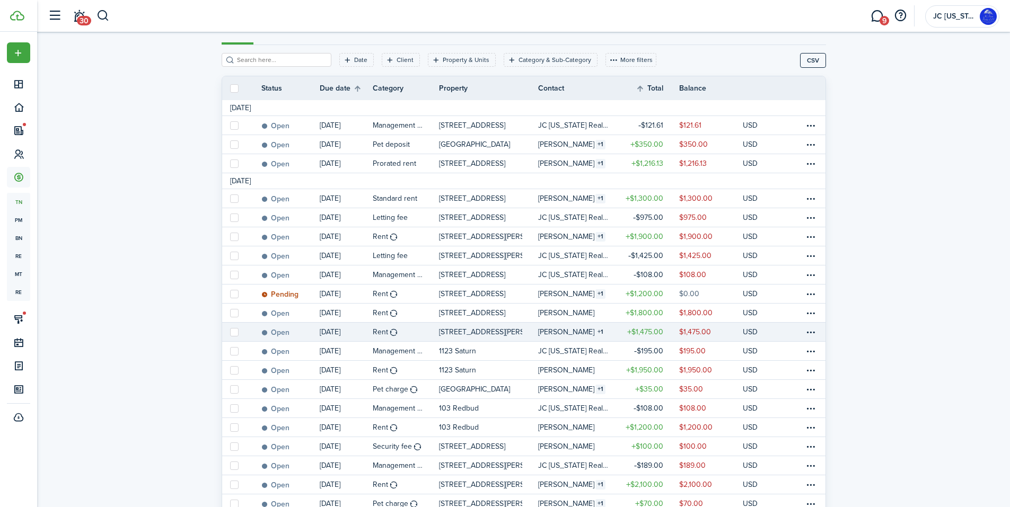
scroll to position [106, 0]
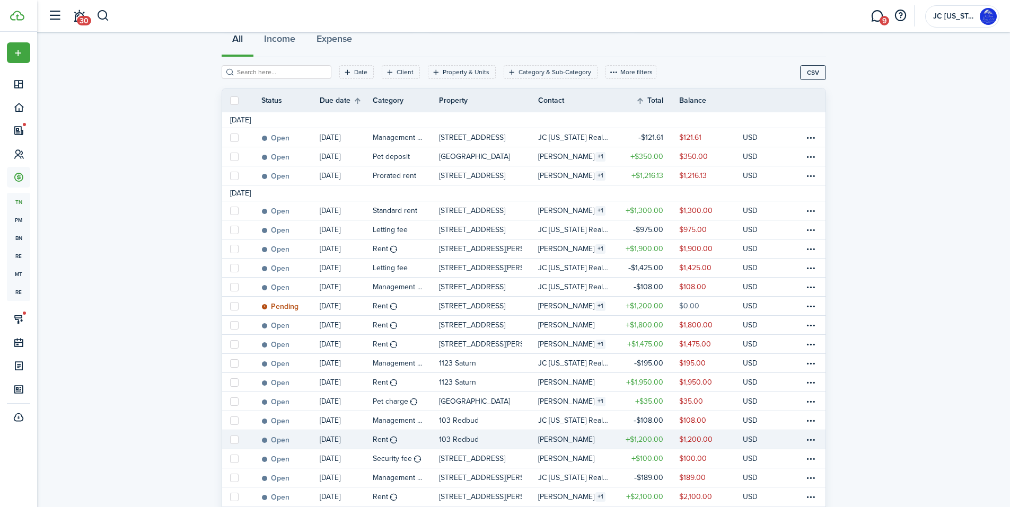
click at [593, 439] on link "[PERSON_NAME]" at bounding box center [576, 439] width 77 height 19
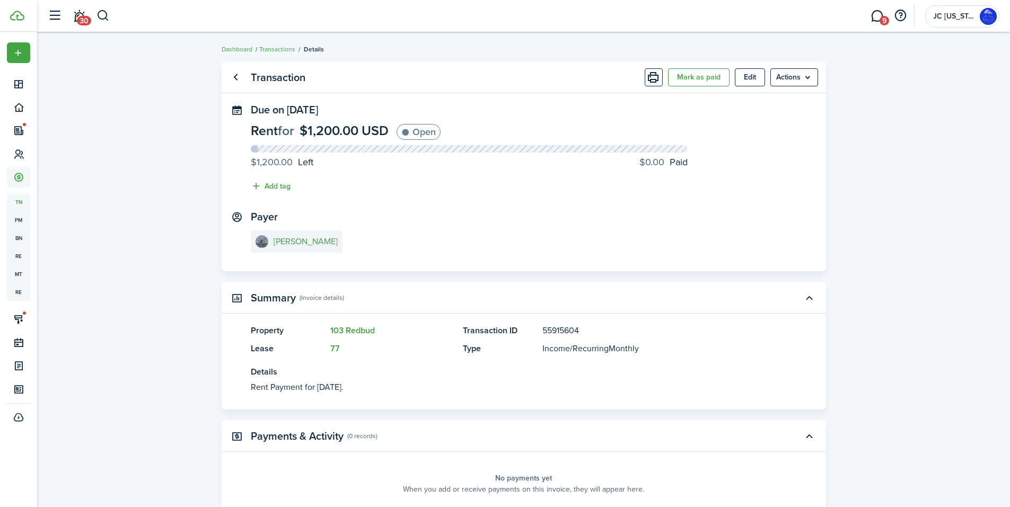
click at [278, 240] on e-details-info-title "[PERSON_NAME]" at bounding box center [306, 242] width 64 height 10
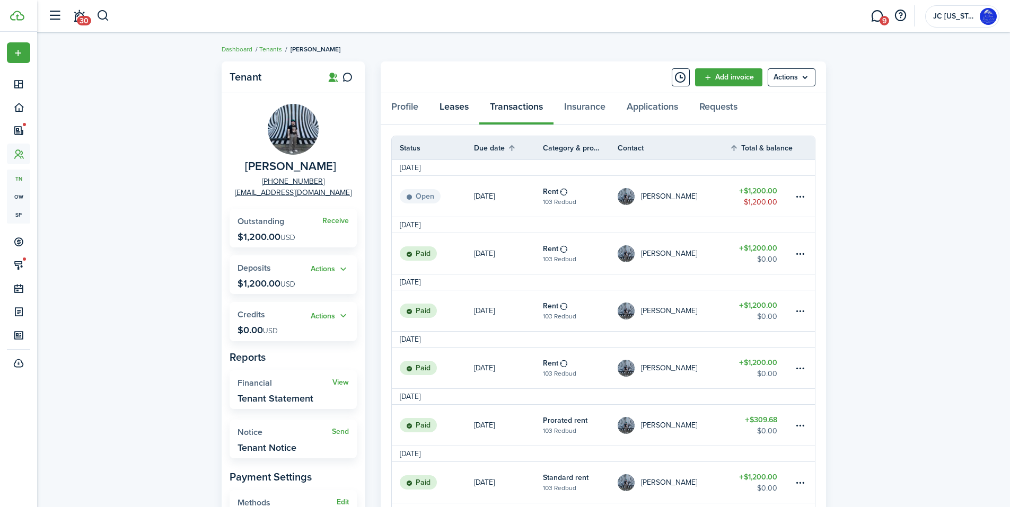
click at [461, 107] on link "Leases" at bounding box center [454, 109] width 50 height 32
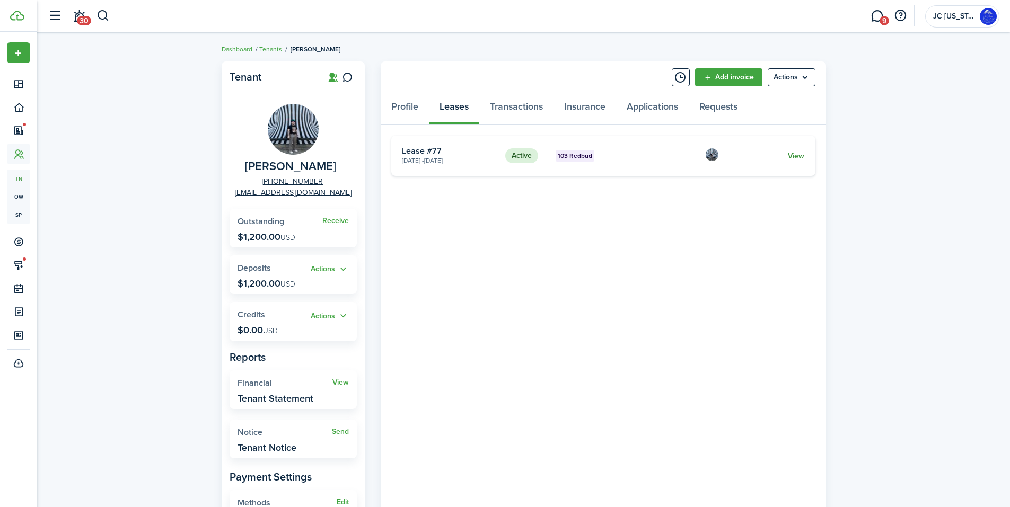
click at [791, 156] on link "View" at bounding box center [796, 156] width 16 height 11
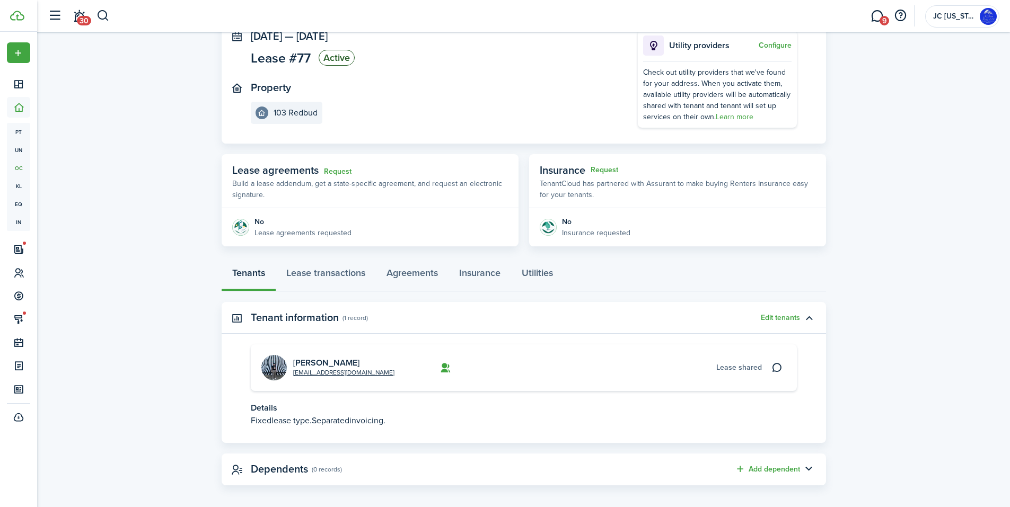
scroll to position [80, 0]
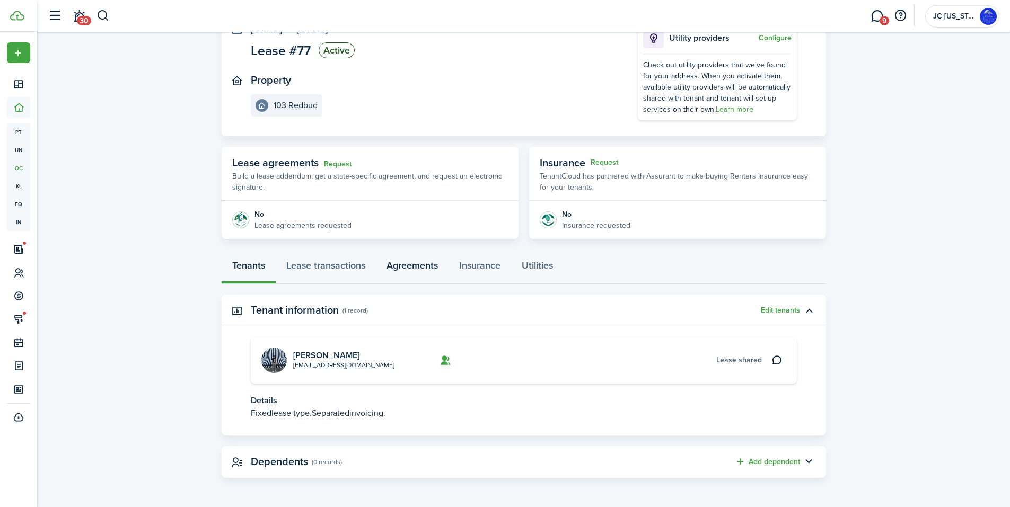
click at [409, 272] on link "Agreements" at bounding box center [412, 268] width 73 height 32
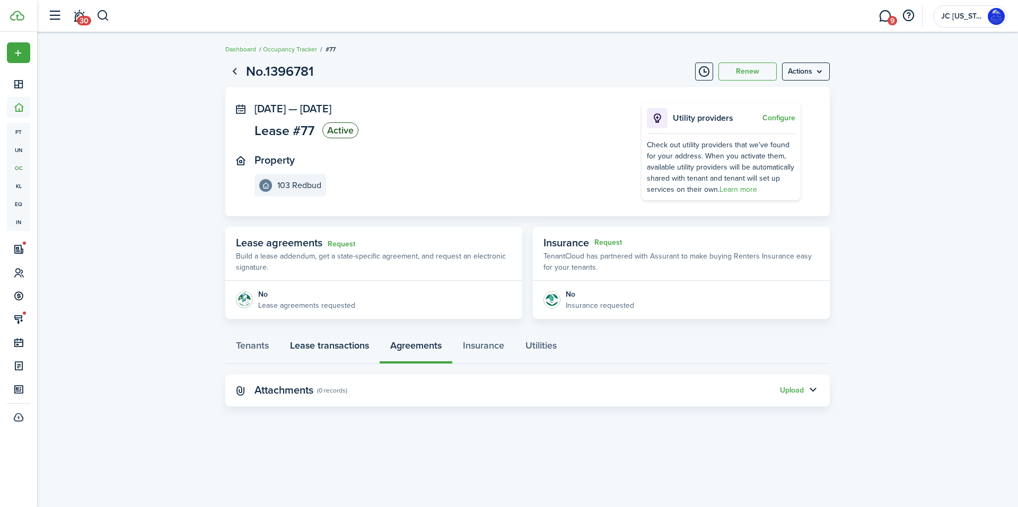
click at [307, 341] on link "Lease transactions" at bounding box center [329, 348] width 100 height 32
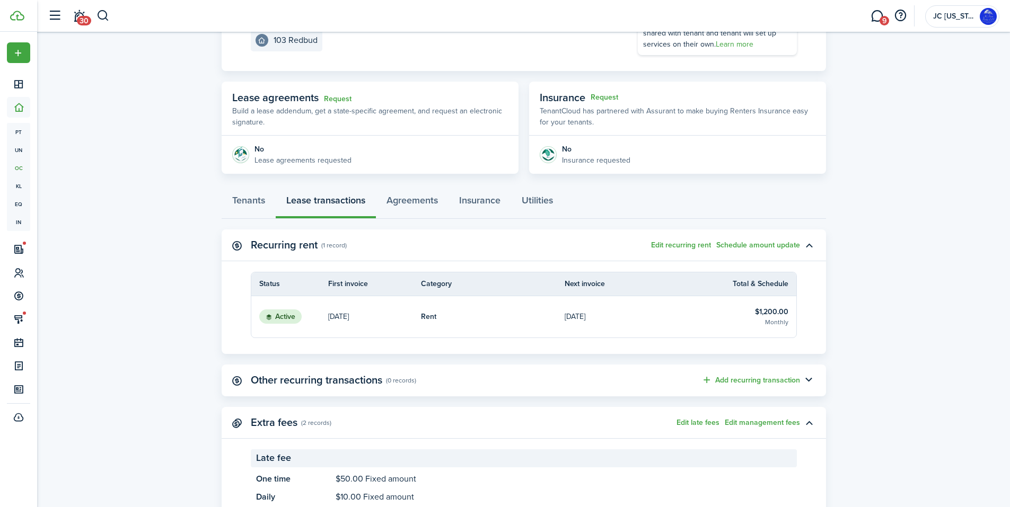
scroll to position [159, 0]
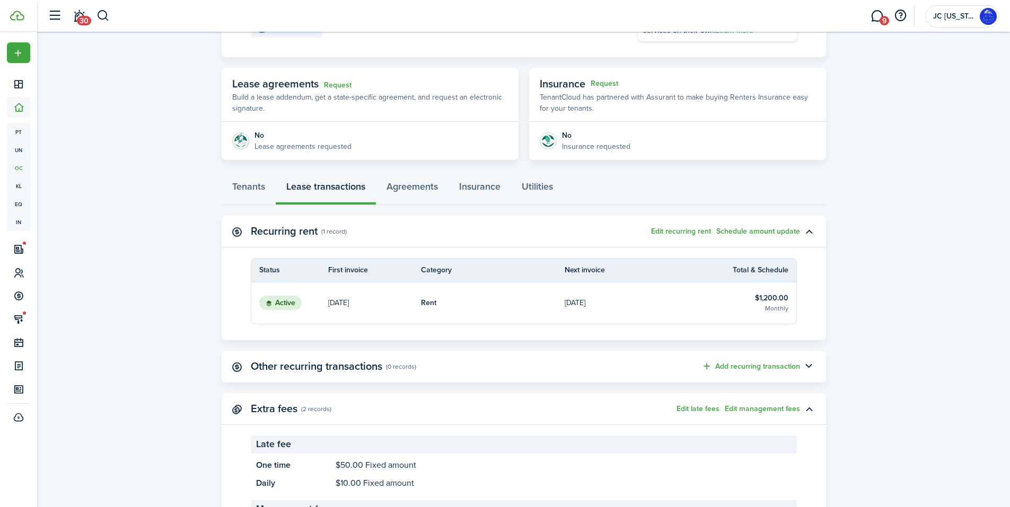
click at [647, 306] on link "[DATE]" at bounding box center [637, 303] width 144 height 41
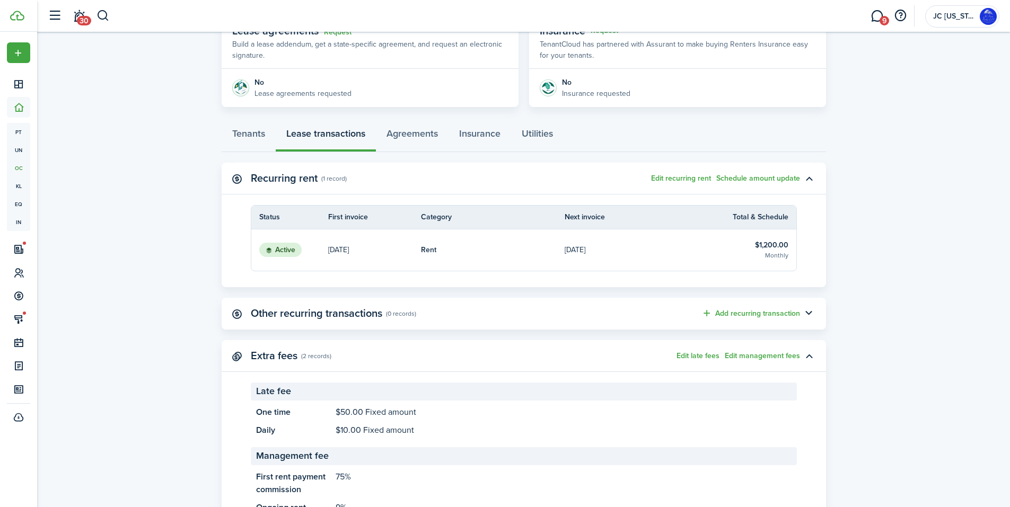
scroll to position [264, 0]
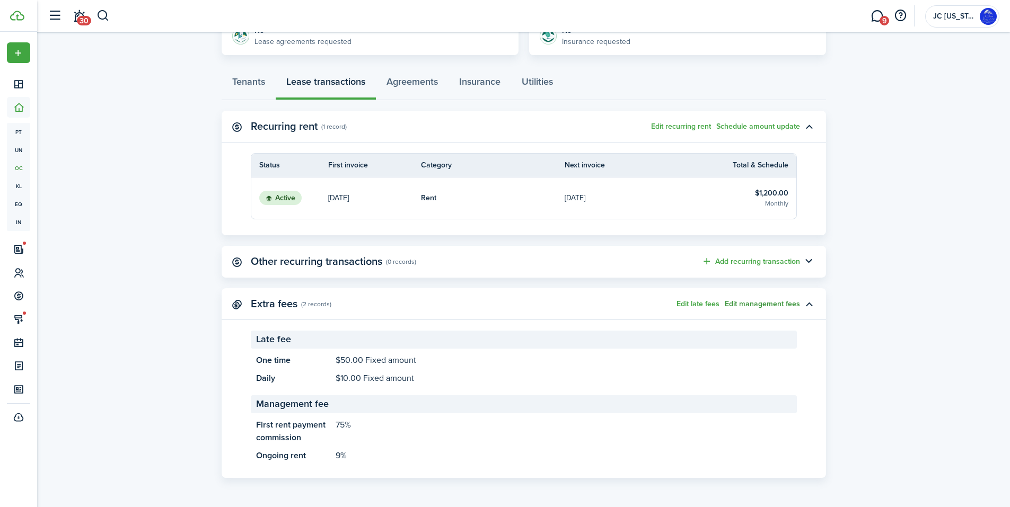
click at [739, 303] on button "Edit management fees" at bounding box center [762, 304] width 75 height 8
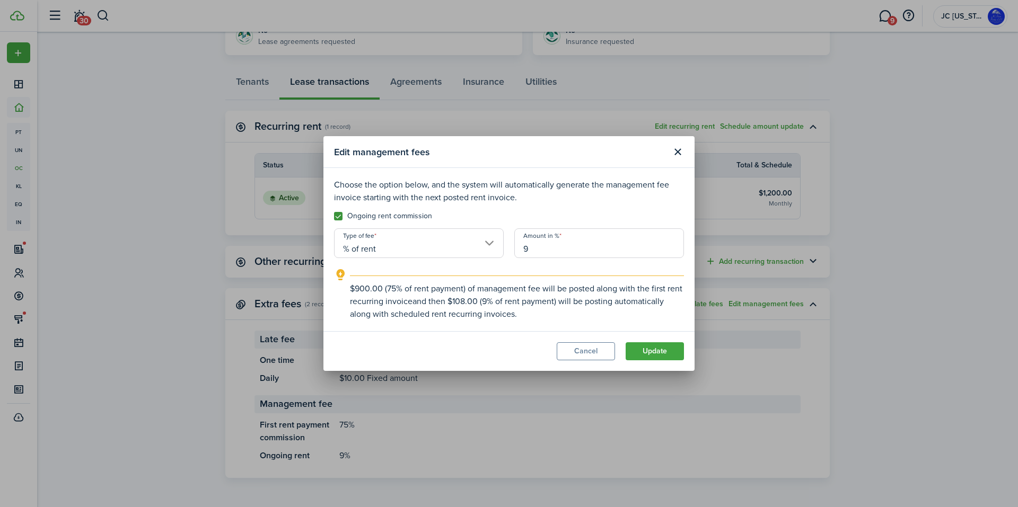
drag, startPoint x: 546, startPoint y: 245, endPoint x: 489, endPoint y: 243, distance: 57.3
click at [489, 243] on div "Choose the option below, and the system will automatically generate the managem…" at bounding box center [509, 250] width 360 height 142
type input "7.75"
click at [634, 355] on button "Update" at bounding box center [654, 351] width 58 height 18
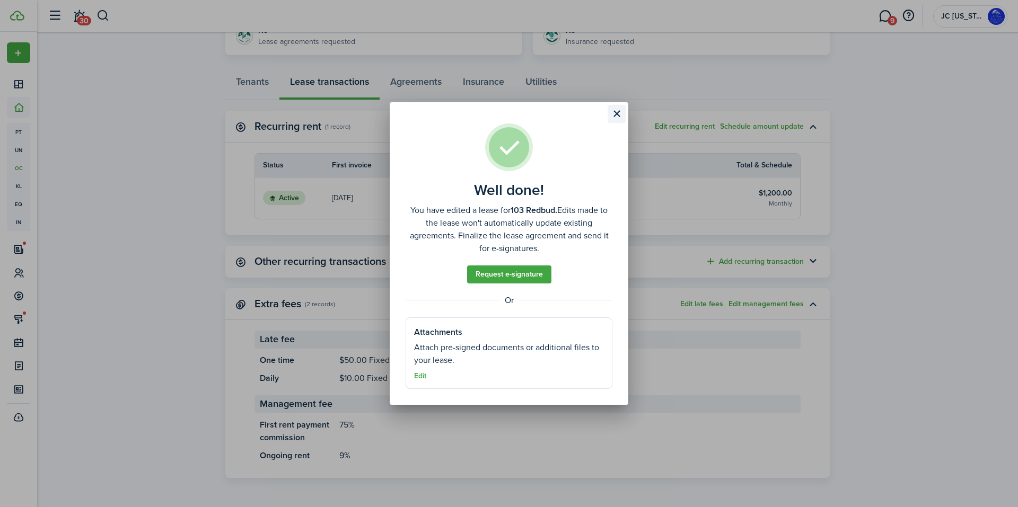
click at [615, 118] on button "Close modal" at bounding box center [616, 114] width 18 height 18
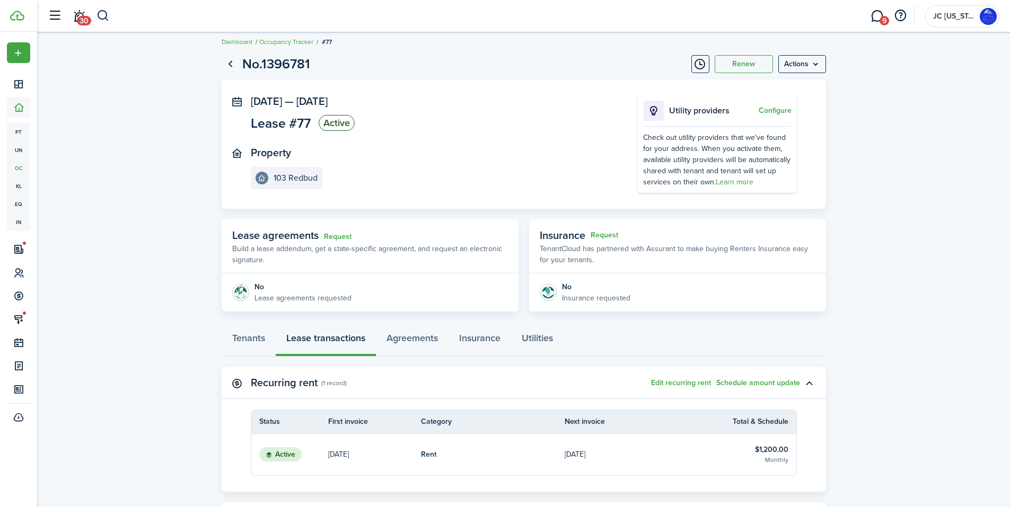
scroll to position [0, 0]
